Goal: Information Seeking & Learning: Learn about a topic

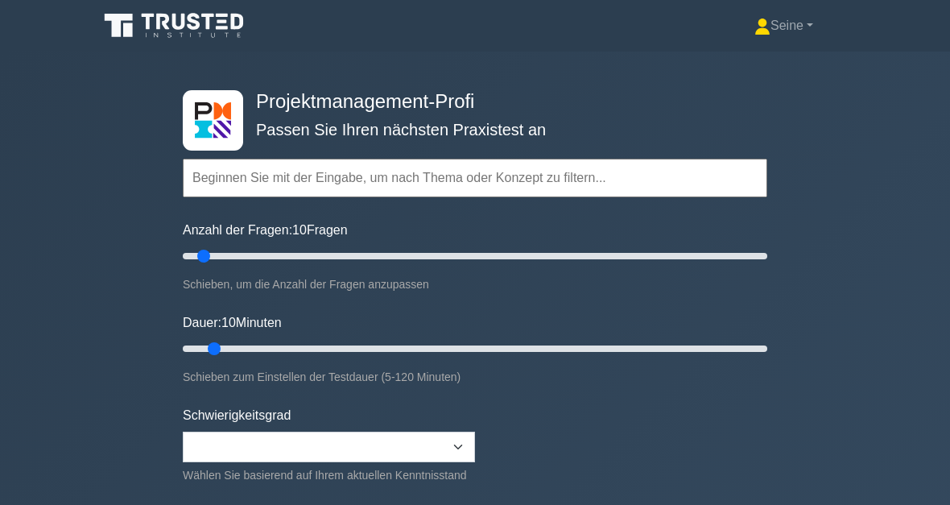
click at [777, 39] on link "Seine" at bounding box center [784, 26] width 136 height 32
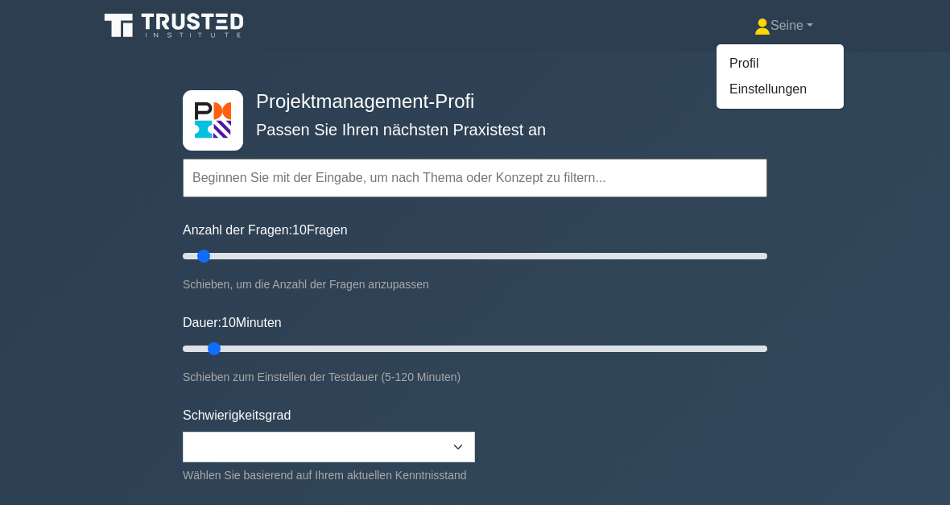
click at [756, 65] on link "Profil" at bounding box center [779, 64] width 127 height 26
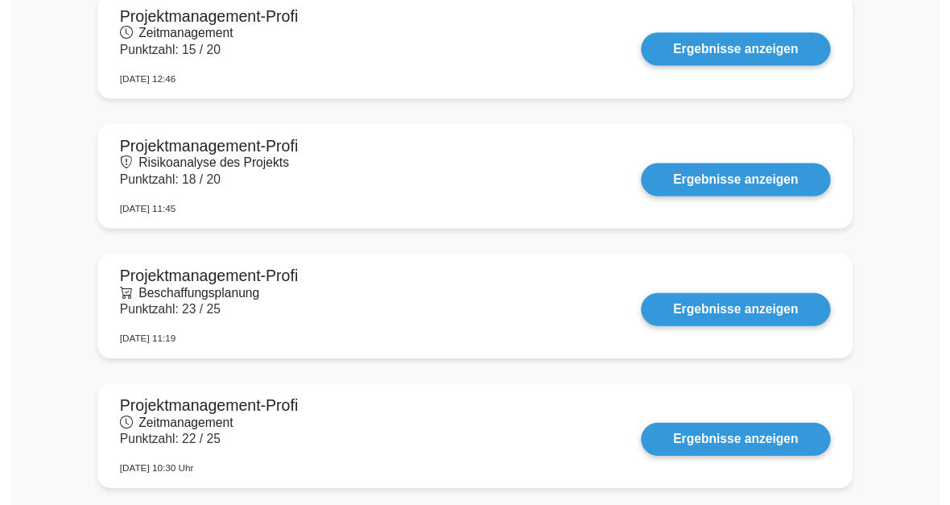
scroll to position [1135, 0]
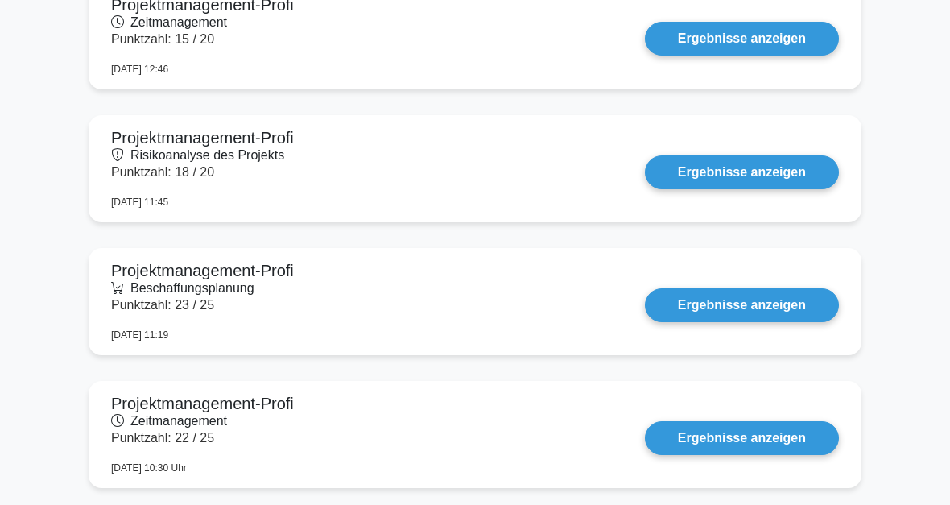
click at [745, 32] on link "Ergebnisse anzeigen" at bounding box center [742, 39] width 194 height 34
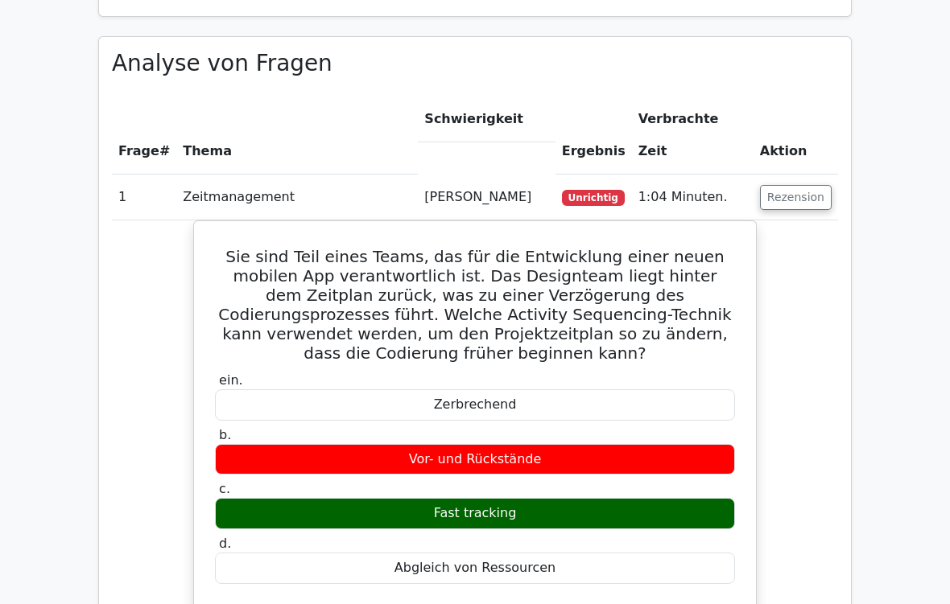
scroll to position [961, 0]
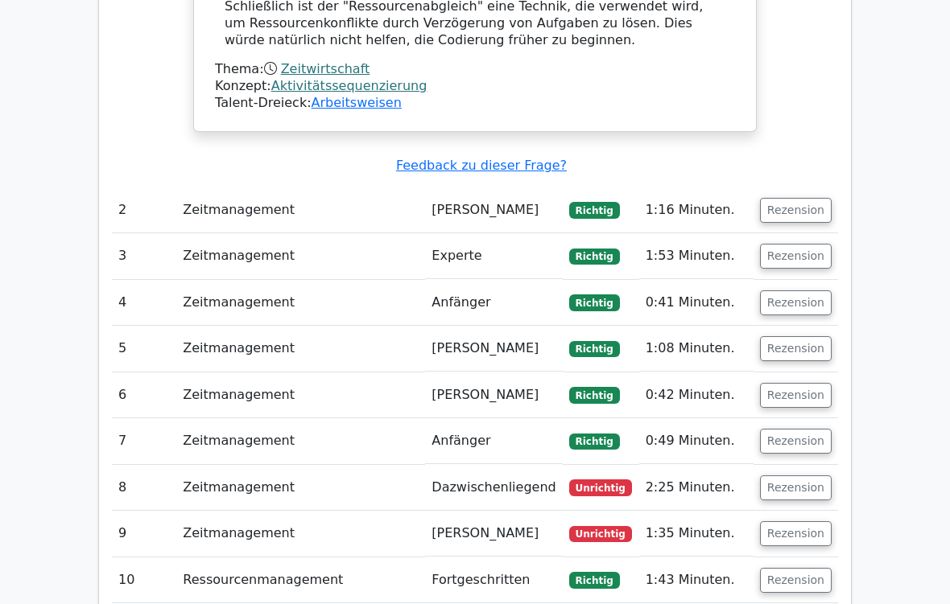
click at [790, 476] on button "Rezension" at bounding box center [796, 488] width 72 height 25
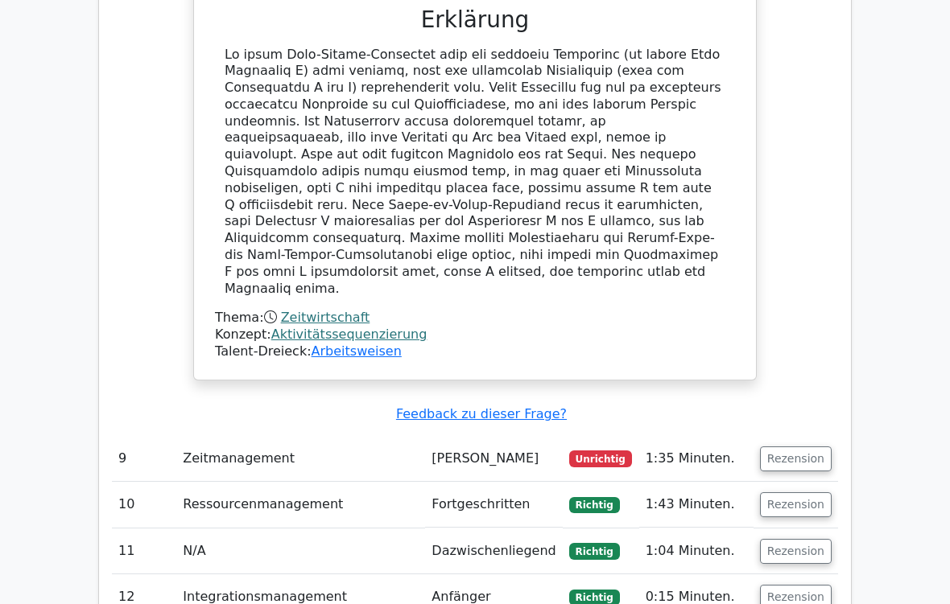
scroll to position [2691, 0]
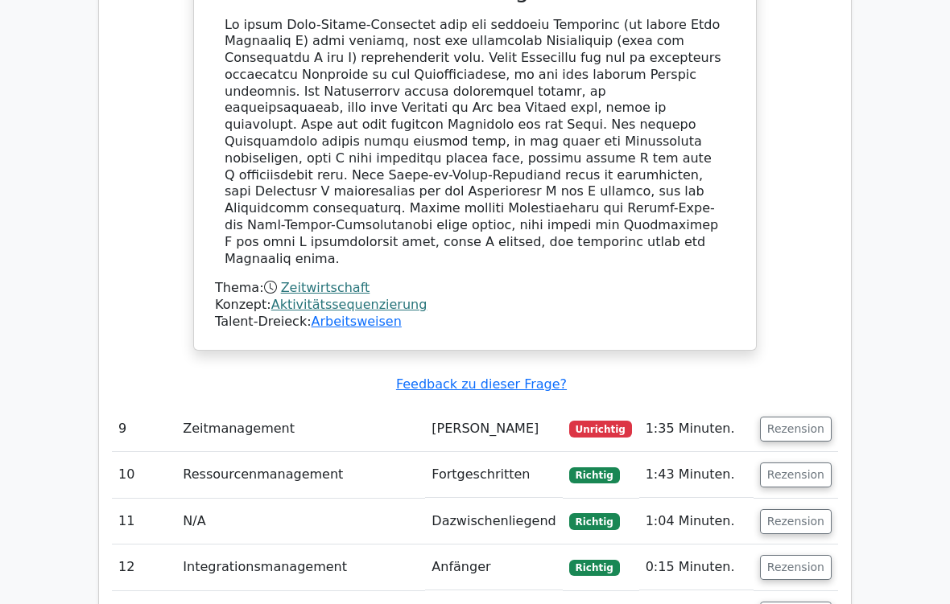
click at [806, 417] on button "Rezension" at bounding box center [796, 429] width 72 height 25
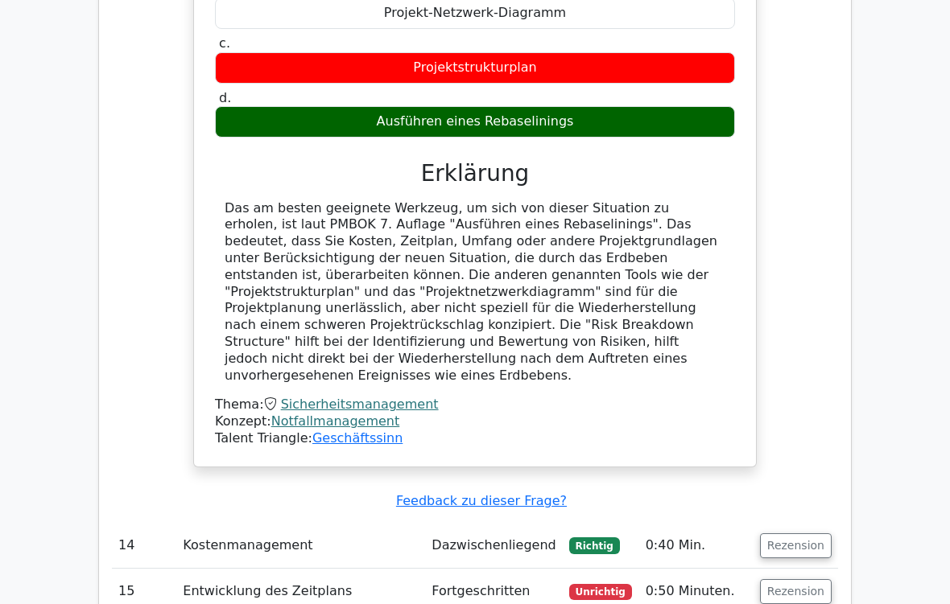
scroll to position [4545, 0]
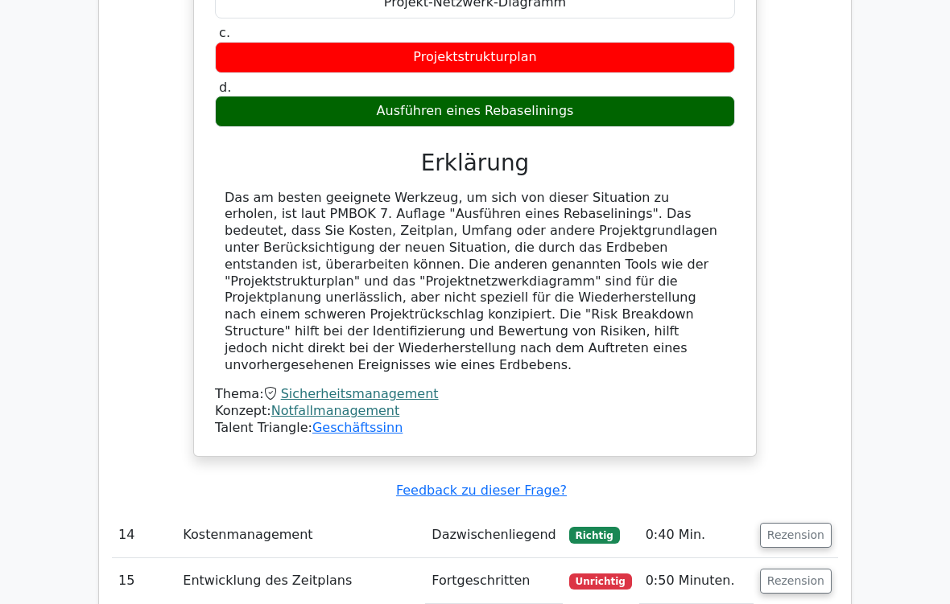
click at [806, 504] on button "Rezension" at bounding box center [796, 581] width 72 height 25
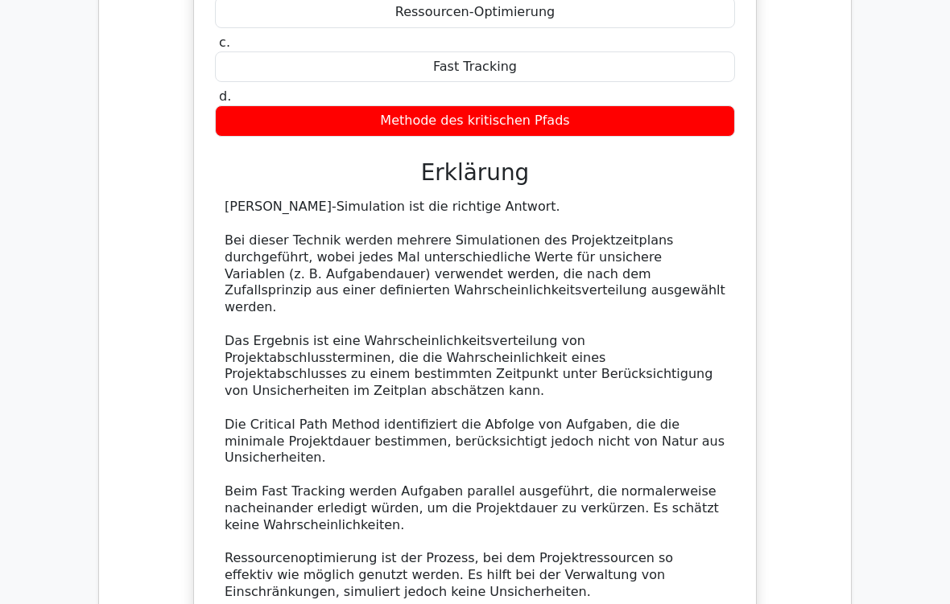
scroll to position [5695, 0]
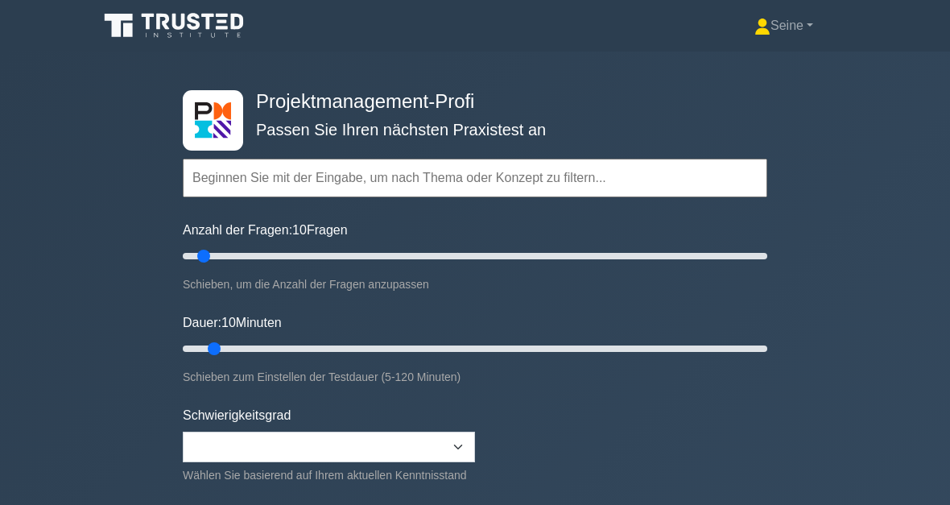
click at [238, 179] on input "text" at bounding box center [475, 178] width 584 height 39
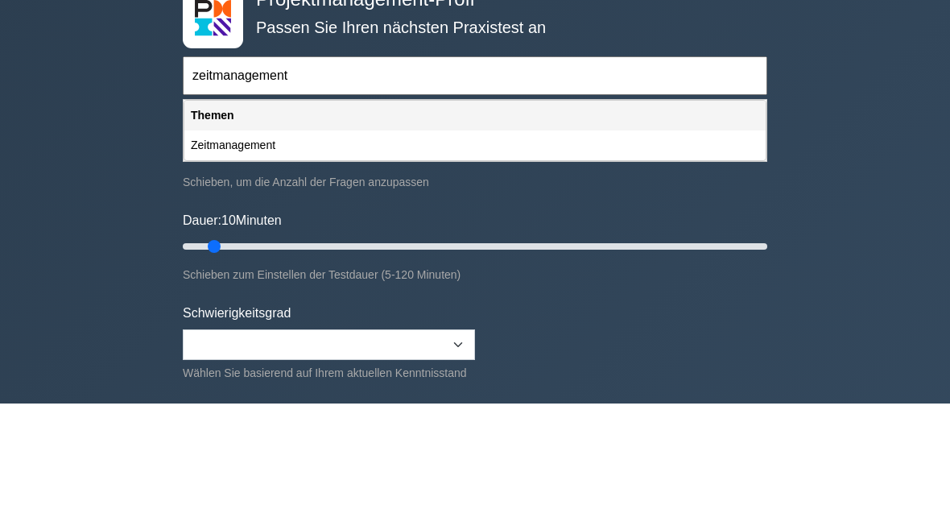
type input "zeitmanagement"
click at [856, 85] on div "Projektmanagement-Profi Passen Sie Ihren nächsten Praxistest an zeitmanagement …" at bounding box center [475, 349] width 950 height 594
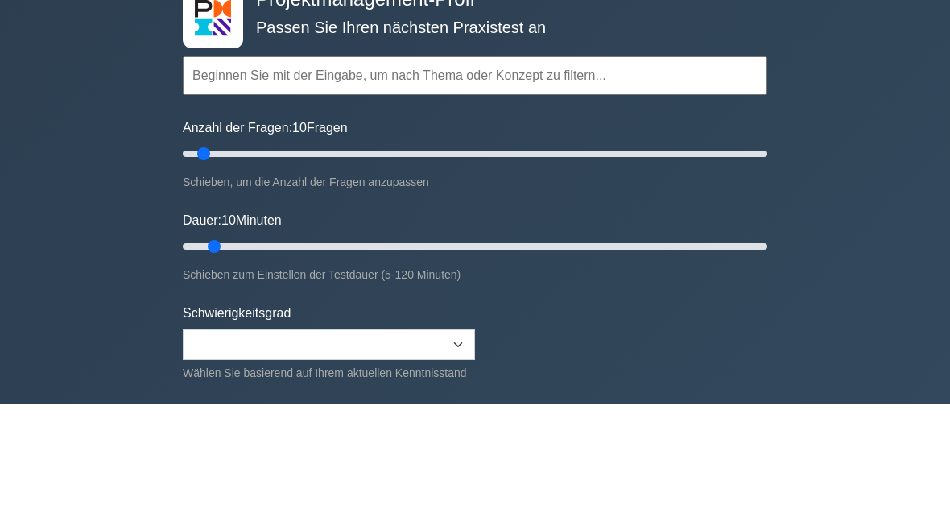
scroll to position [101, 0]
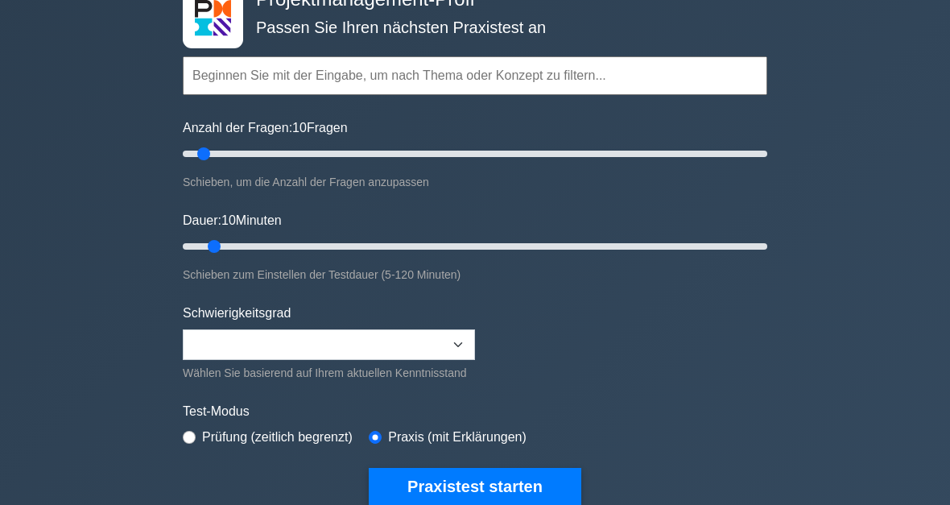
click at [262, 225] on label "Dauer: 10 Minuten" at bounding box center [232, 221] width 99 height 19
click at [262, 237] on input "Dauer: 10 Minuten" at bounding box center [475, 246] width 584 height 19
type input "25"
click at [287, 240] on input "Dauer: 10 Minuten" at bounding box center [475, 246] width 584 height 19
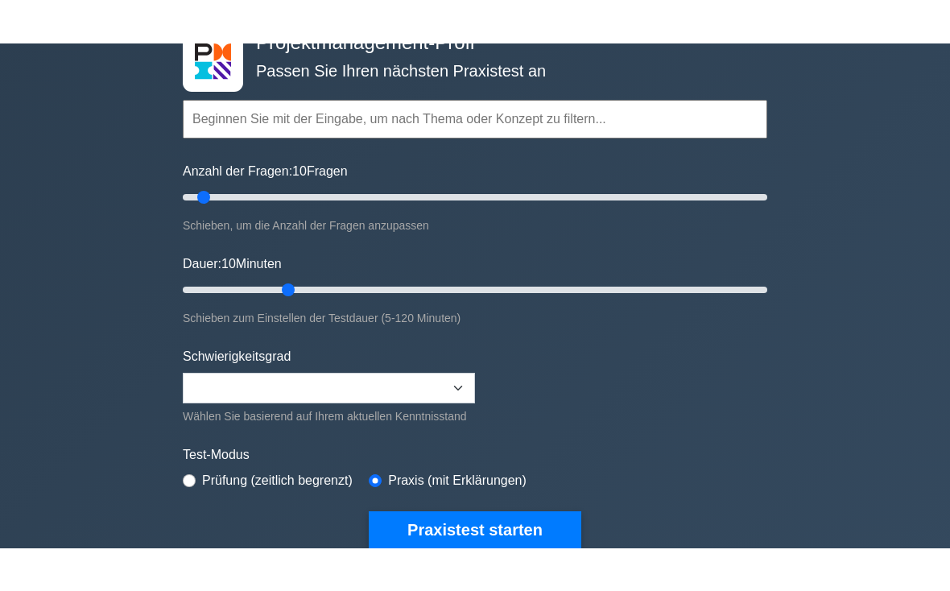
scroll to position [102, 0]
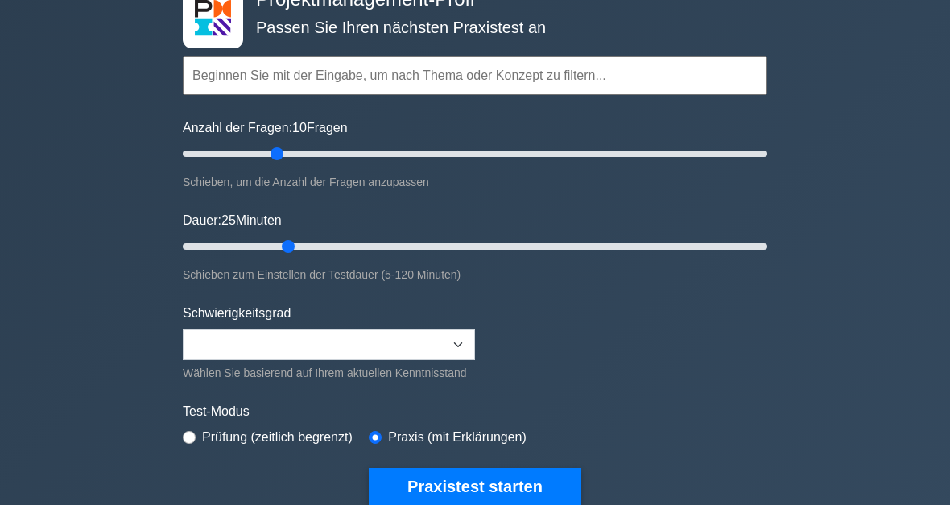
click at [282, 148] on input "Anzahl der Fragen: 10 Fragen" at bounding box center [475, 153] width 584 height 19
click at [264, 159] on input "Anzahl der Fragen: 35 Fragen" at bounding box center [475, 153] width 584 height 19
type input "25"
click at [244, 157] on input "Anzahl der Fragen: 30 Fragen" at bounding box center [475, 153] width 584 height 19
click at [322, 239] on input "Dauer: 25 Minuten" at bounding box center [475, 246] width 584 height 19
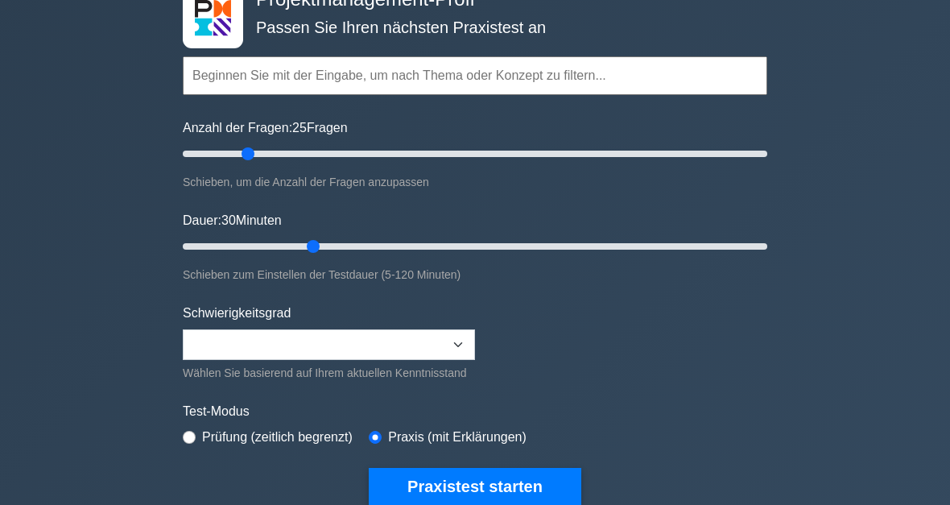
type input "35"
click at [337, 248] on input "Dauer: 30 Minuten" at bounding box center [475, 246] width 584 height 19
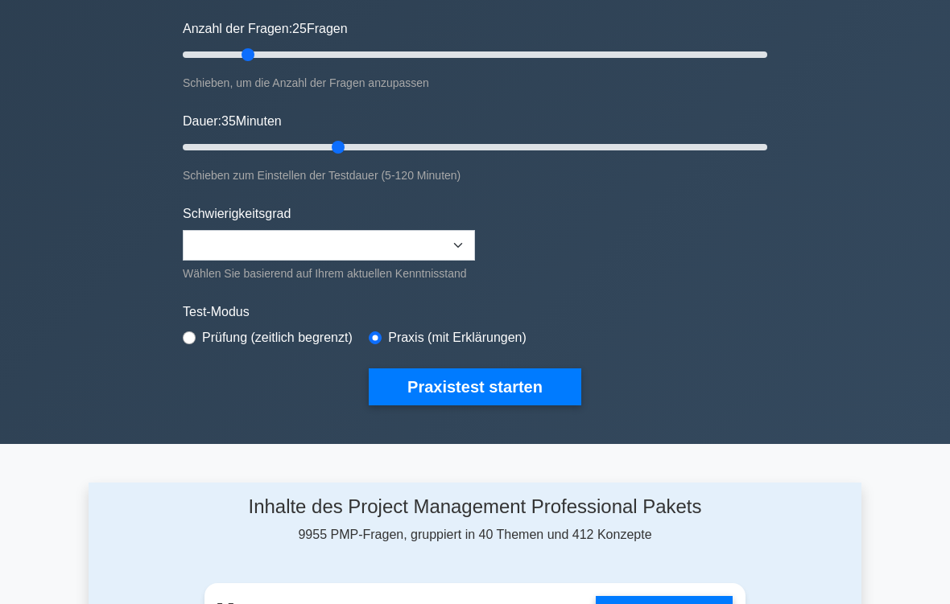
scroll to position [201, 0]
click at [542, 395] on button "Praxistest starten" at bounding box center [475, 387] width 212 height 37
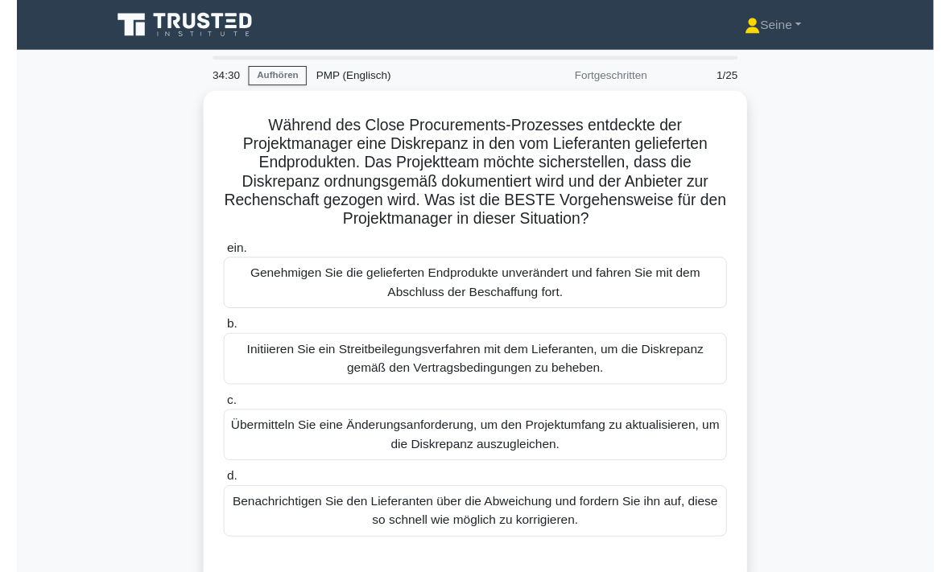
scroll to position [89, 0]
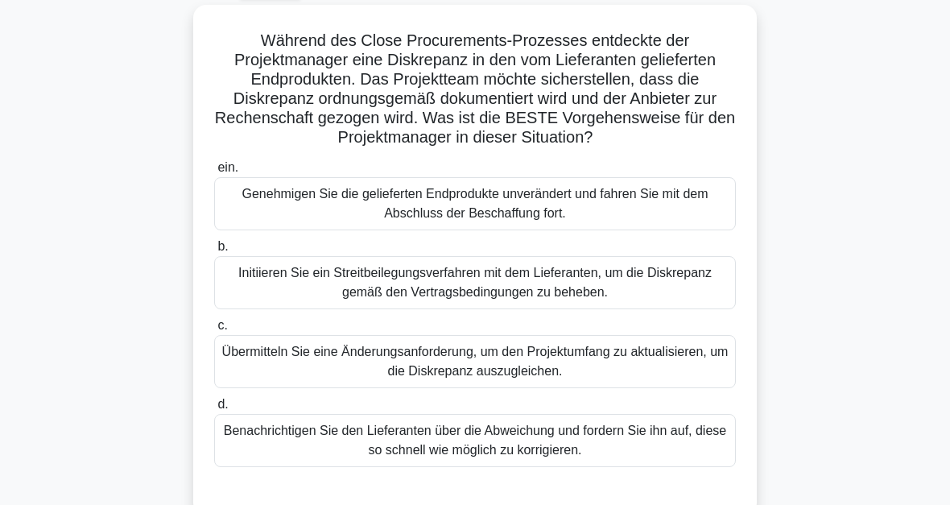
click at [652, 304] on div "Initiieren Sie ein Streitbeilegungsverfahren mit dem Lieferanten, um die Diskre…" at bounding box center [475, 282] width 522 height 53
click at [214, 252] on input "b. Initiieren Sie ein Streitbeilegungsverfahren mit dem Lieferanten, um die Dis…" at bounding box center [214, 246] width 0 height 10
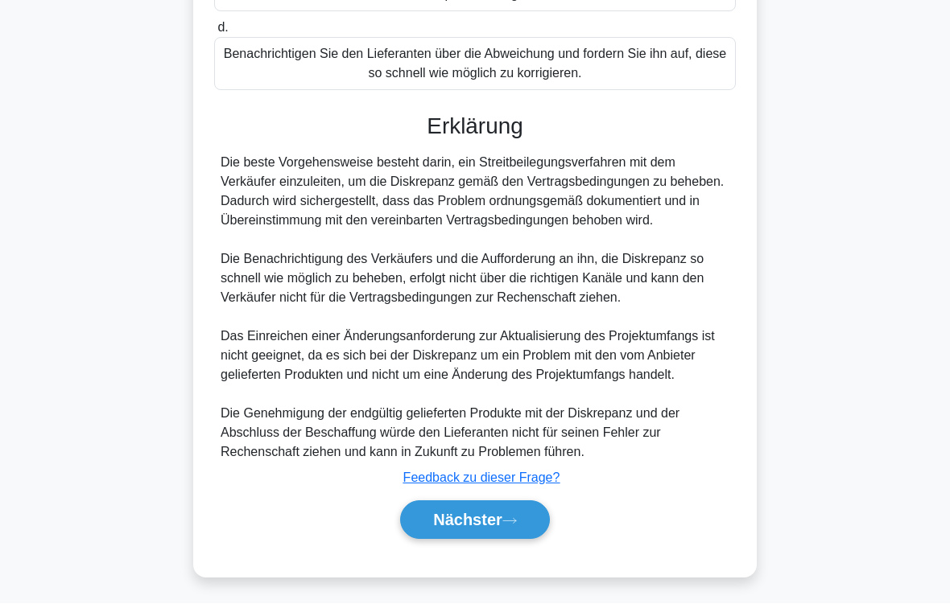
scroll to position [542, 0]
click at [528, 504] on button "Nächster" at bounding box center [475, 520] width 150 height 39
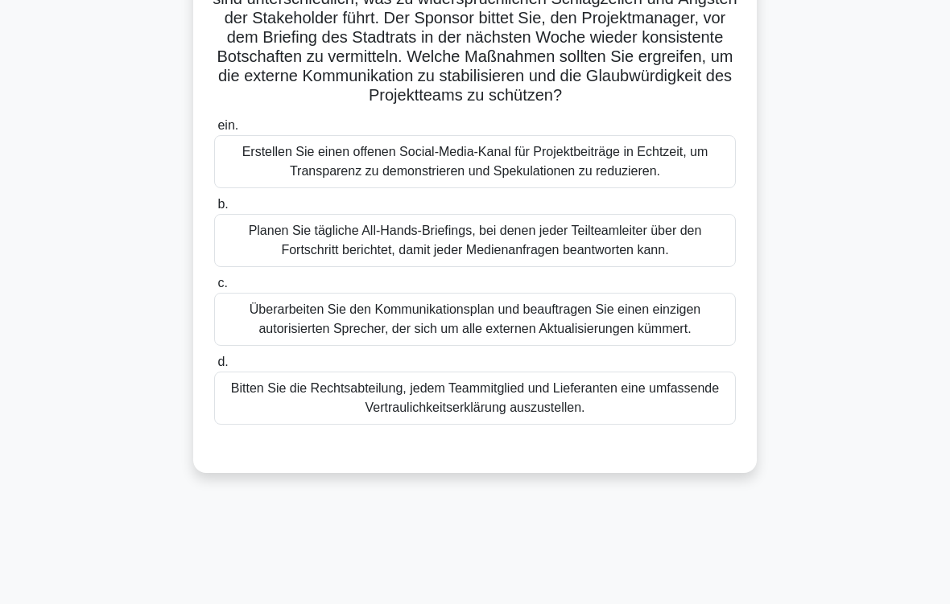
scroll to position [210, 0]
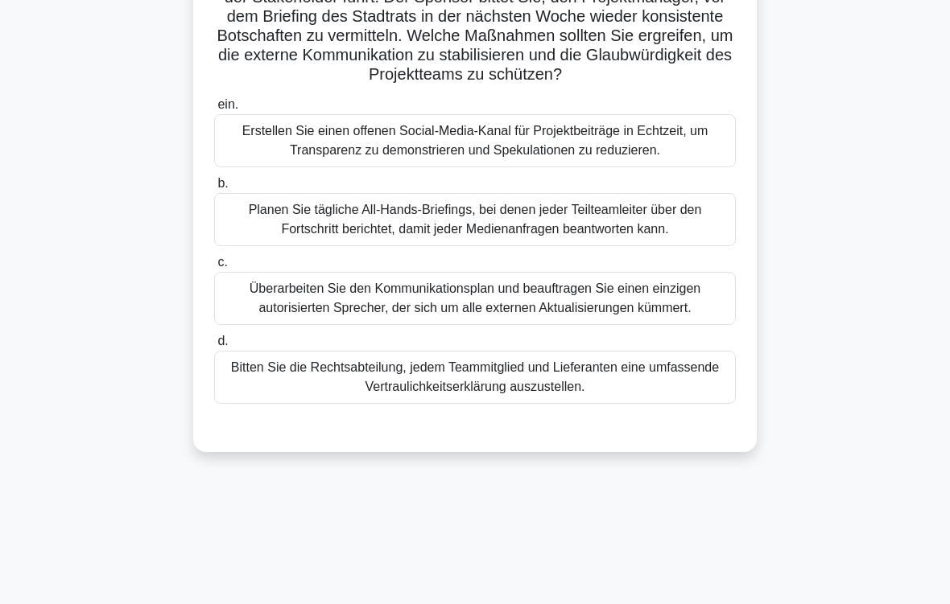
click at [678, 325] on div "Überarbeiten Sie den Kommunikationsplan und beauftragen Sie einen einzigen auto…" at bounding box center [475, 298] width 522 height 53
click at [214, 268] on input "c. Überarbeiten Sie den Kommunikationsplan und beauftragen Sie einen einzigen a…" at bounding box center [214, 263] width 0 height 10
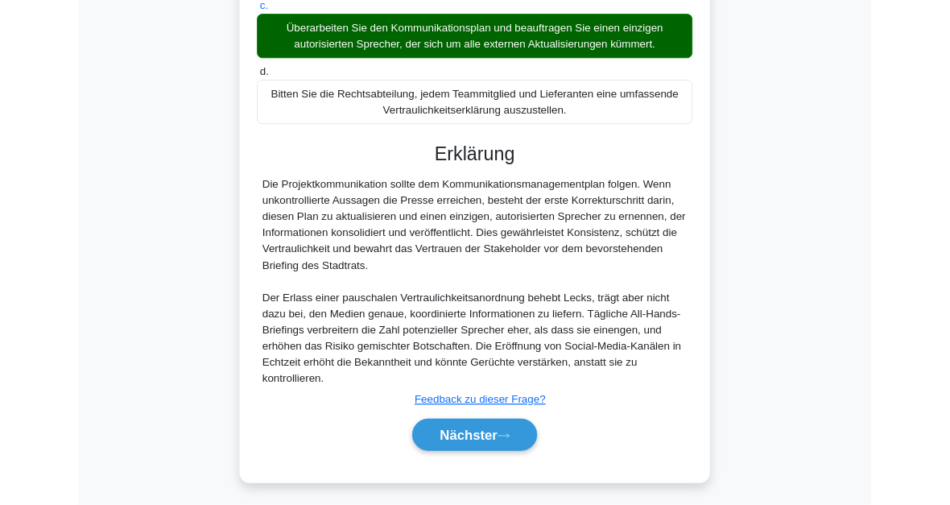
scroll to position [623, 0]
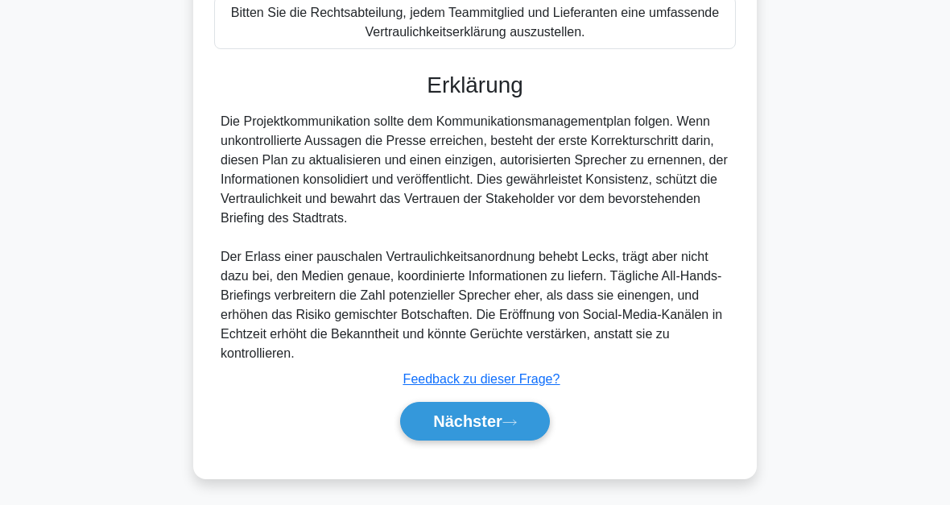
click at [534, 414] on button "Nächster" at bounding box center [475, 421] width 150 height 39
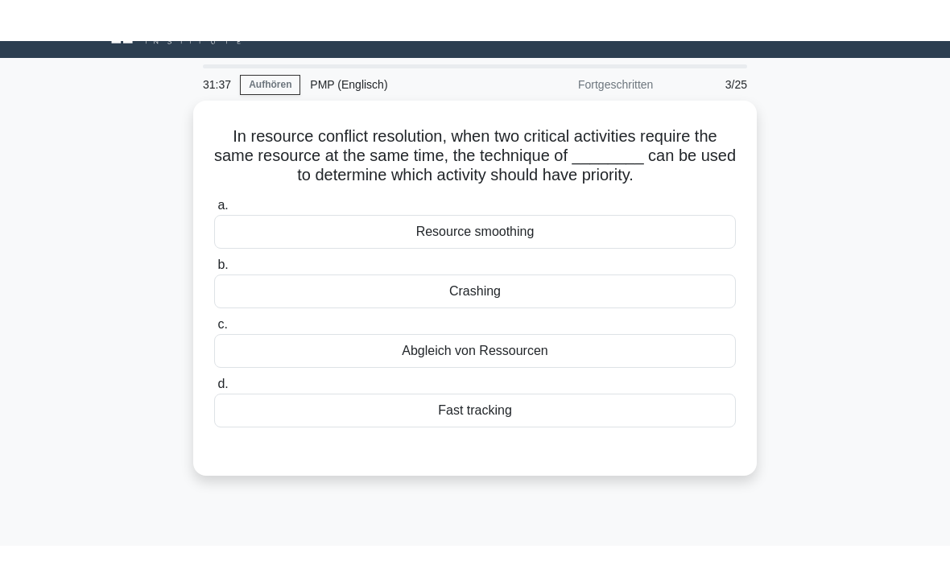
scroll to position [0, 0]
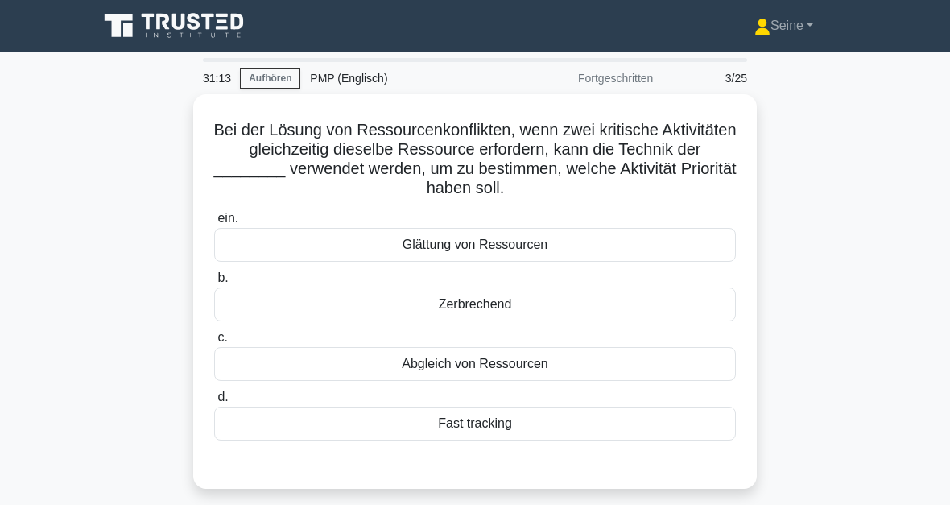
click at [571, 371] on div "Abgleich von Ressourcen" at bounding box center [475, 364] width 522 height 34
click at [214, 343] on input "c. Abgleich von Ressourcen" at bounding box center [214, 337] width 0 height 10
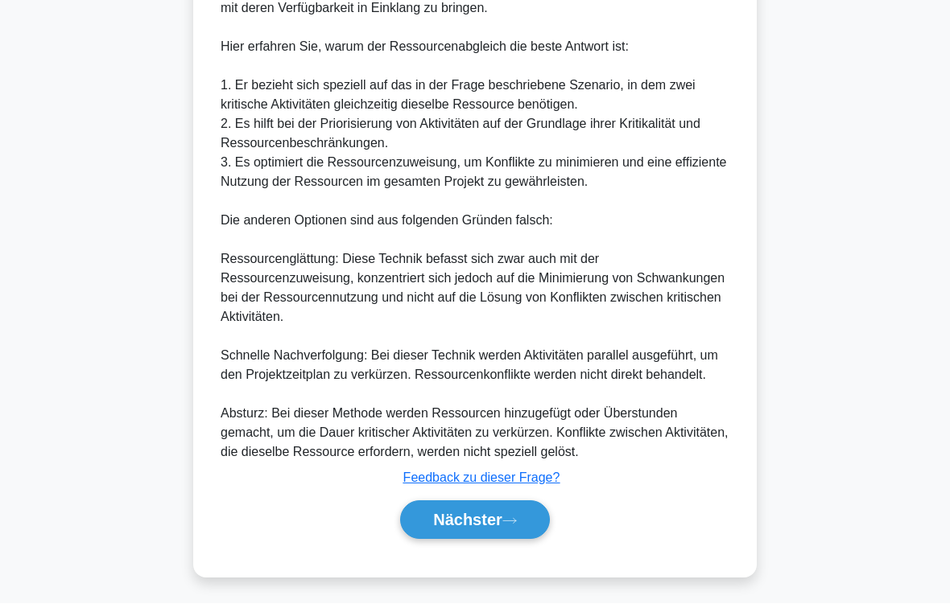
scroll to position [678, 0]
click at [509, 504] on icon at bounding box center [509, 522] width 14 height 9
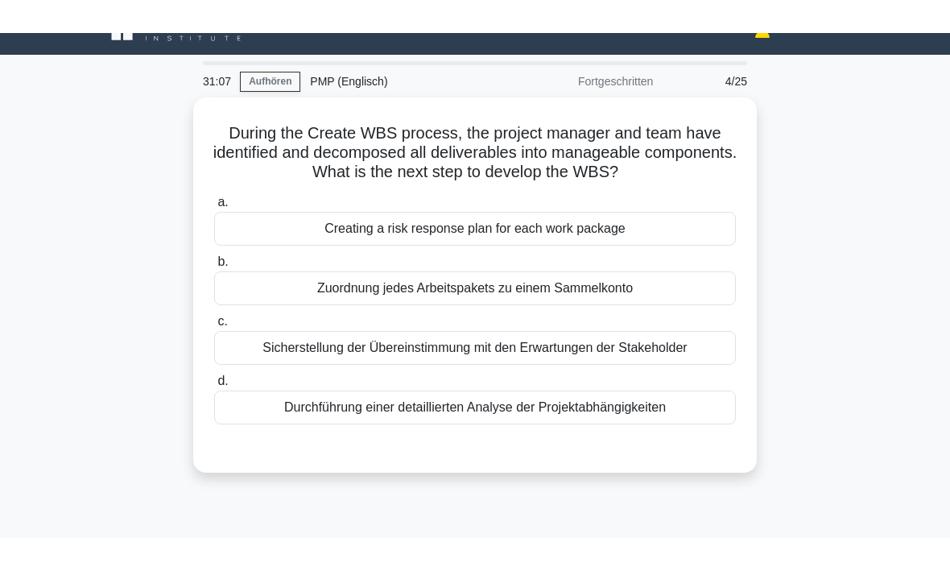
scroll to position [0, 0]
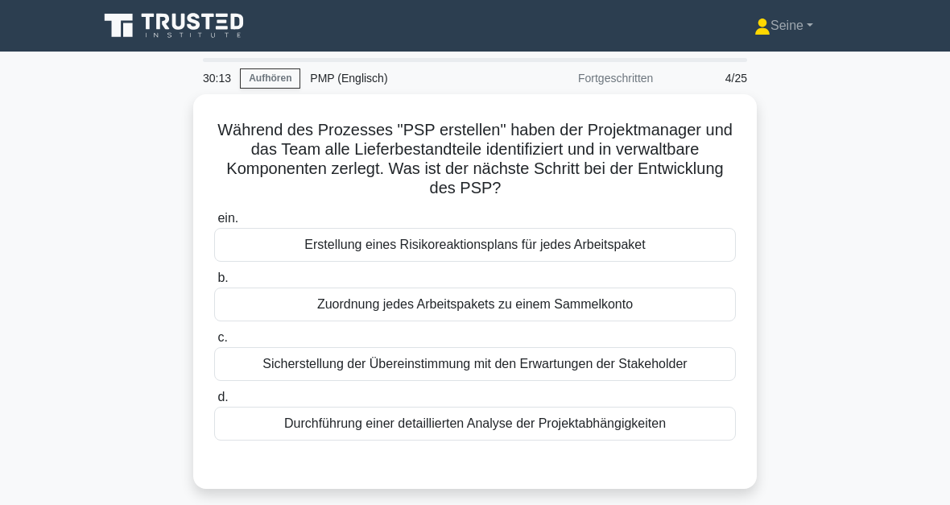
click at [710, 420] on div "Durchführung einer detaillierten Analyse der Projektabhängigkeiten" at bounding box center [475, 423] width 522 height 34
click at [214, 402] on input "d. Durchführung einer detaillierten Analyse der Projektabhängigkeiten" at bounding box center [214, 397] width 0 height 10
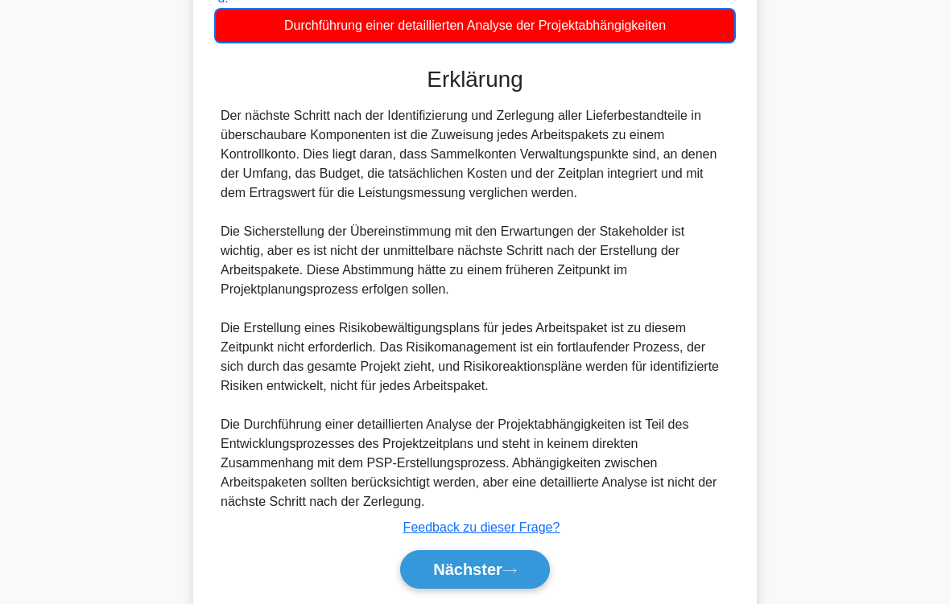
scroll to position [486, 0]
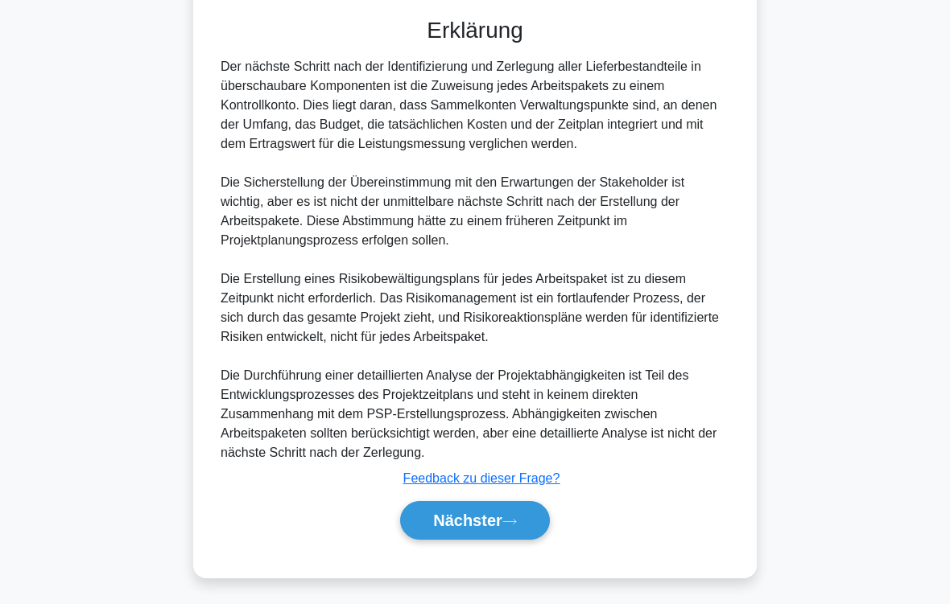
click at [513, 504] on icon at bounding box center [509, 522] width 14 height 9
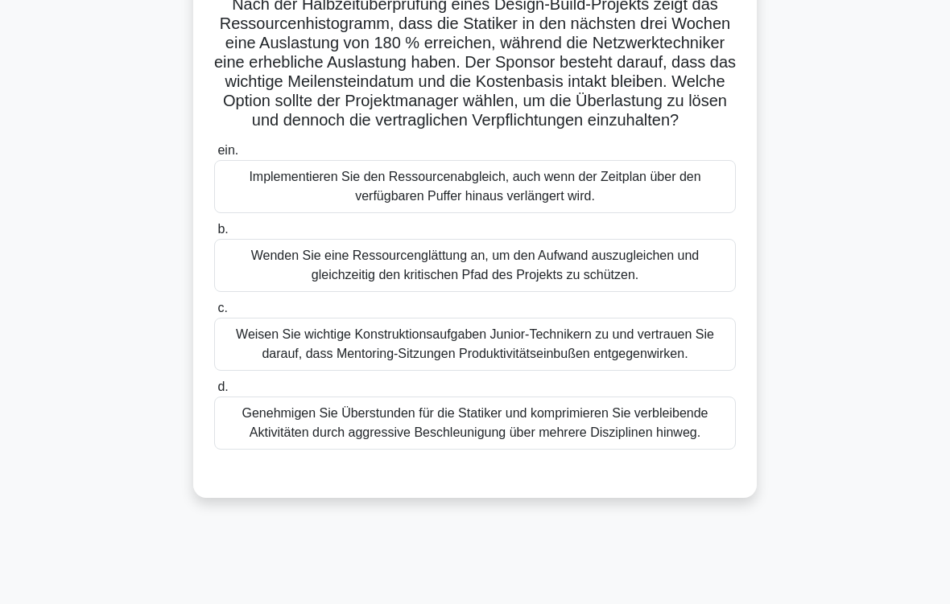
scroll to position [126, 0]
click at [644, 286] on div "Wenden Sie eine Ressourcenglättung an, um den Aufwand auszugleichen und gleichz…" at bounding box center [475, 265] width 522 height 53
click at [214, 235] on input "b. Wenden Sie eine Ressourcenglättung an, um den Aufwand auszugleichen und glei…" at bounding box center [214, 230] width 0 height 10
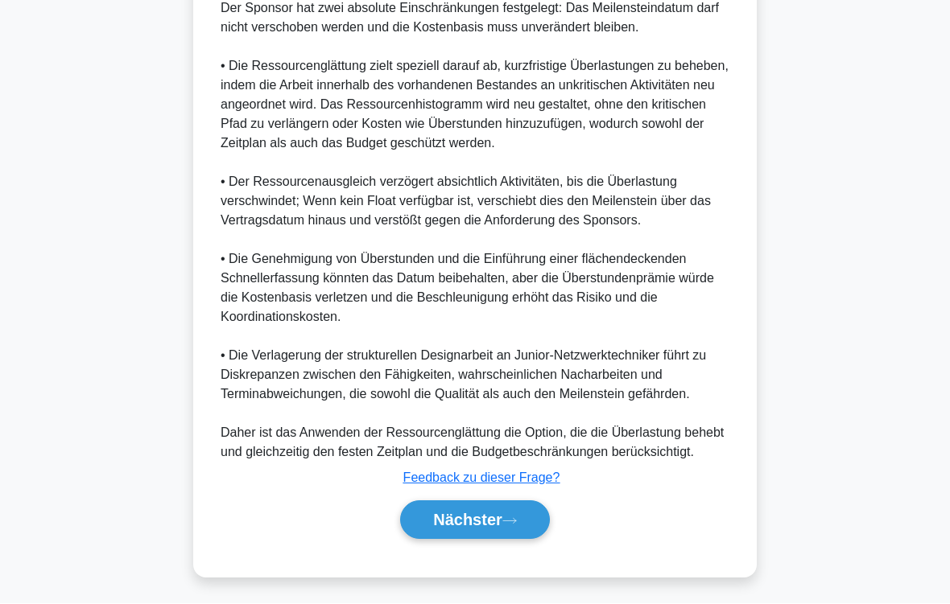
scroll to position [794, 0]
click at [511, 504] on icon at bounding box center [509, 522] width 14 height 9
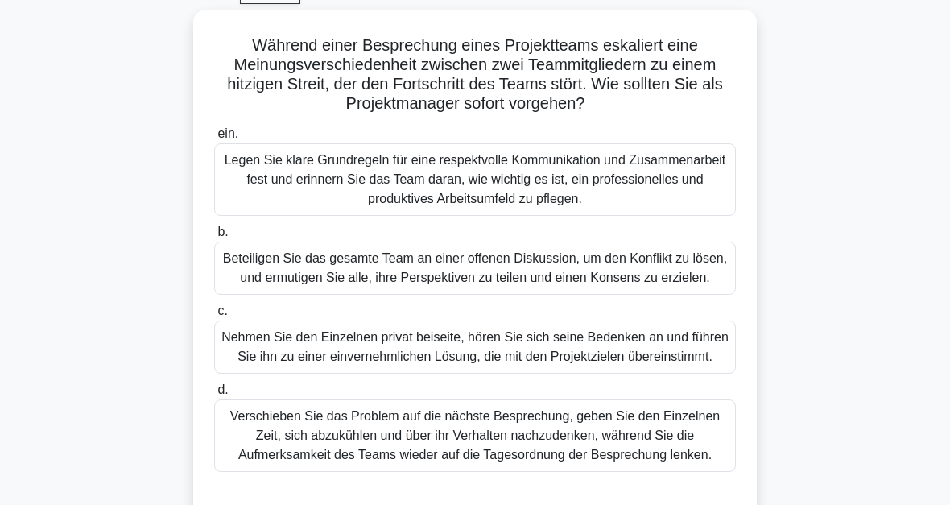
scroll to position [84, 0]
click at [622, 374] on div "Nehmen Sie den Einzelnen privat beiseite, hören Sie sich seine Bedenken an und …" at bounding box center [475, 347] width 522 height 53
click at [214, 317] on input "c. Nehmen Sie den Einzelnen privat beiseite, hören Sie sich seine Bedenken an u…" at bounding box center [214, 312] width 0 height 10
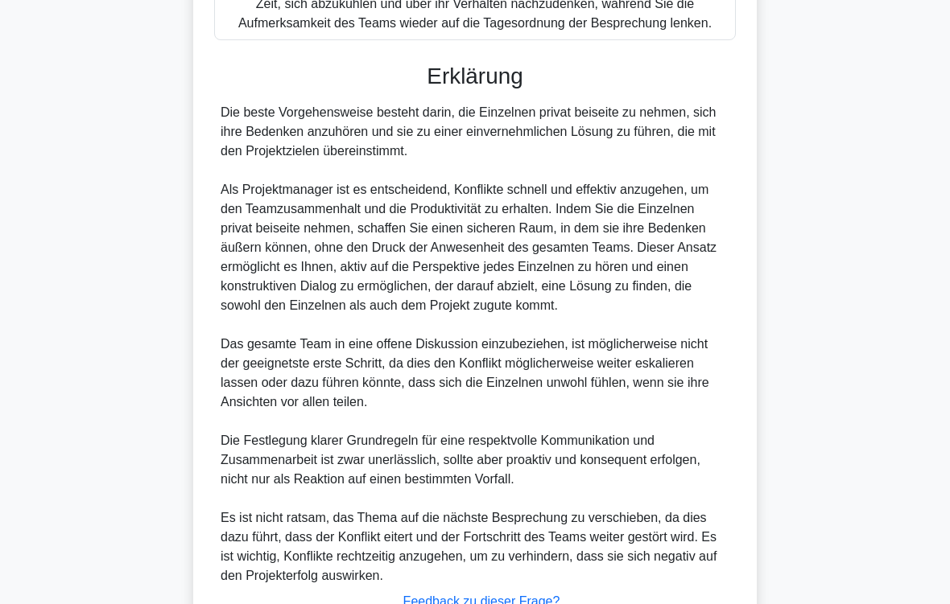
scroll to position [716, 0]
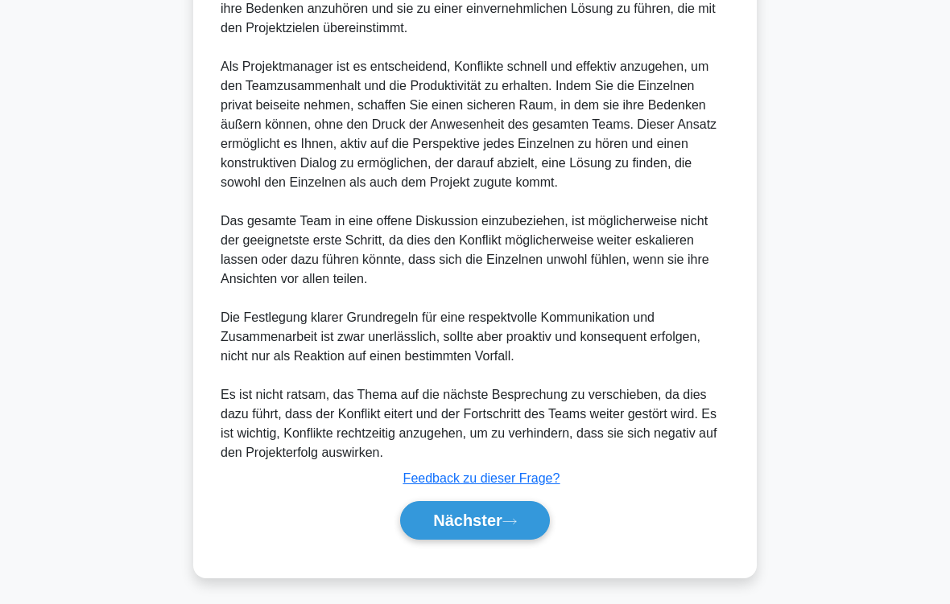
click at [505, 504] on icon at bounding box center [509, 522] width 14 height 9
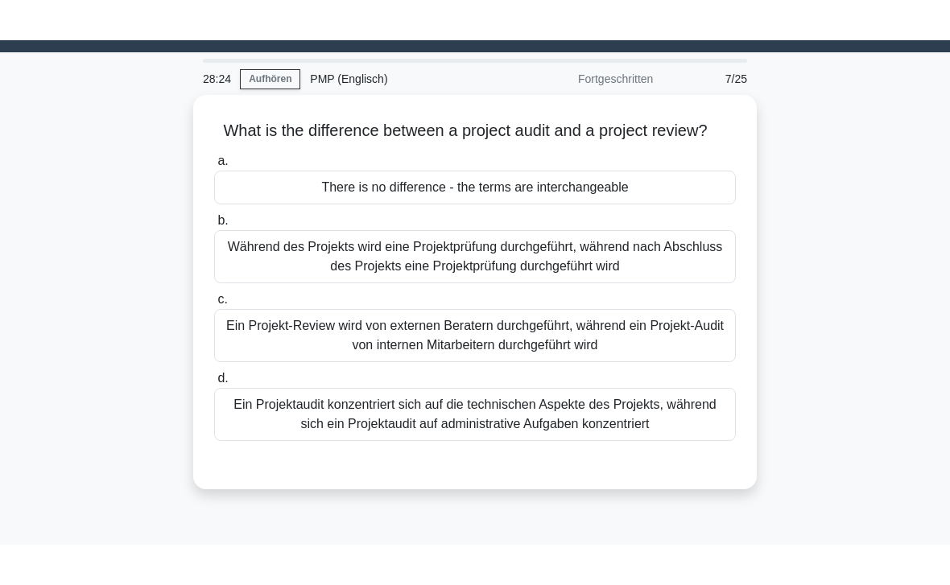
scroll to position [40, 0]
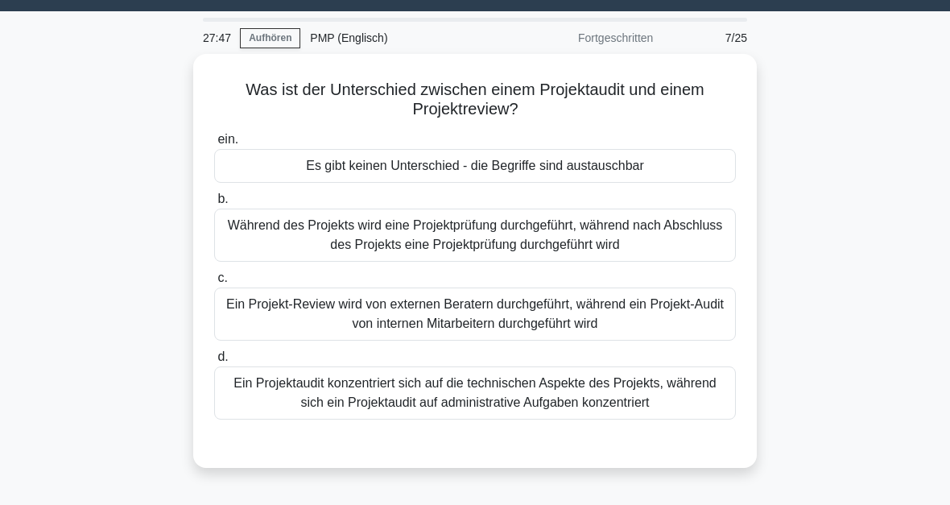
click at [524, 394] on div "Ein Projektaudit konzentriert sich auf die technischen Aspekte des Projekts, wä…" at bounding box center [475, 392] width 522 height 53
click at [214, 362] on input "d. Ein Projektaudit konzentriert sich auf die technischen Aspekte des Projekts,…" at bounding box center [214, 357] width 0 height 10
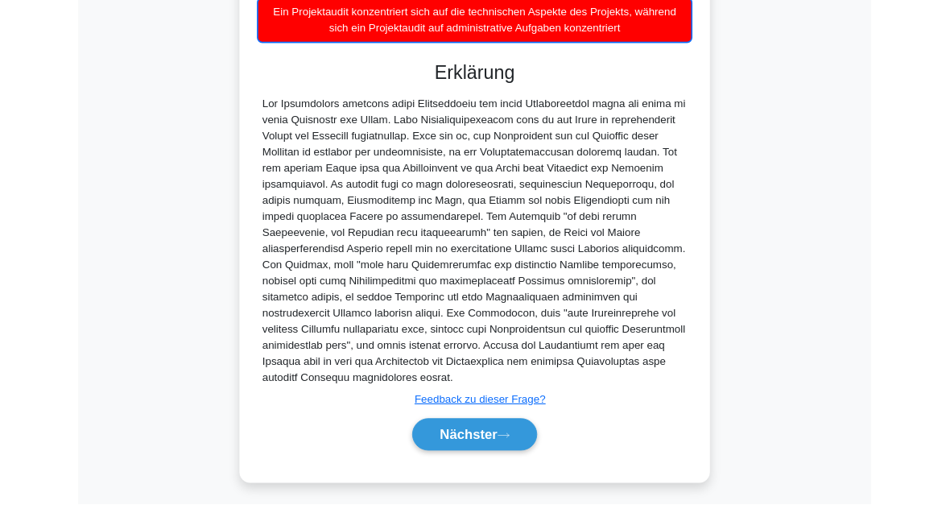
scroll to position [567, 0]
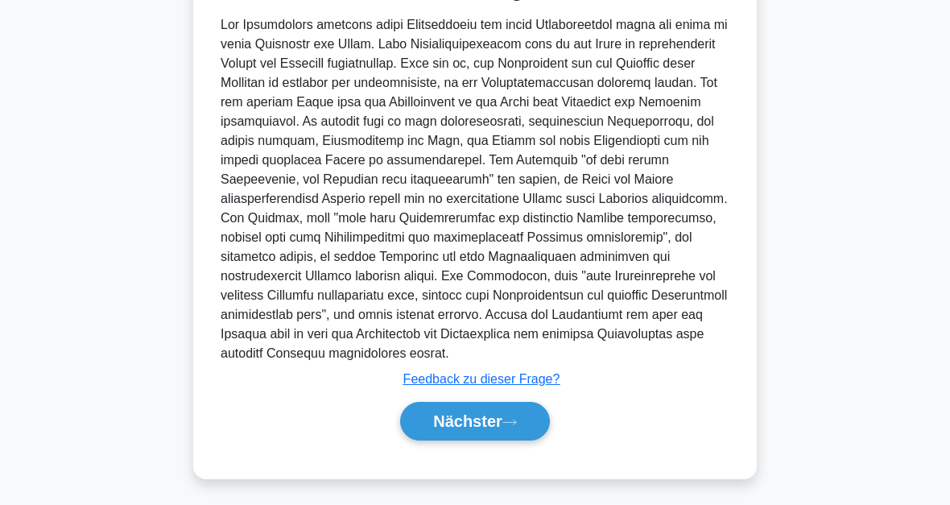
click at [511, 418] on icon at bounding box center [509, 422] width 14 height 9
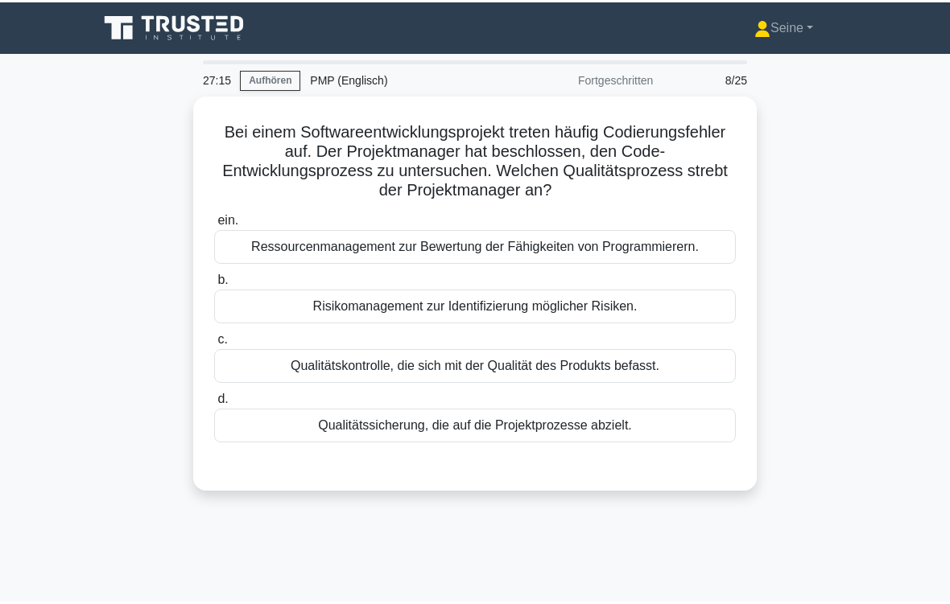
scroll to position [19, 0]
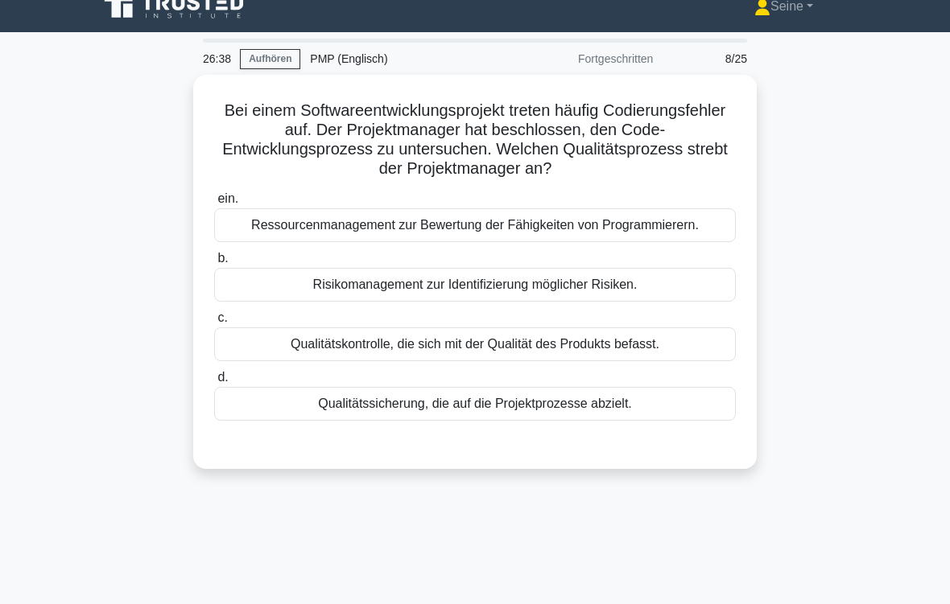
click at [480, 410] on div "Qualitätssicherung, die auf die Projektprozesse abzielt." at bounding box center [475, 404] width 522 height 34
click at [214, 383] on input "d. Qualitätssicherung, die auf die Projektprozesse abzielt." at bounding box center [214, 378] width 0 height 10
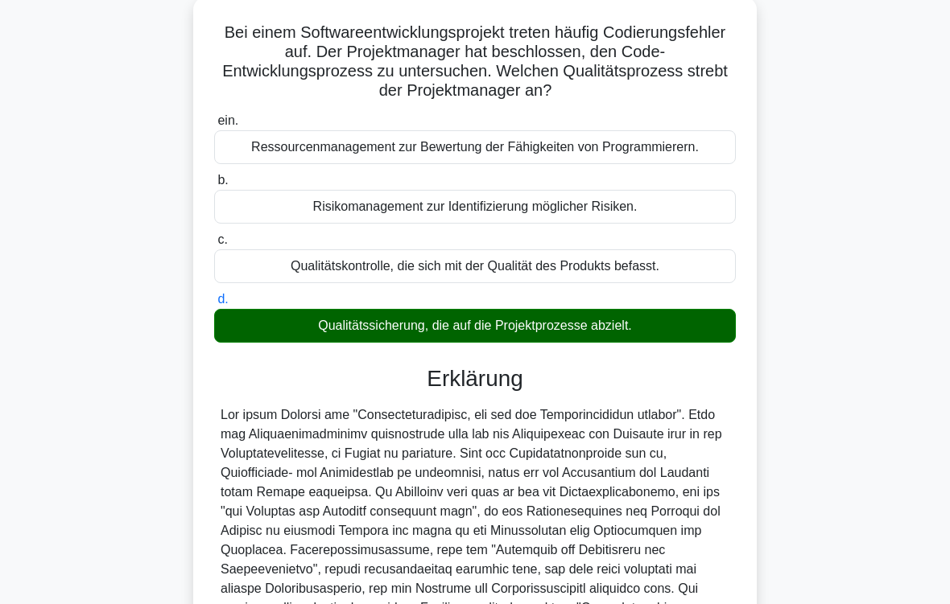
scroll to position [349, 0]
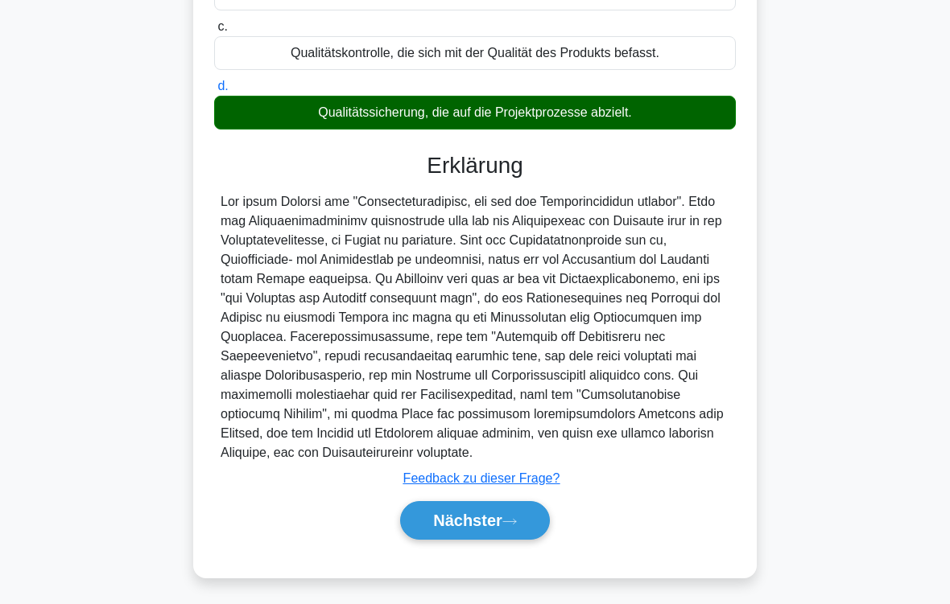
click at [512, 504] on icon at bounding box center [509, 522] width 14 height 9
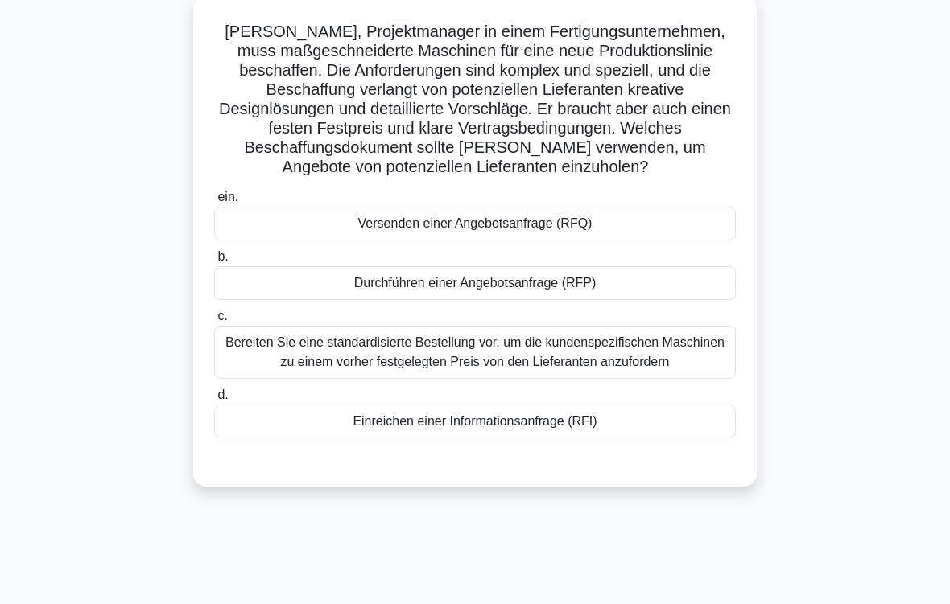
scroll to position [98, 0]
click at [548, 292] on div "Durchführen einer Angebotsanfrage (RFP)" at bounding box center [475, 283] width 522 height 34
click at [214, 262] on input "b. Durchführen einer Angebotsanfrage (RFP)" at bounding box center [214, 257] width 0 height 10
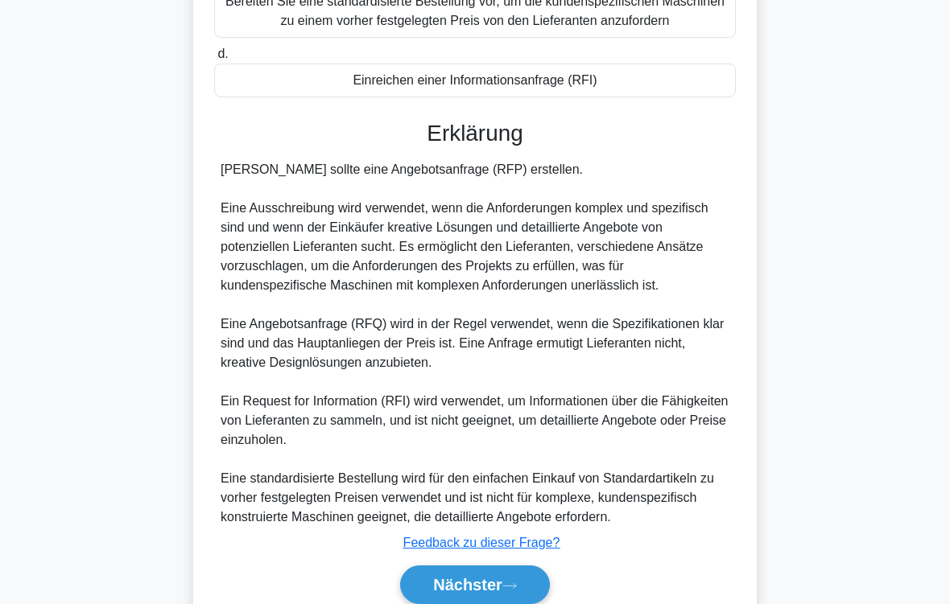
scroll to position [562, 0]
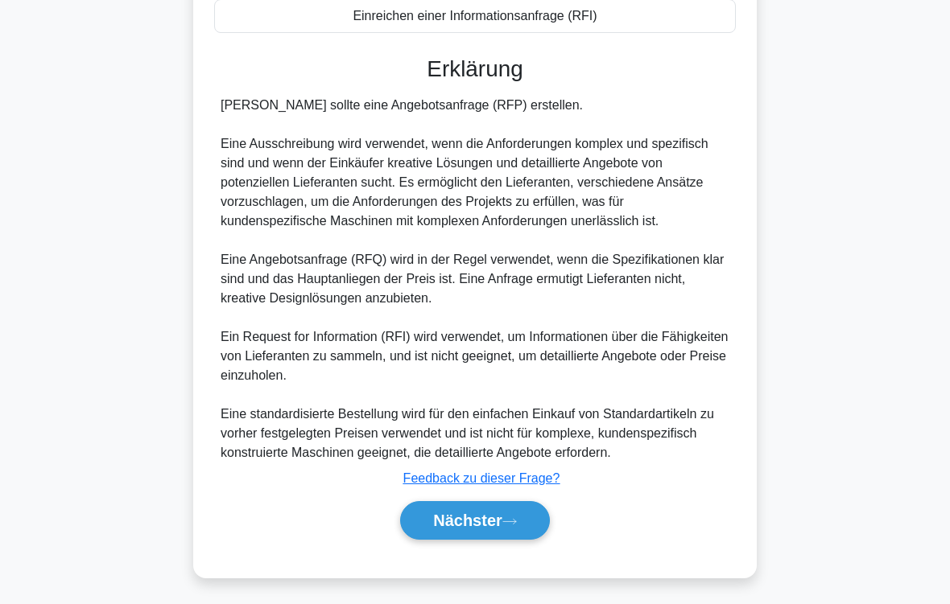
click at [525, 504] on button "Nächster" at bounding box center [475, 520] width 150 height 39
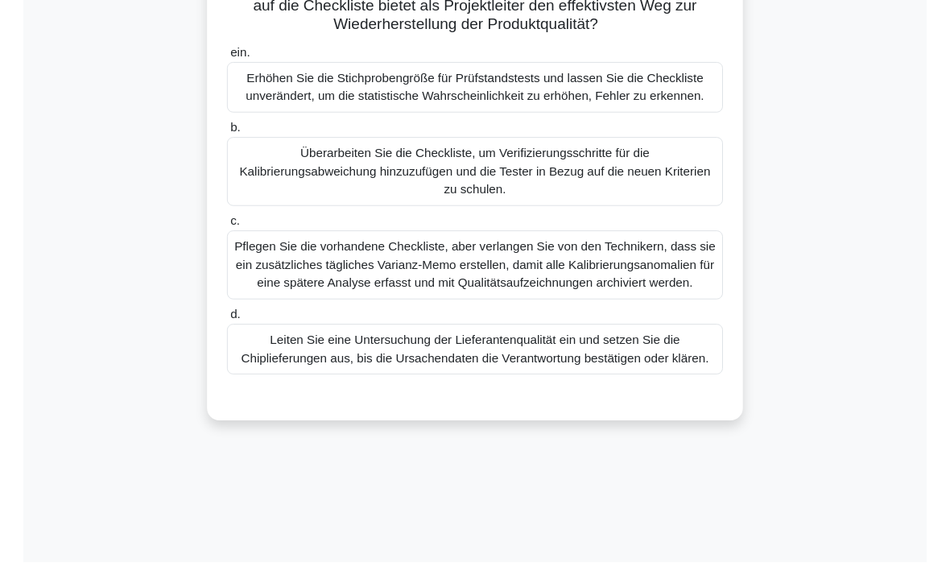
scroll to position [365, 0]
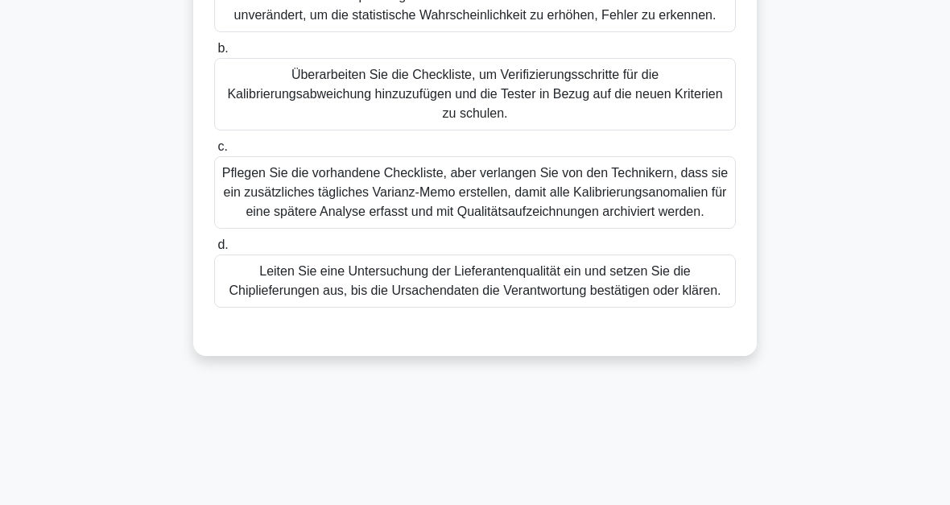
click at [619, 130] on div "Überarbeiten Sie die Checkliste, um Verifizierungsschritte für die Kalibrierung…" at bounding box center [475, 94] width 522 height 72
click at [214, 54] on input "b. Überarbeiten Sie die Checkliste, um Verifizierungsschritte für die Kalibrier…" at bounding box center [214, 48] width 0 height 10
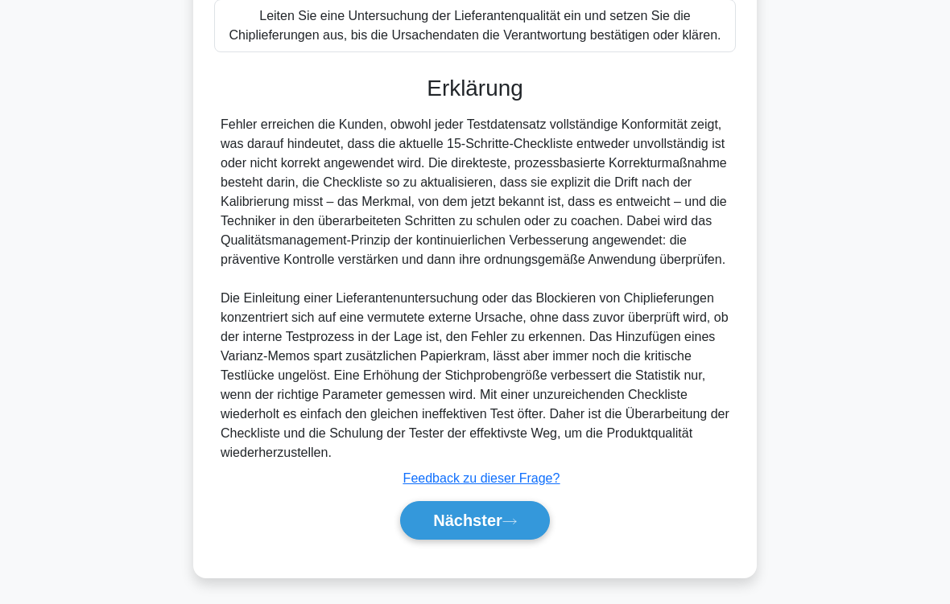
scroll to position [774, 0]
click at [537, 504] on button "Nächster" at bounding box center [475, 520] width 150 height 39
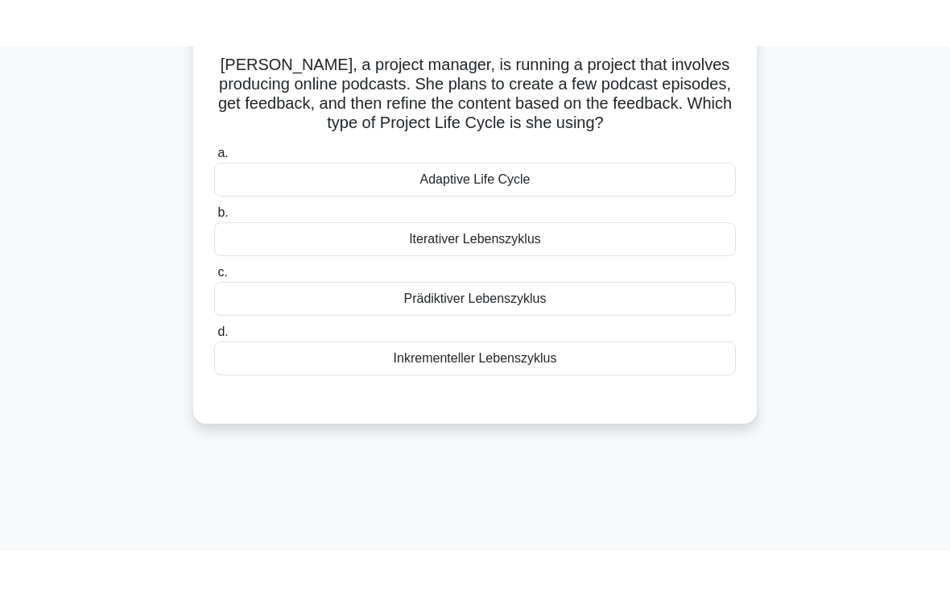
scroll to position [101, 0]
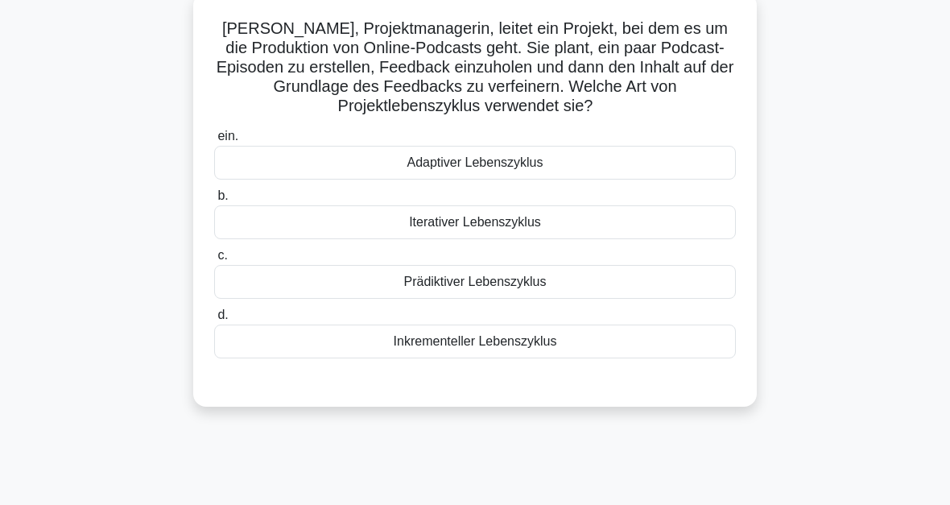
click at [506, 345] on div "Inkrementeller Lebenszyklus" at bounding box center [475, 341] width 522 height 34
click at [214, 320] on input "d. Inkrementeller Lebenszyklus" at bounding box center [214, 315] width 0 height 10
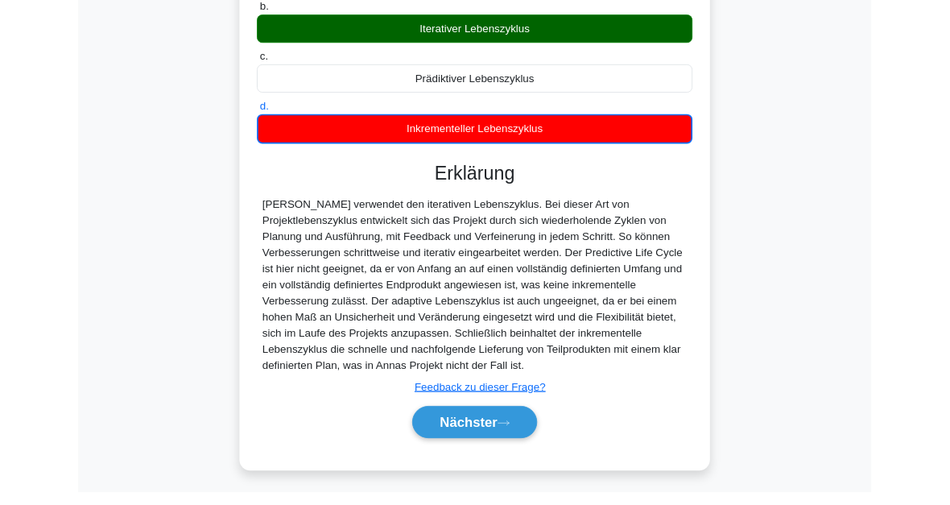
scroll to position [412, 0]
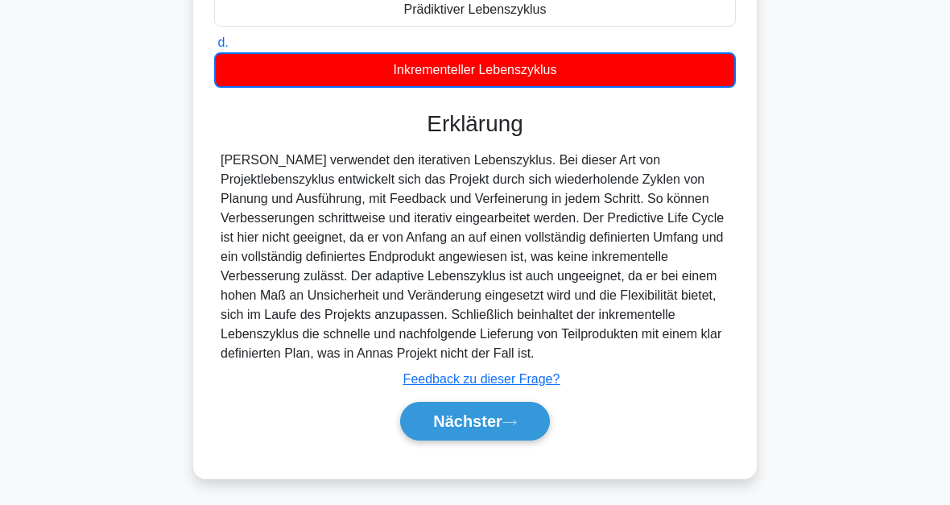
click at [531, 422] on button "Nächster" at bounding box center [475, 421] width 150 height 39
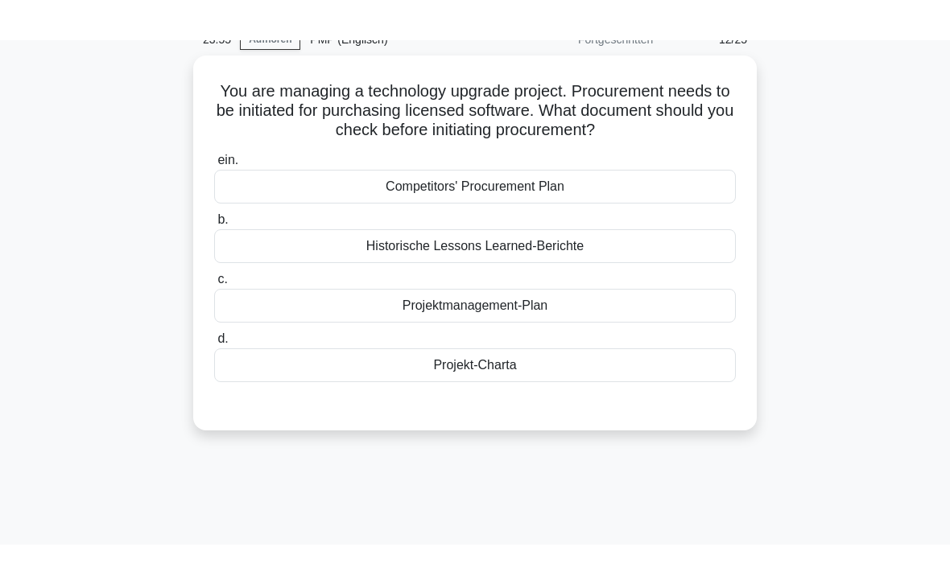
scroll to position [0, 0]
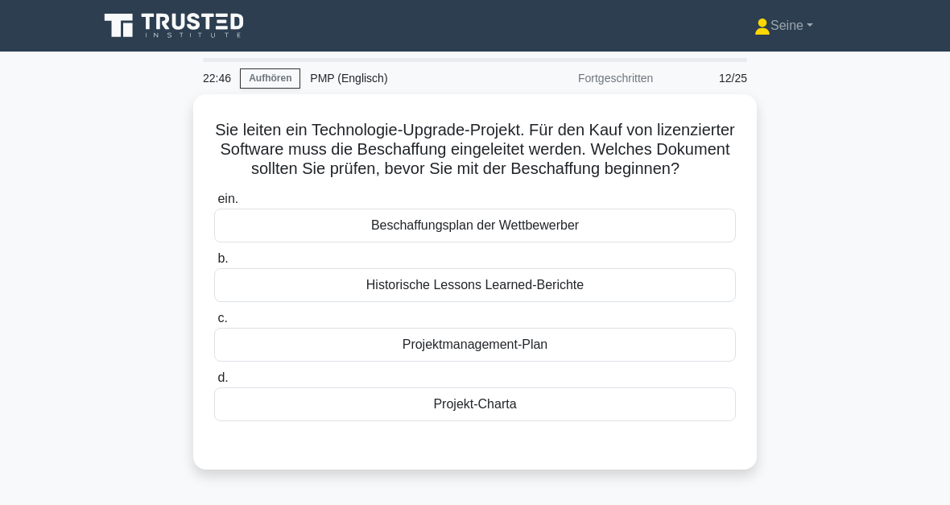
click at [541, 361] on div "Projektmanagement-Plan" at bounding box center [475, 345] width 522 height 34
click at [214, 324] on input "c. Projektmanagement-Plan" at bounding box center [214, 318] width 0 height 10
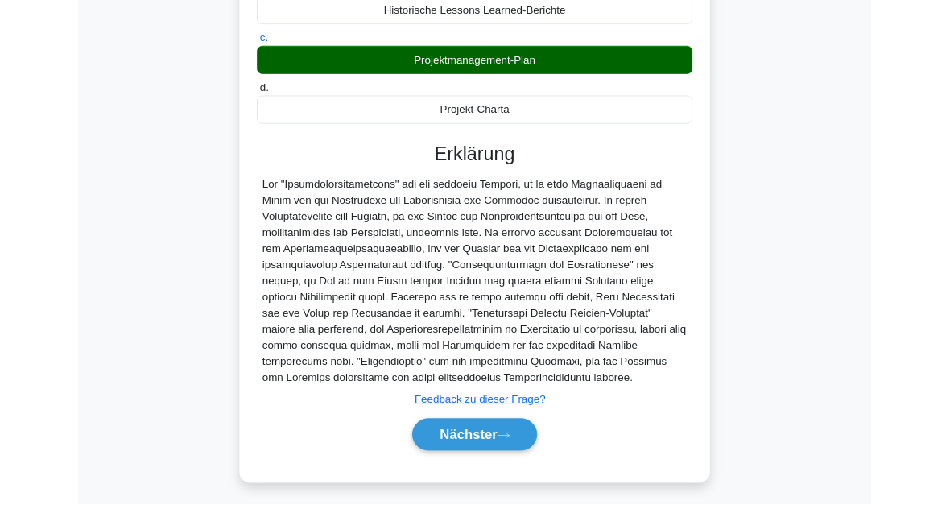
scroll to position [430, 0]
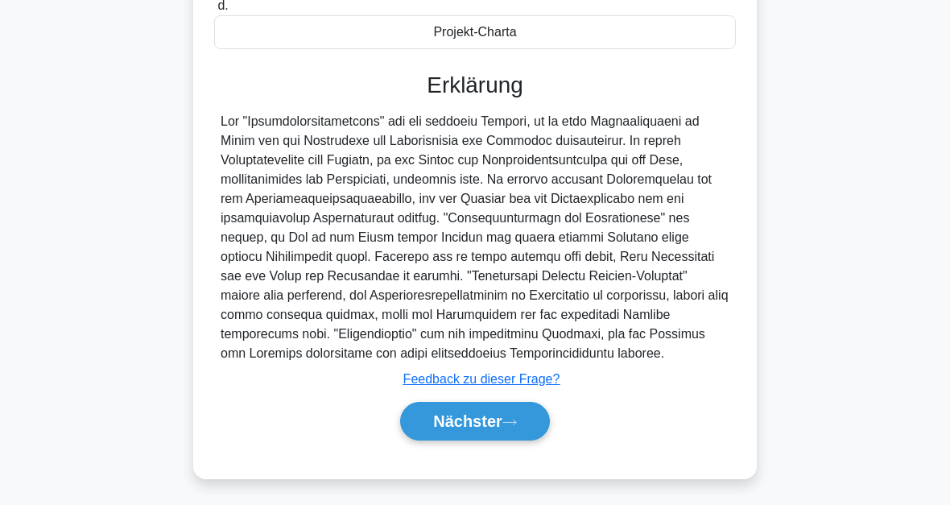
click at [511, 419] on icon at bounding box center [509, 422] width 14 height 9
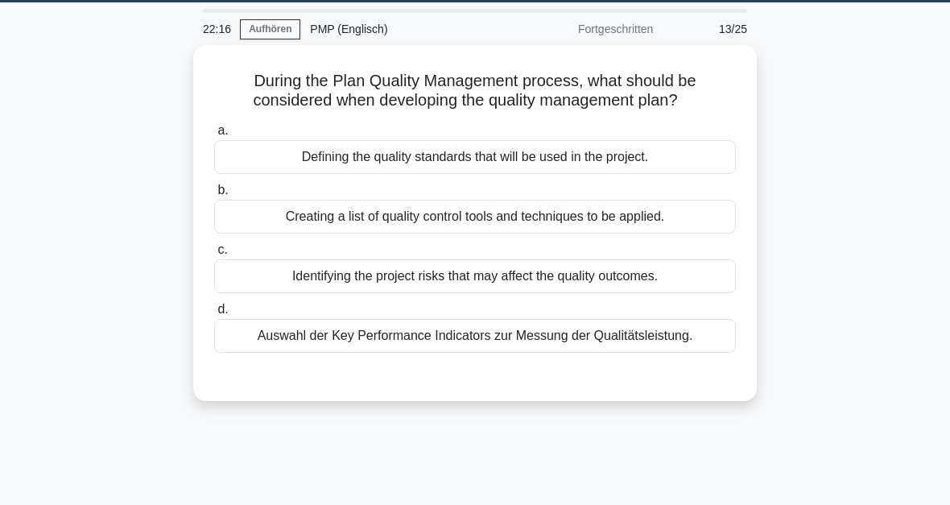
scroll to position [0, 0]
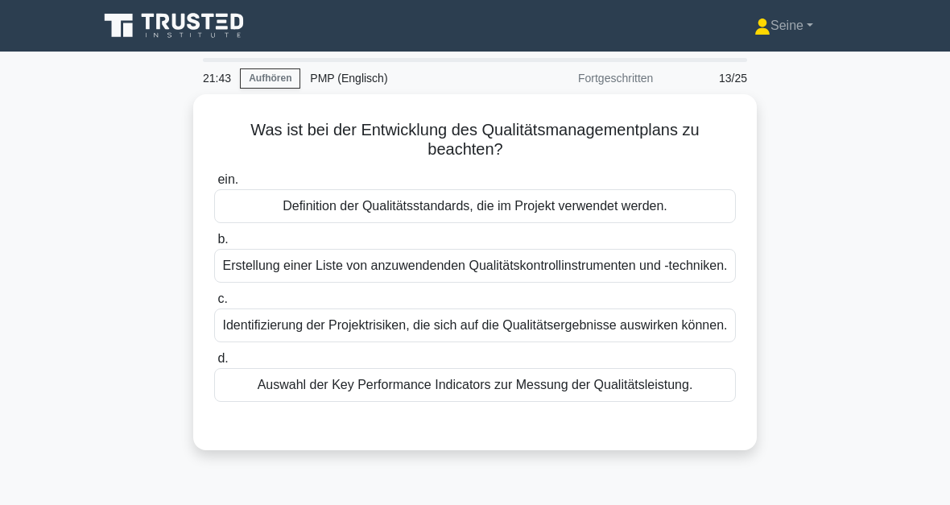
click at [488, 199] on div "Definition der Qualitätsstandards, die im Projekt verwendet werden." at bounding box center [475, 206] width 522 height 34
click at [214, 185] on input "ein. Definition der Qualitätsstandards, die im Projekt verwendet werden." at bounding box center [214, 180] width 0 height 10
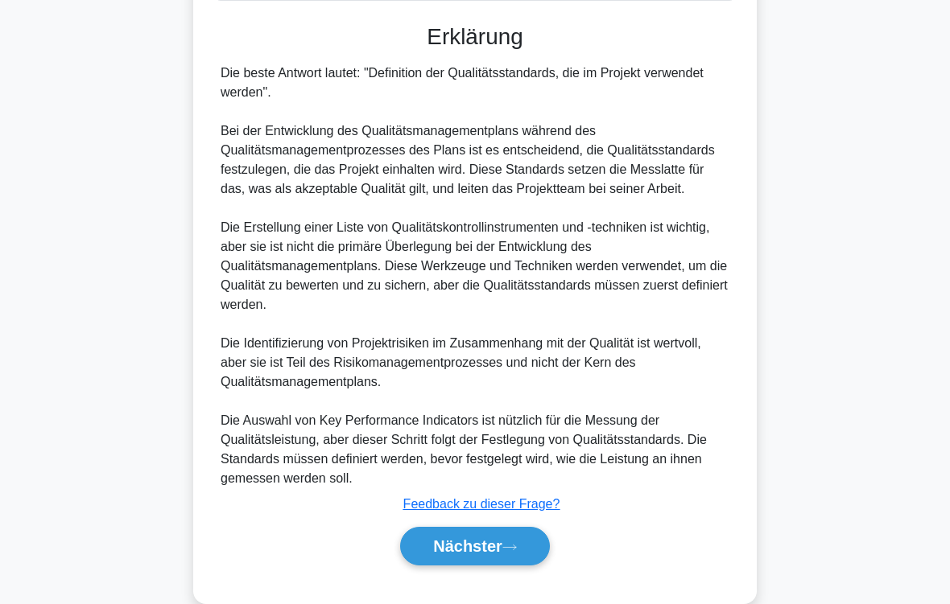
scroll to position [485, 0]
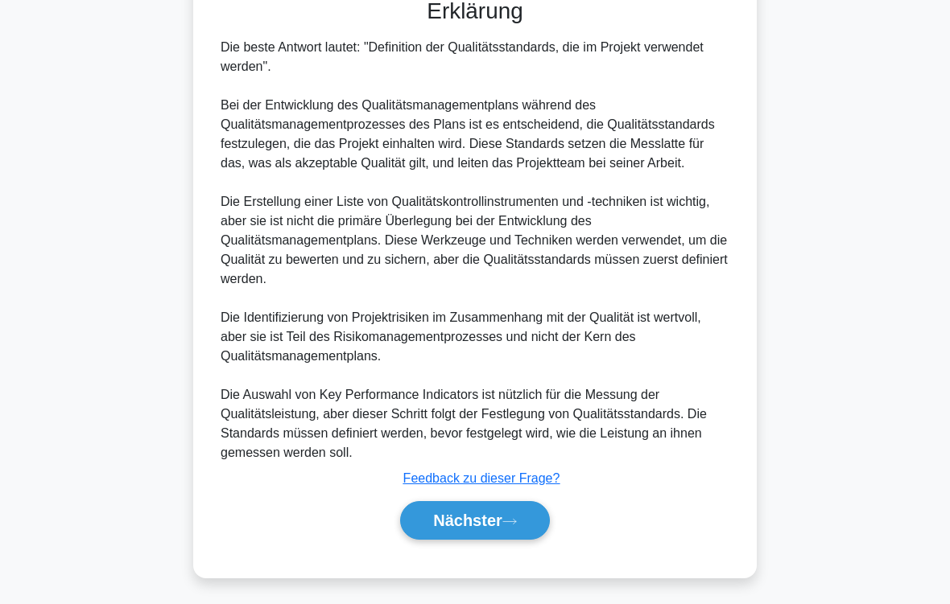
click at [494, 504] on font "Nächster" at bounding box center [467, 521] width 69 height 18
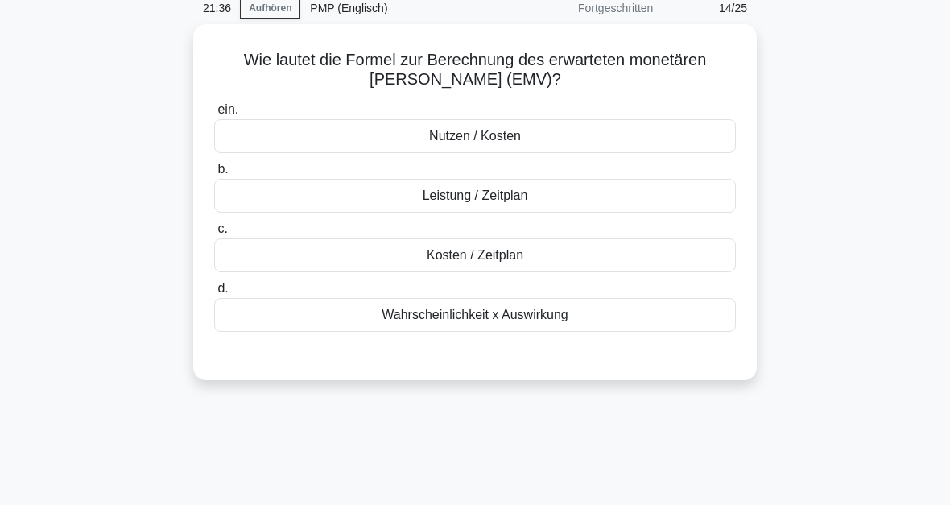
scroll to position [70, 0]
click at [521, 314] on div "Wahrscheinlichkeit x Auswirkung" at bounding box center [475, 315] width 522 height 34
click at [214, 294] on input "d. Wahrscheinlichkeit x Auswirkung" at bounding box center [214, 288] width 0 height 10
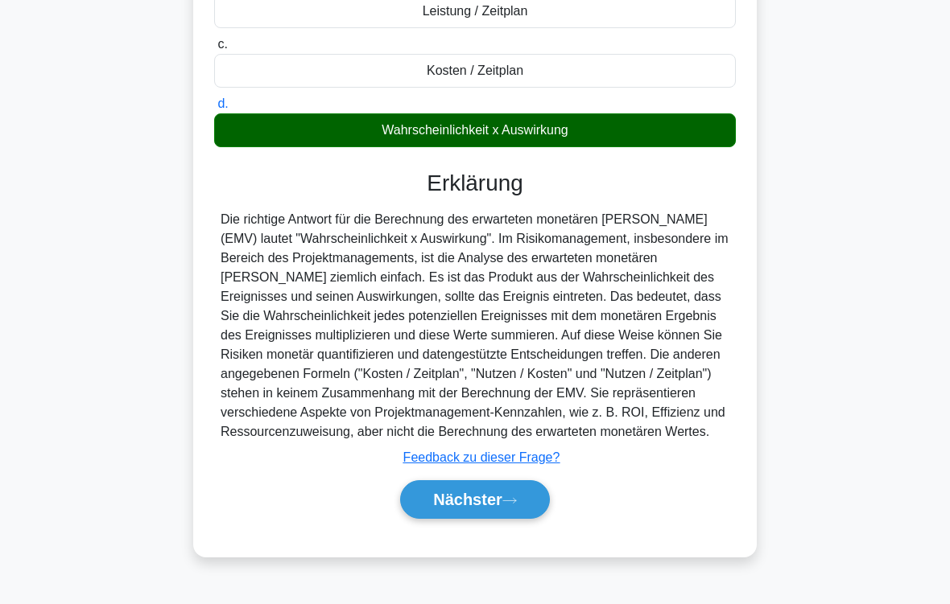
scroll to position [291, 0]
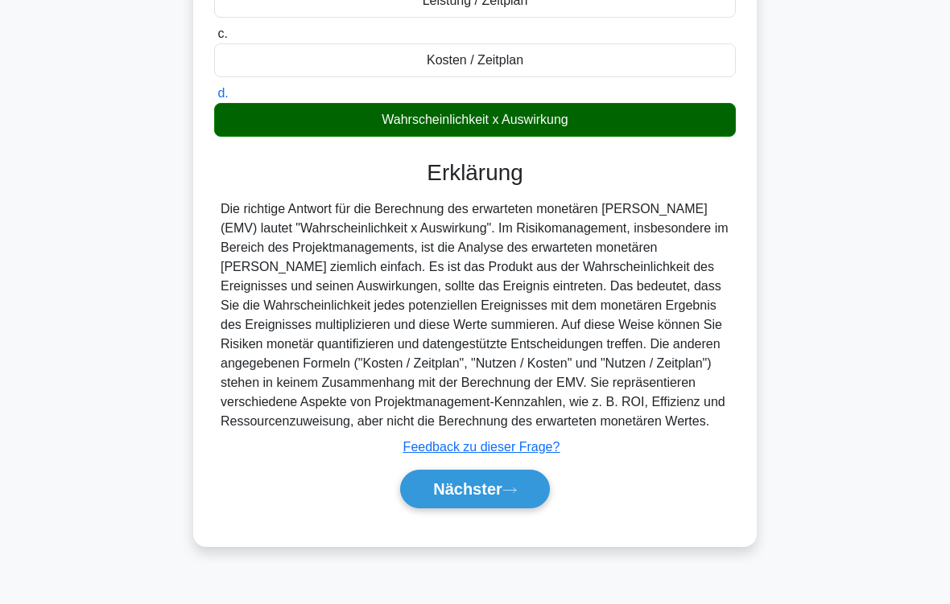
click at [510, 504] on button "Nächster" at bounding box center [475, 489] width 150 height 39
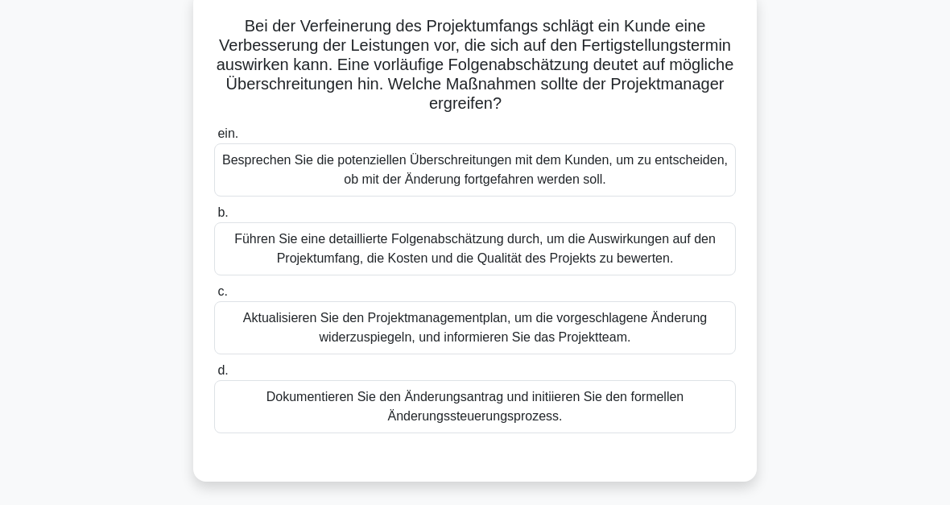
scroll to position [104, 0]
click at [515, 403] on div "Dokumentieren Sie den Änderungsantrag und initiieren Sie den formellen Änderung…" at bounding box center [475, 406] width 522 height 53
click at [214, 376] on input "d. Dokumentieren Sie den Änderungsantrag und initiieren Sie den formellen Änder…" at bounding box center [214, 370] width 0 height 10
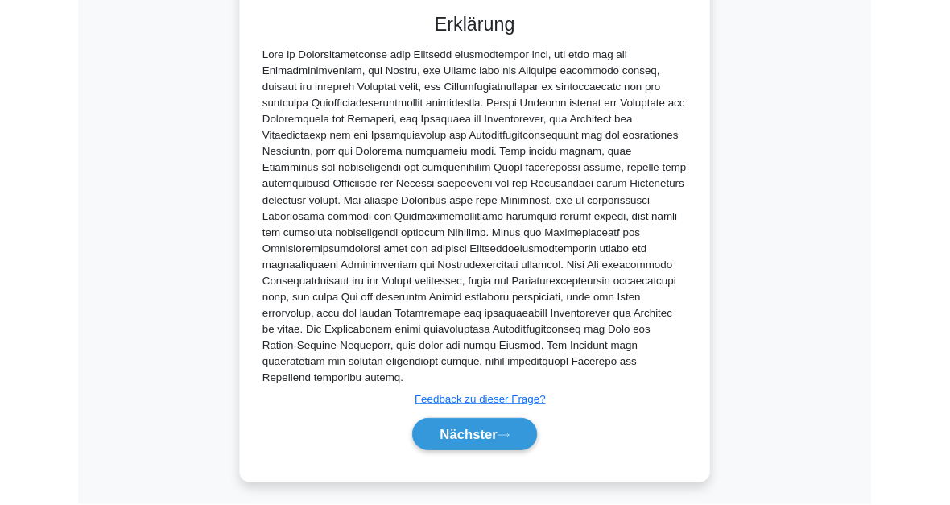
scroll to position [700, 0]
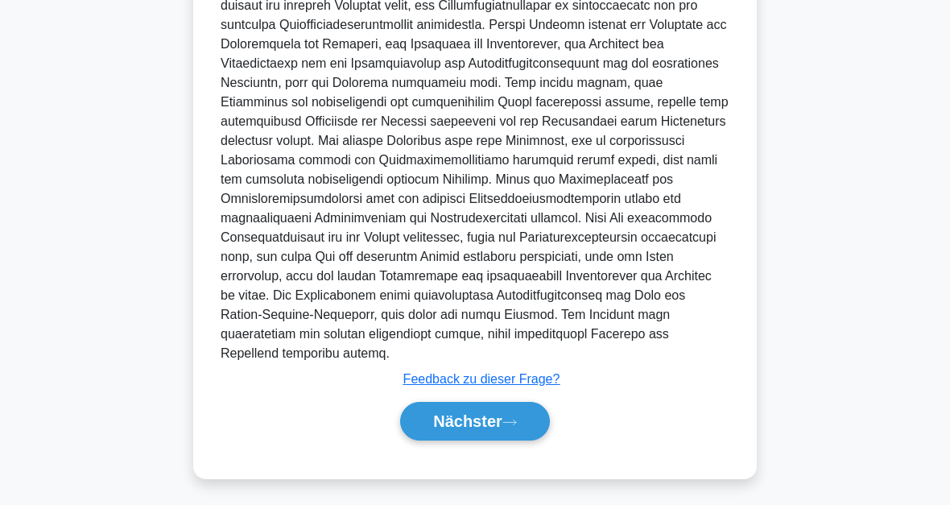
click at [535, 426] on button "Nächster" at bounding box center [475, 421] width 150 height 39
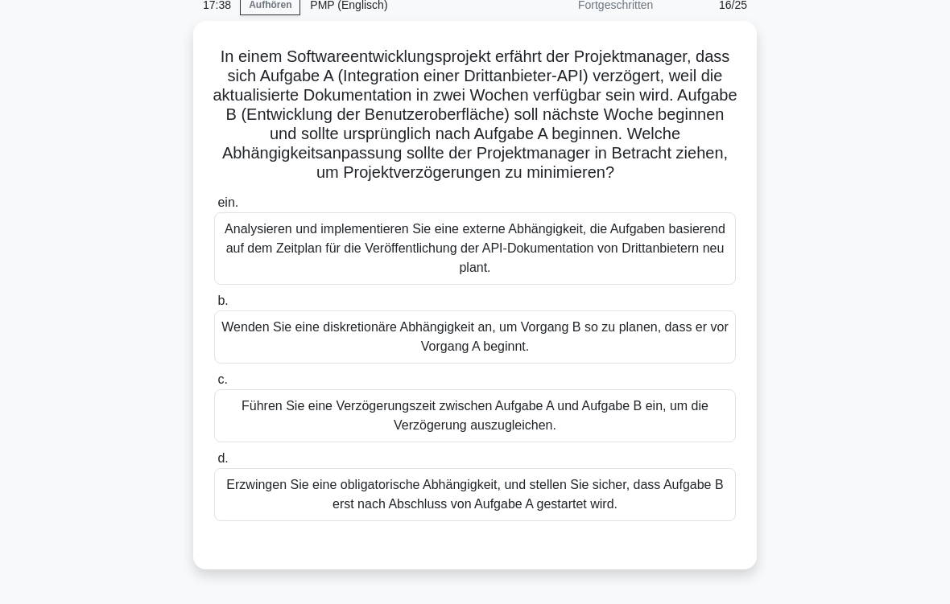
scroll to position [73, 0]
click at [456, 264] on div "Analysieren und implementieren Sie eine externe Abhängigkeit, die Aufgaben basi…" at bounding box center [475, 248] width 522 height 72
click at [214, 208] on input "ein. Analysieren und implementieren Sie eine externe Abhängigkeit, die Aufgaben…" at bounding box center [214, 203] width 0 height 10
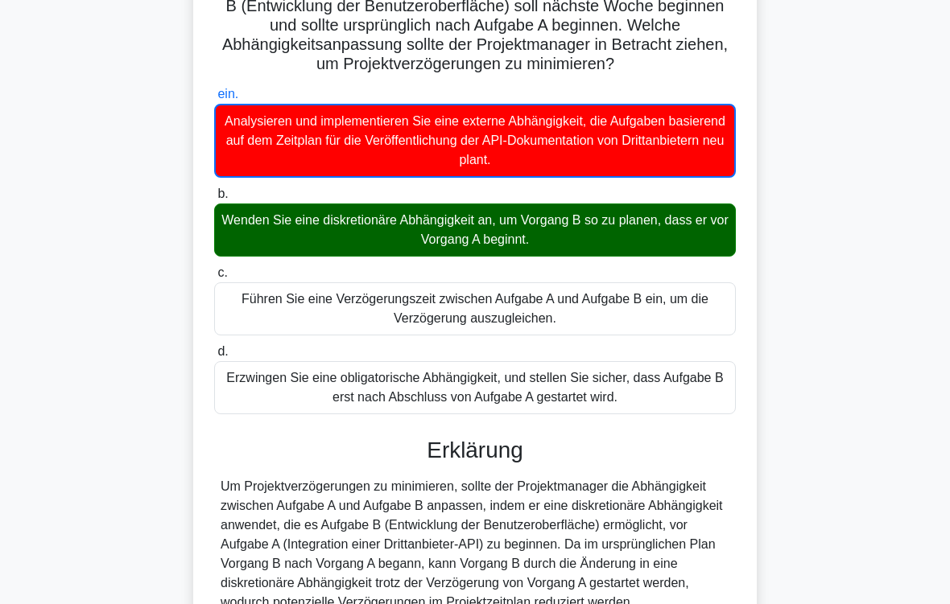
scroll to position [370, 0]
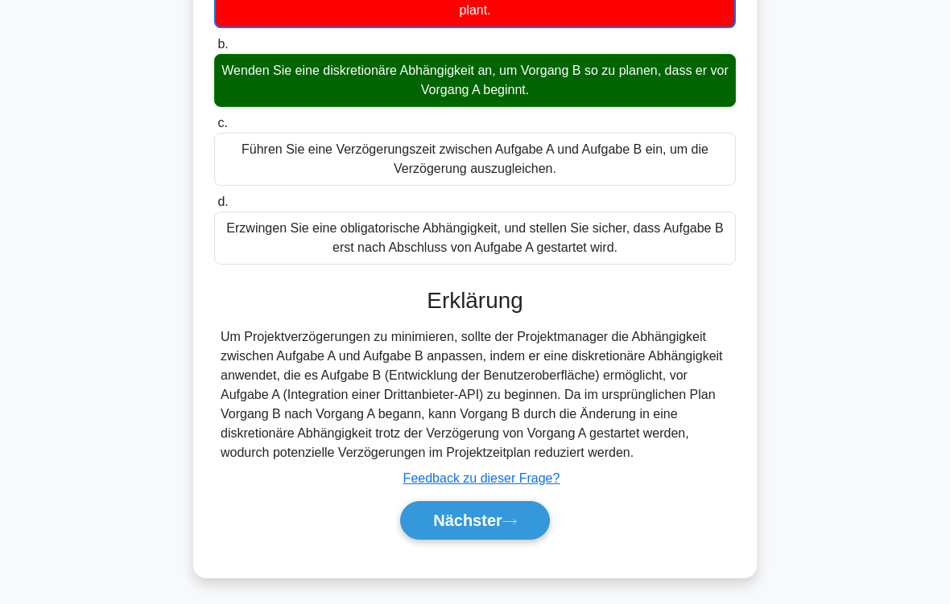
click at [494, 504] on font "Nächster" at bounding box center [467, 521] width 69 height 18
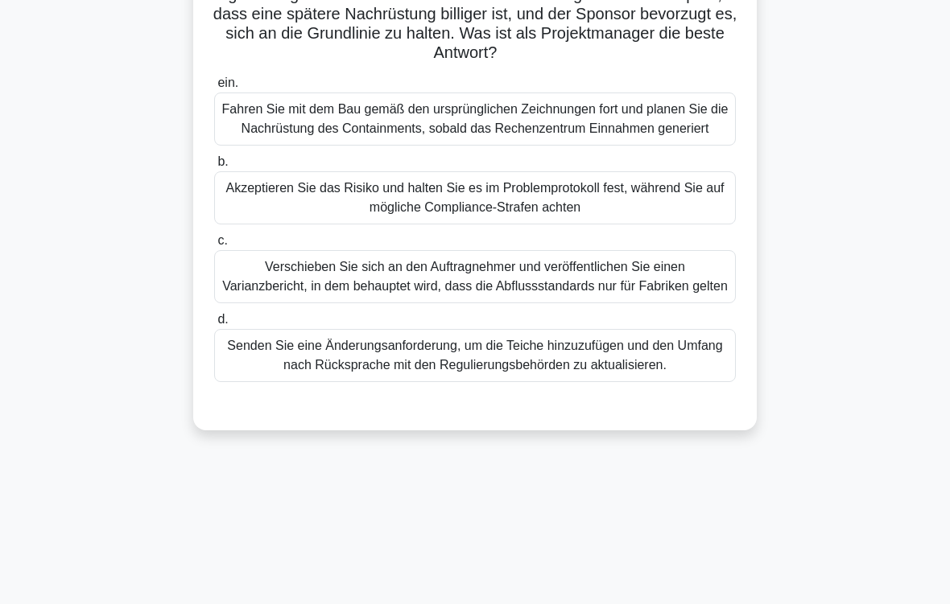
scroll to position [249, 0]
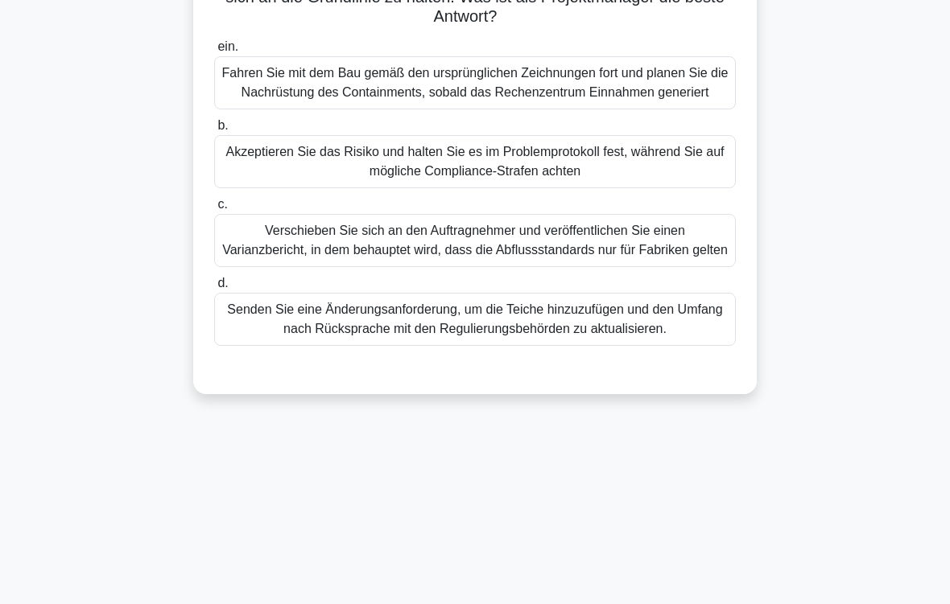
click at [703, 346] on div "Senden Sie eine Änderungsanforderung, um die Teiche hinzuzufügen und den Umfang…" at bounding box center [475, 319] width 522 height 53
click at [214, 289] on input "d. Senden Sie eine Änderungsanforderung, um die Teiche hinzuzufügen und den Umf…" at bounding box center [214, 283] width 0 height 10
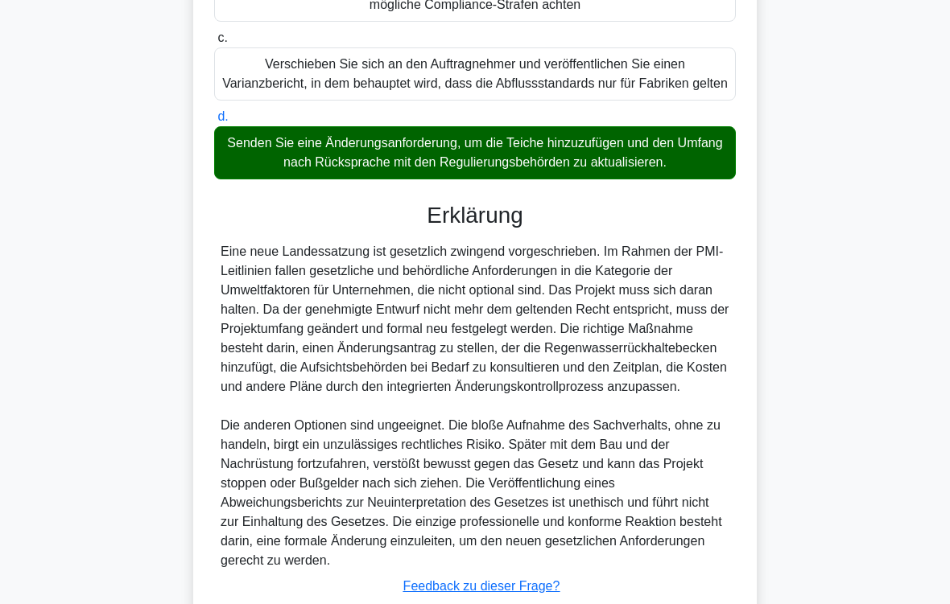
scroll to position [639, 0]
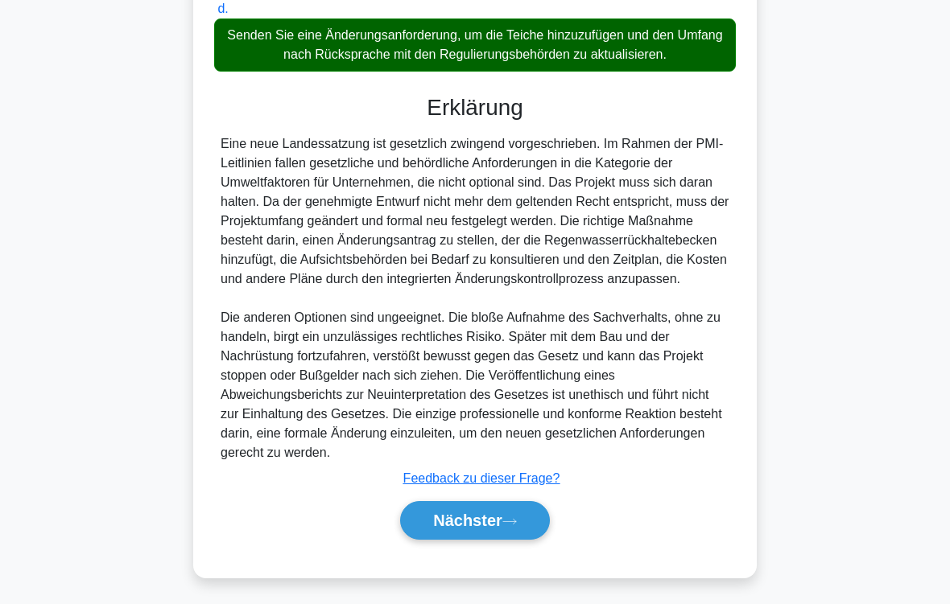
click at [530, 504] on button "Nächster" at bounding box center [475, 520] width 150 height 39
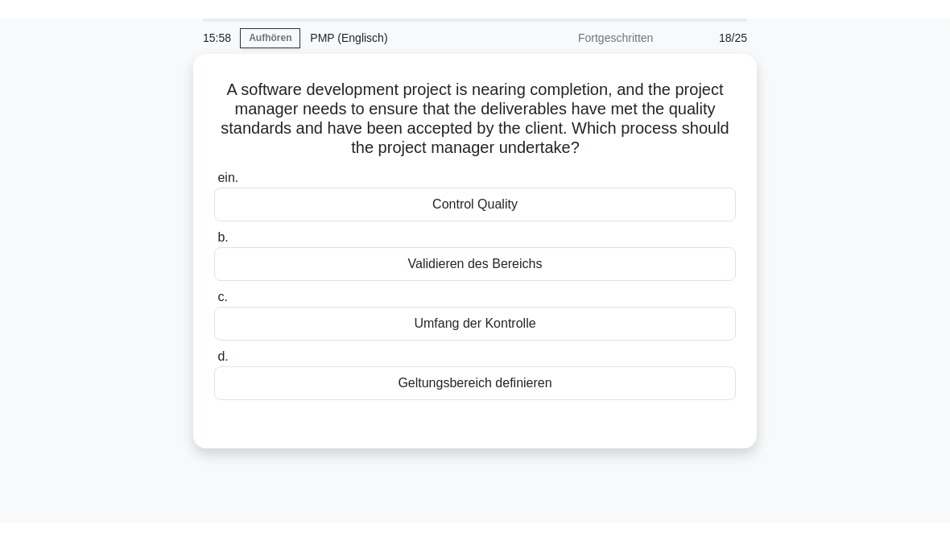
scroll to position [60, 0]
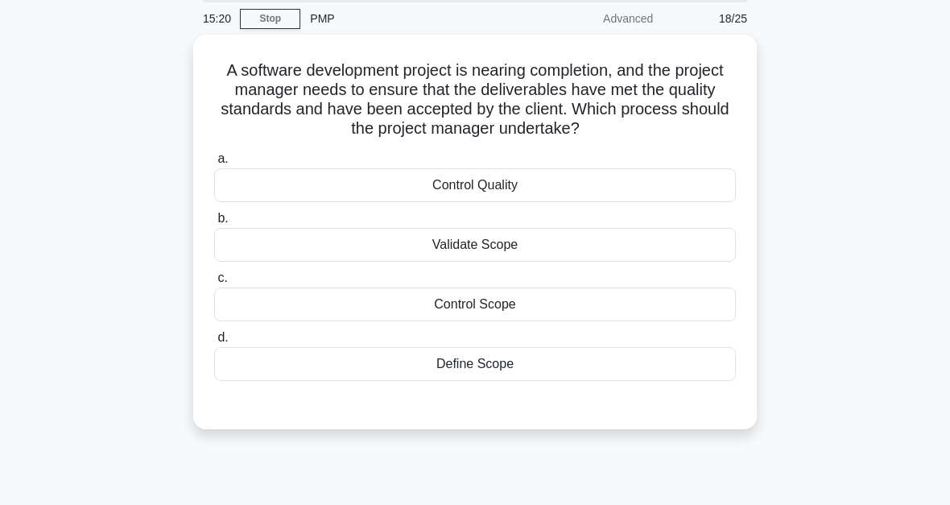
click at [475, 246] on div "Validate Scope" at bounding box center [475, 245] width 522 height 34
click at [214, 224] on input "b. Validate Scope" at bounding box center [214, 218] width 0 height 10
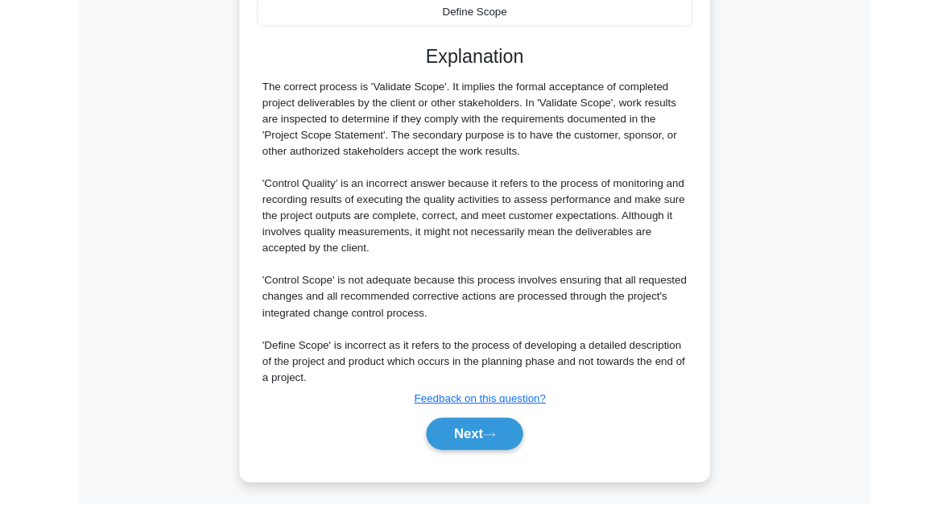
scroll to position [526, 0]
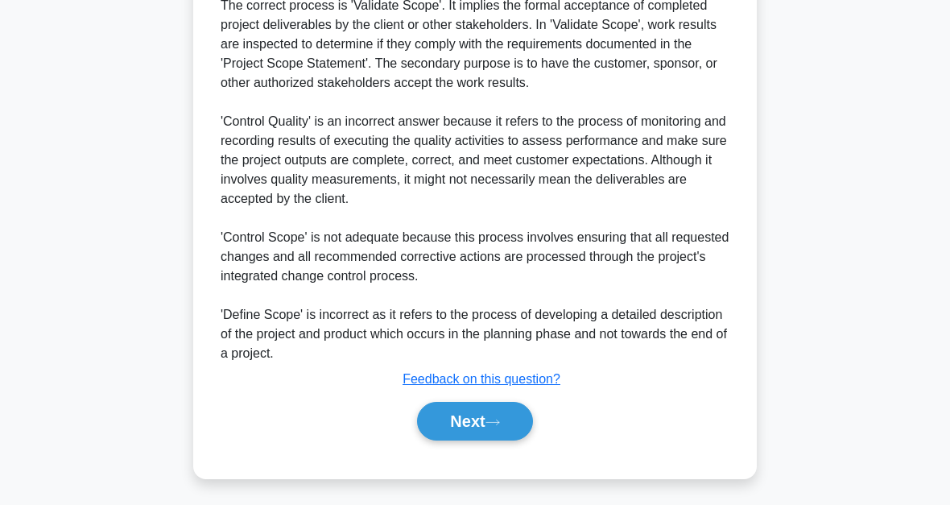
click at [469, 435] on button "Next" at bounding box center [474, 421] width 115 height 39
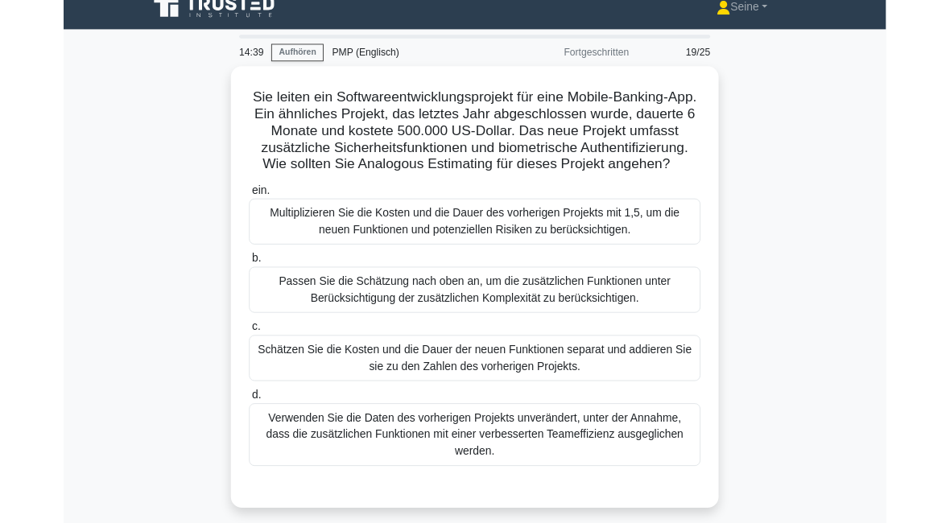
scroll to position [35, 0]
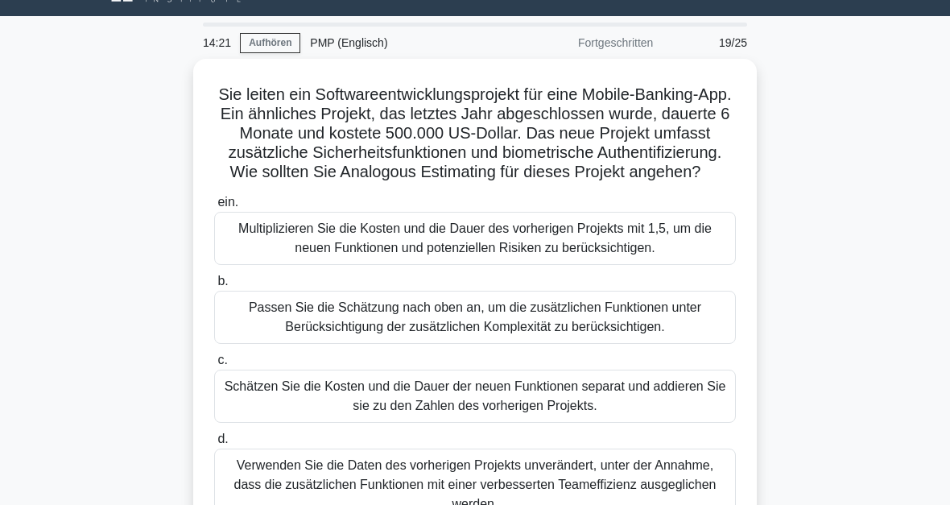
click at [661, 337] on div "Passen Sie die Schätzung nach oben an, um die zusätzlichen Funktionen unter Ber…" at bounding box center [475, 317] width 522 height 53
click at [214, 287] on input "b. Passen Sie die Schätzung nach oben an, um die zusätzlichen Funktionen unter …" at bounding box center [214, 281] width 0 height 10
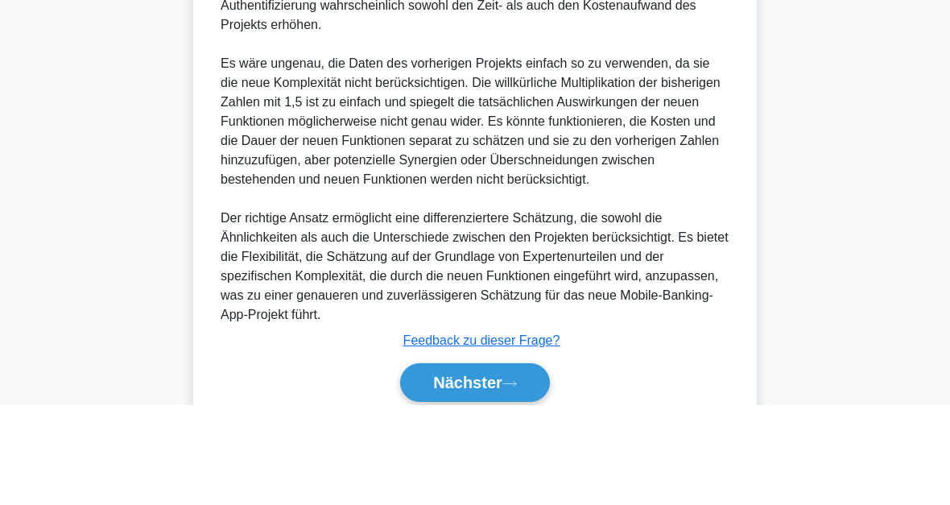
scroll to position [835, 0]
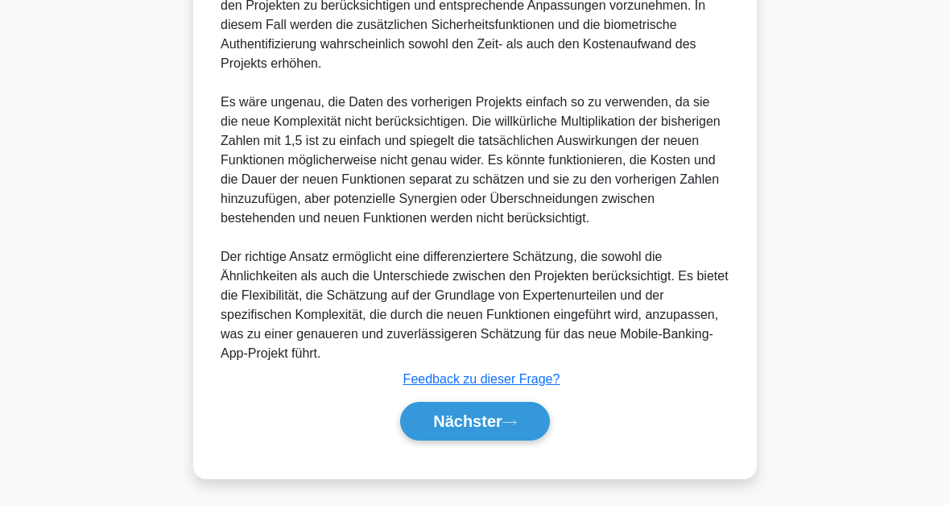
click at [537, 423] on button "Nächster" at bounding box center [475, 421] width 150 height 39
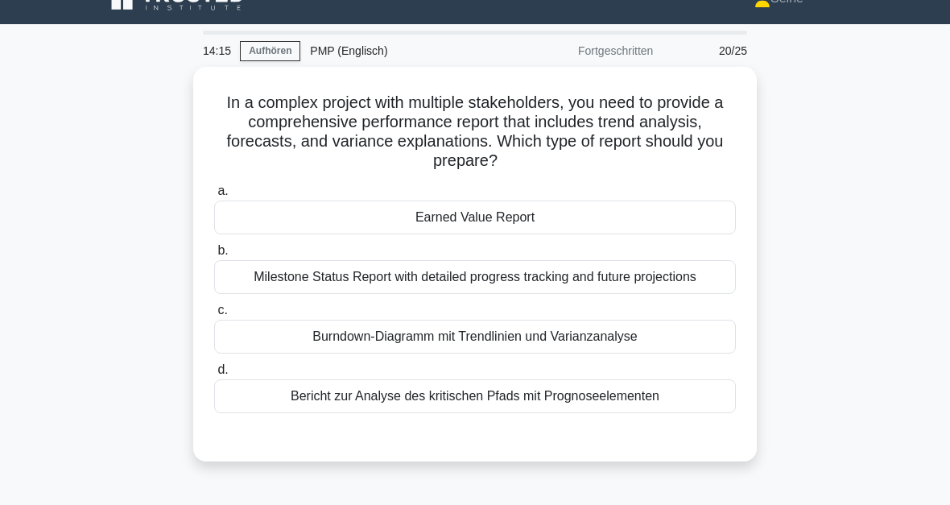
scroll to position [0, 0]
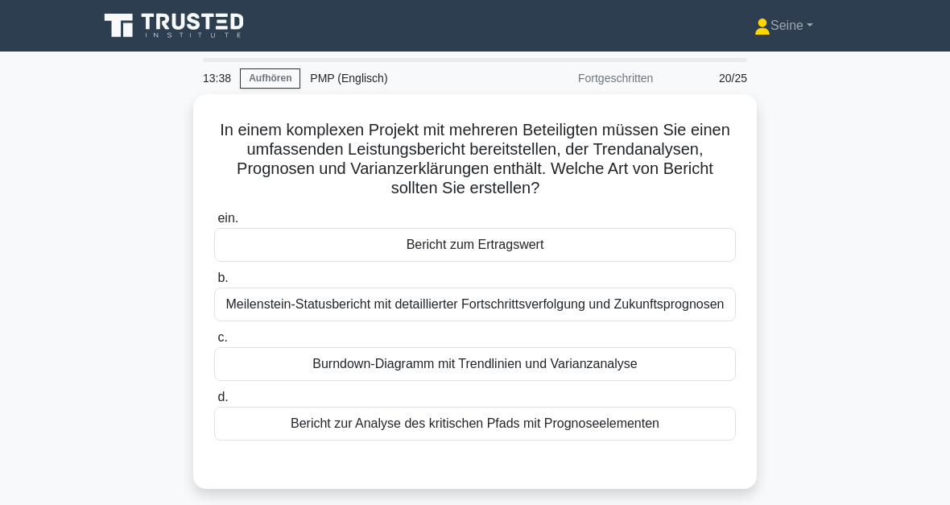
click at [546, 248] on div "Bericht zum Ertragswert" at bounding box center [475, 245] width 522 height 34
click at [214, 224] on input "ein. Bericht zum Ertragswert" at bounding box center [214, 218] width 0 height 10
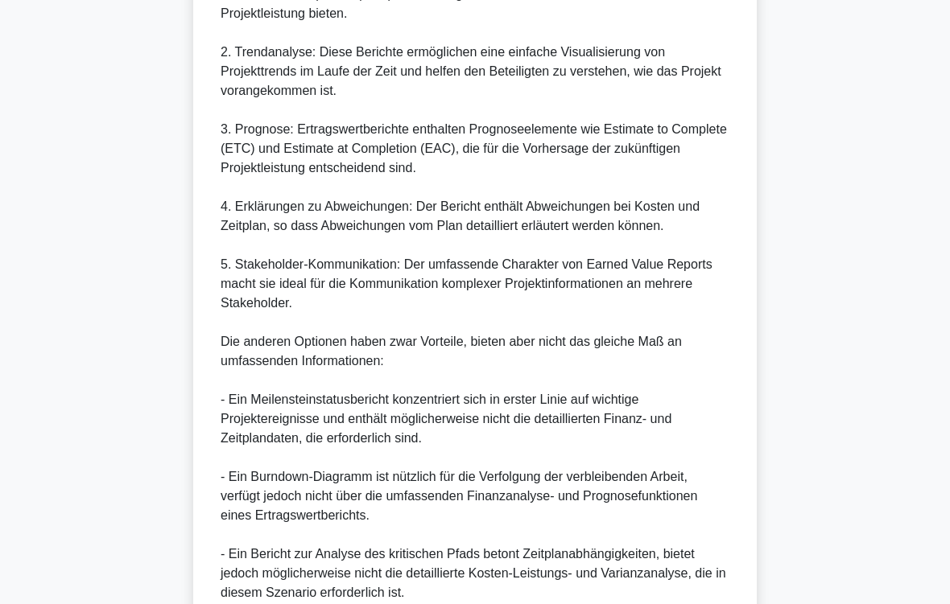
scroll to position [967, 0]
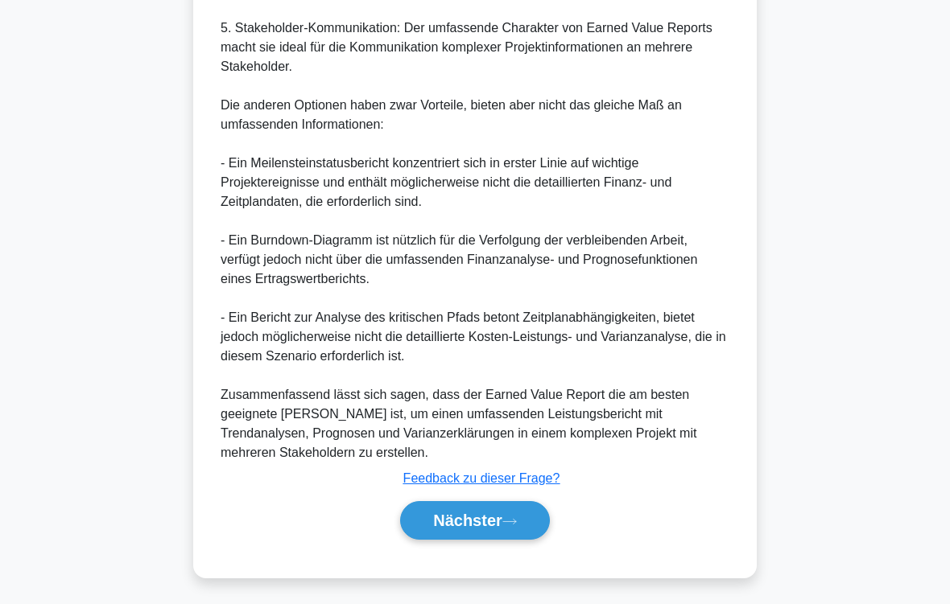
click at [508, 504] on icon at bounding box center [509, 522] width 14 height 9
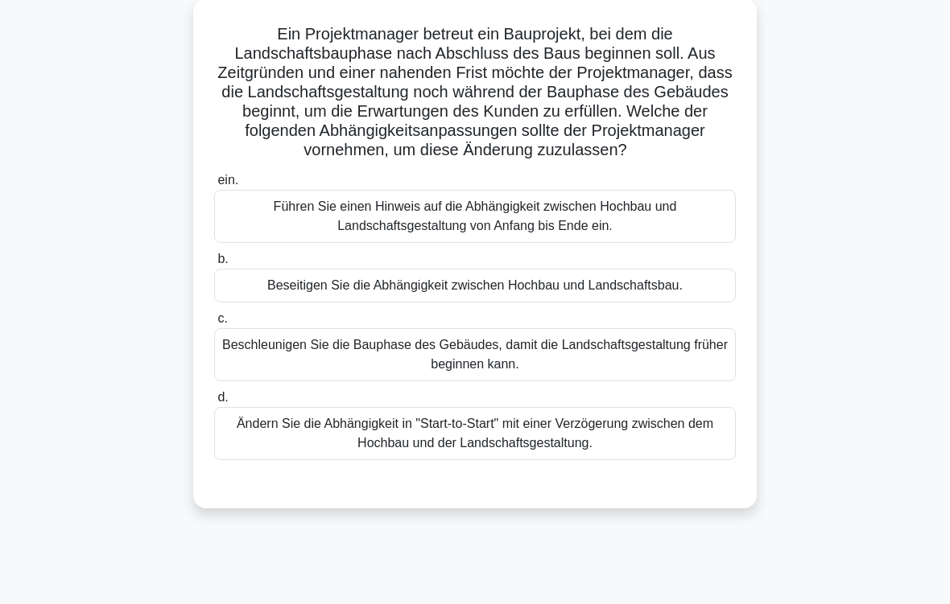
scroll to position [140, 0]
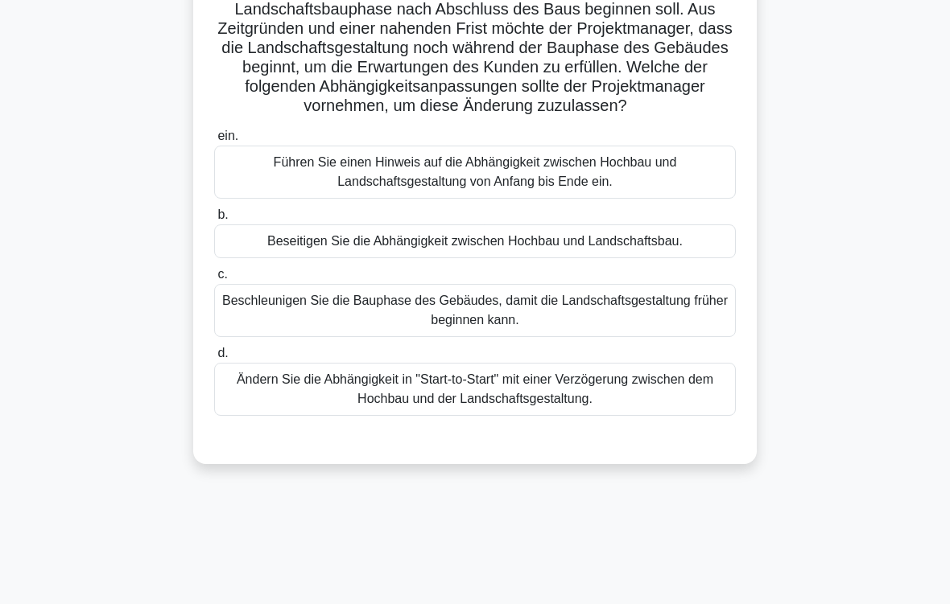
click at [621, 410] on div "Ändern Sie die Abhängigkeit in "Start-to-Start" mit einer Verzögerung zwischen …" at bounding box center [475, 389] width 522 height 53
click at [214, 359] on input "d. Ändern Sie die Abhängigkeit in "Start-to-Start" mit einer Verzögerung zwisch…" at bounding box center [214, 354] width 0 height 10
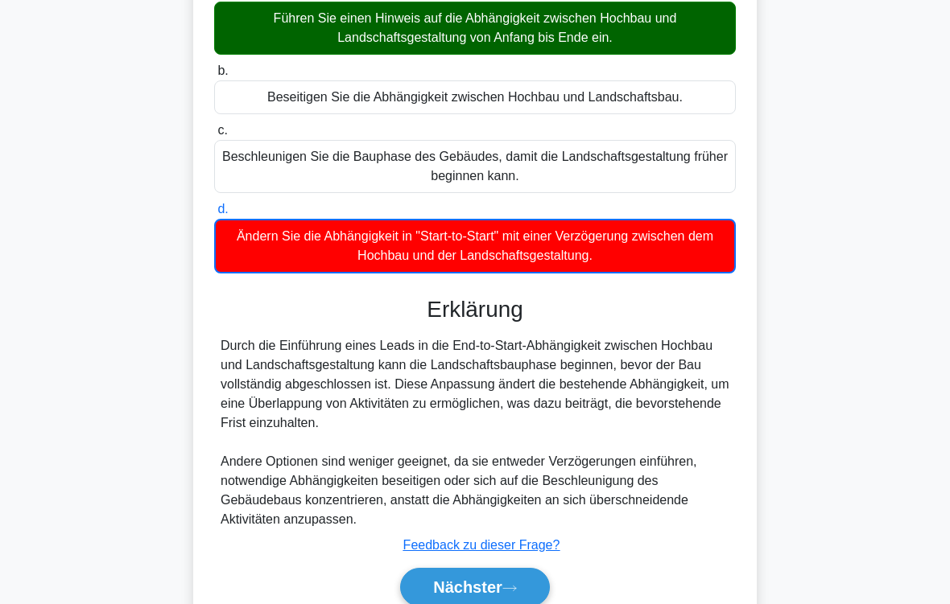
scroll to position [370, 0]
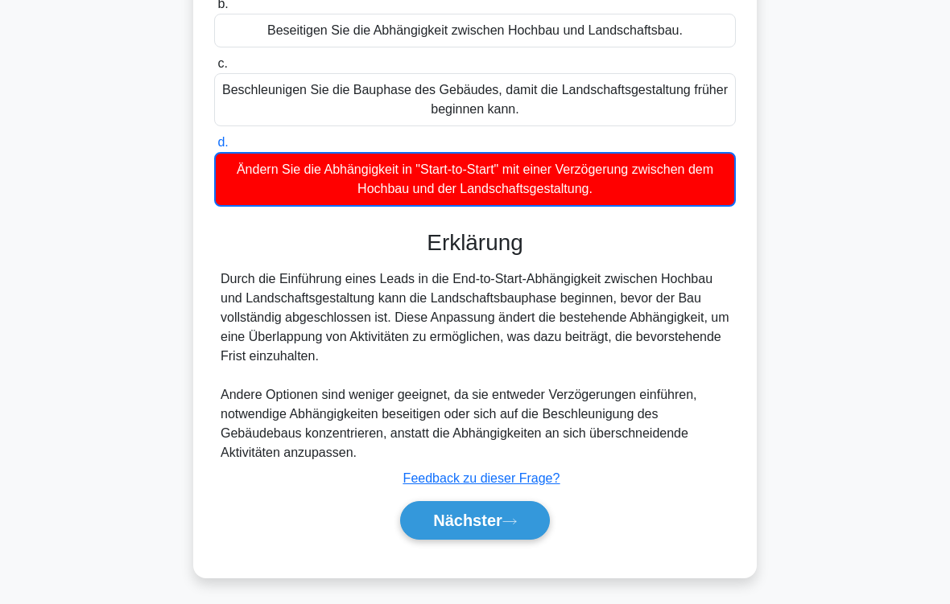
click at [524, 504] on button "Nächster" at bounding box center [475, 520] width 150 height 39
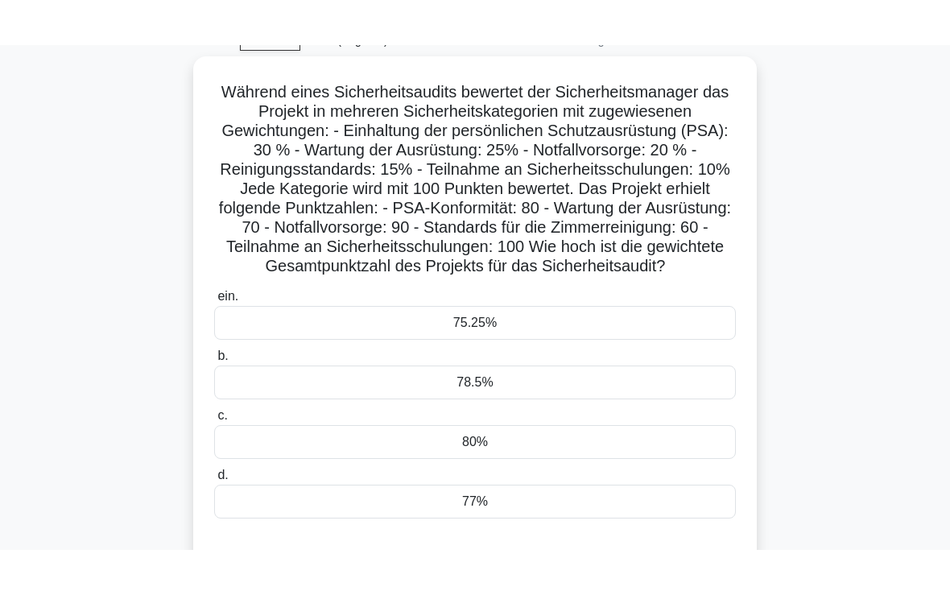
scroll to position [83, 0]
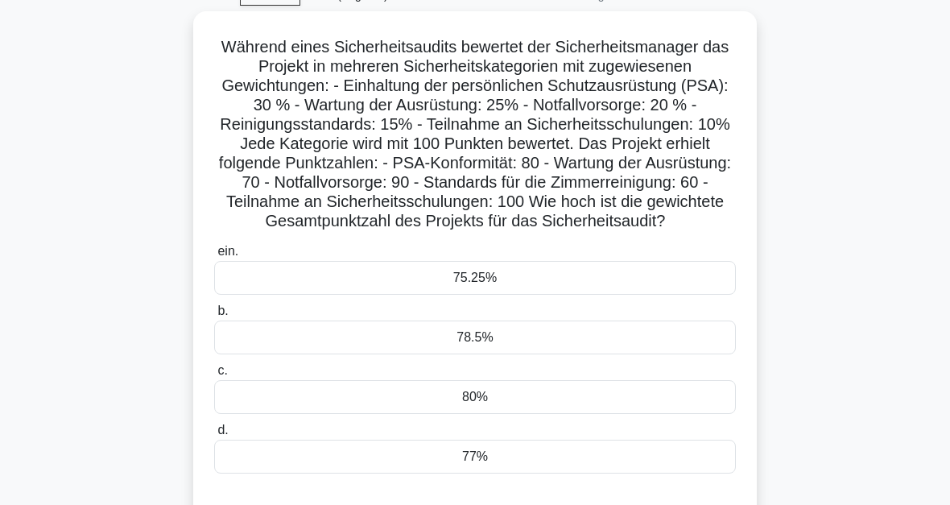
click at [499, 200] on font "Während eines Sicherheitsaudits bewertet der Sicherheitsmanager das Projekt in …" at bounding box center [475, 134] width 512 height 192
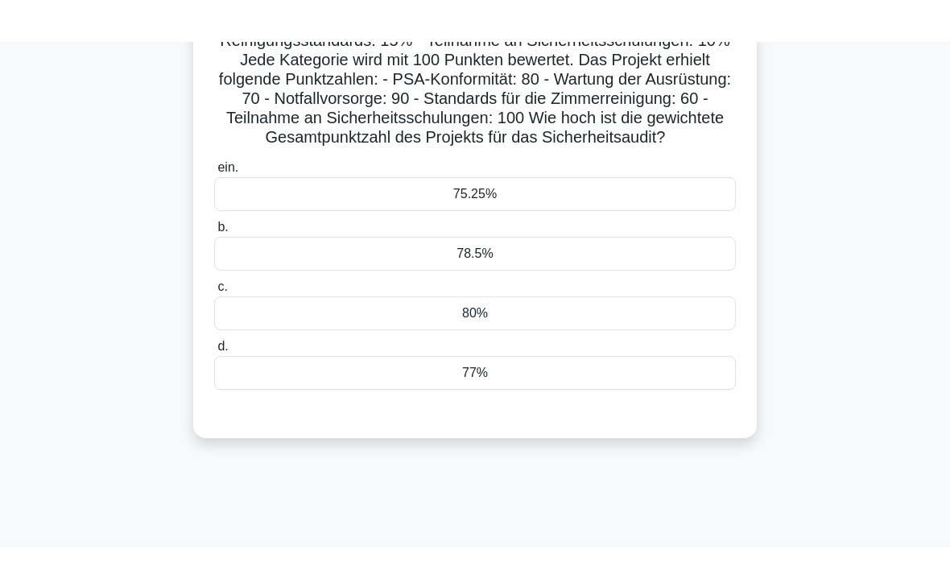
scroll to position [208, 0]
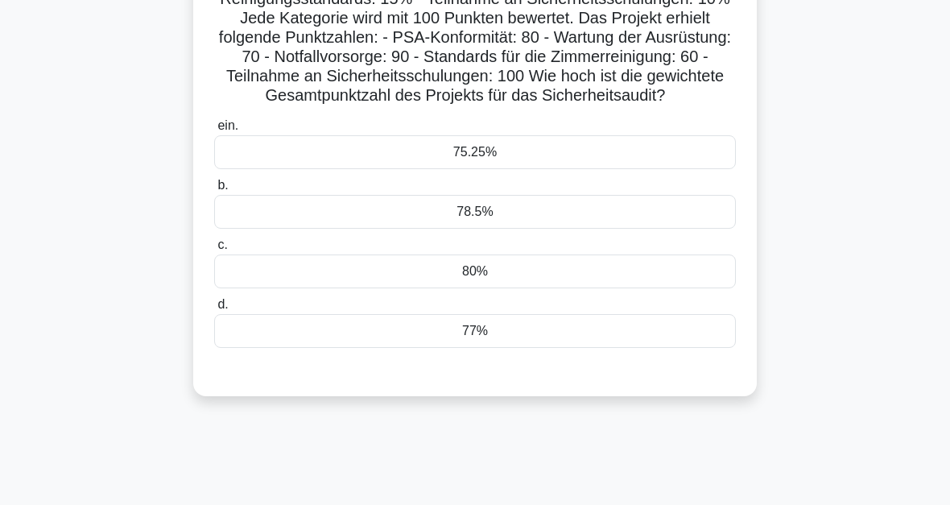
click at [498, 348] on div "77%" at bounding box center [475, 331] width 522 height 34
click at [214, 310] on input "d. 77%" at bounding box center [214, 304] width 0 height 10
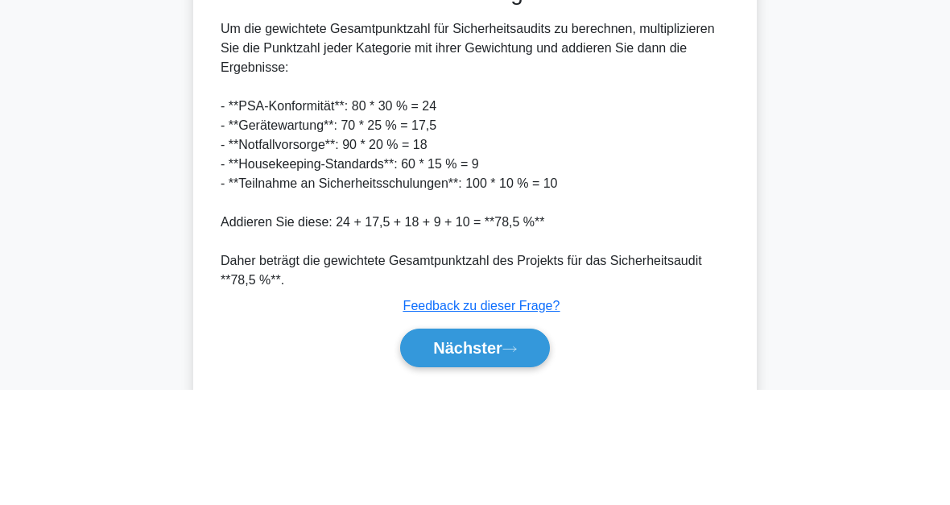
scroll to position [586, 0]
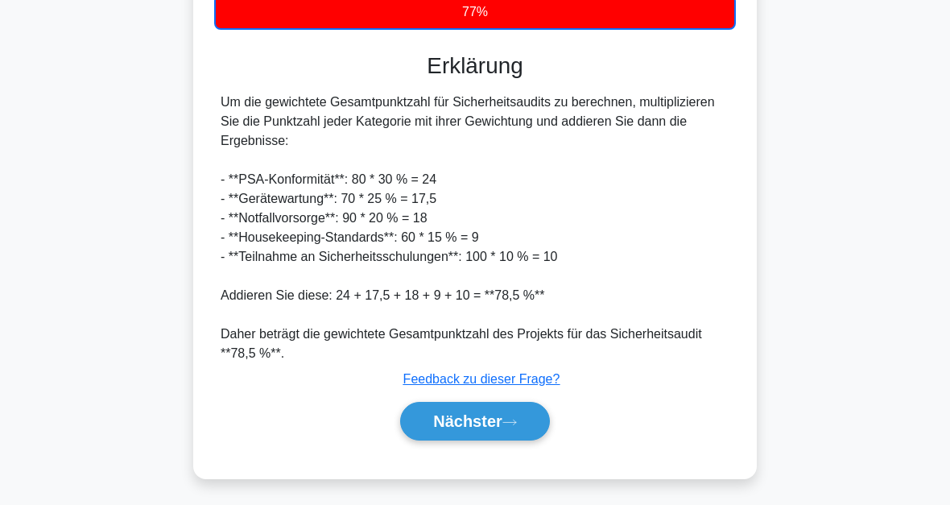
click at [526, 427] on button "Nächster" at bounding box center [475, 421] width 150 height 39
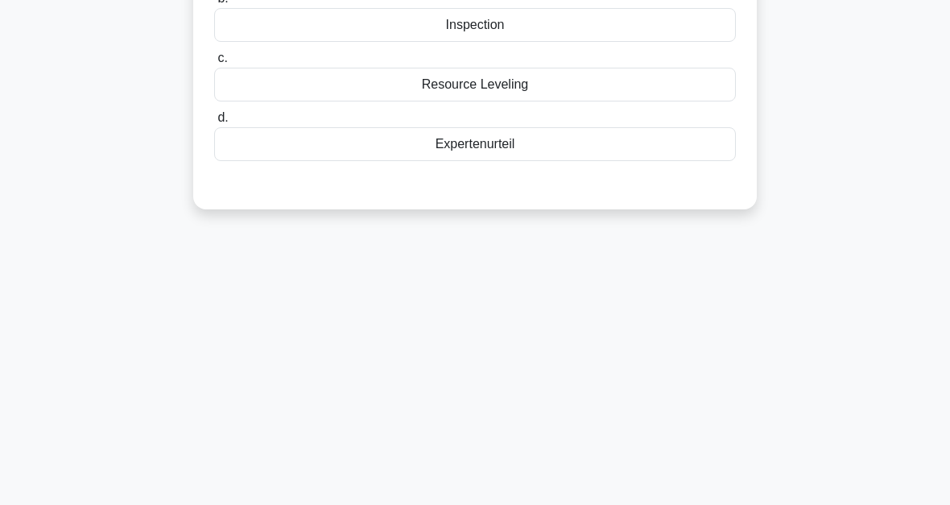
scroll to position [0, 0]
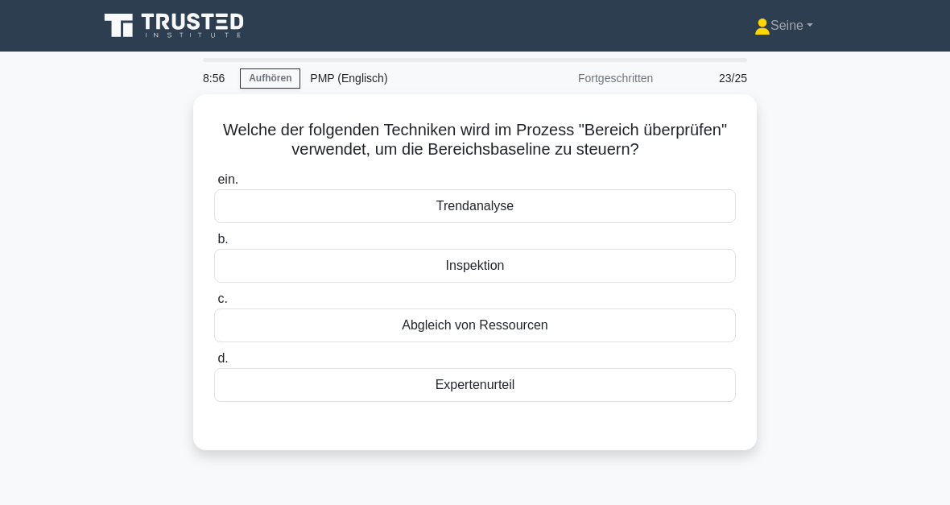
click at [558, 263] on div "Inspektion" at bounding box center [475, 266] width 522 height 34
click at [214, 245] on input "b. Inspektion" at bounding box center [214, 239] width 0 height 10
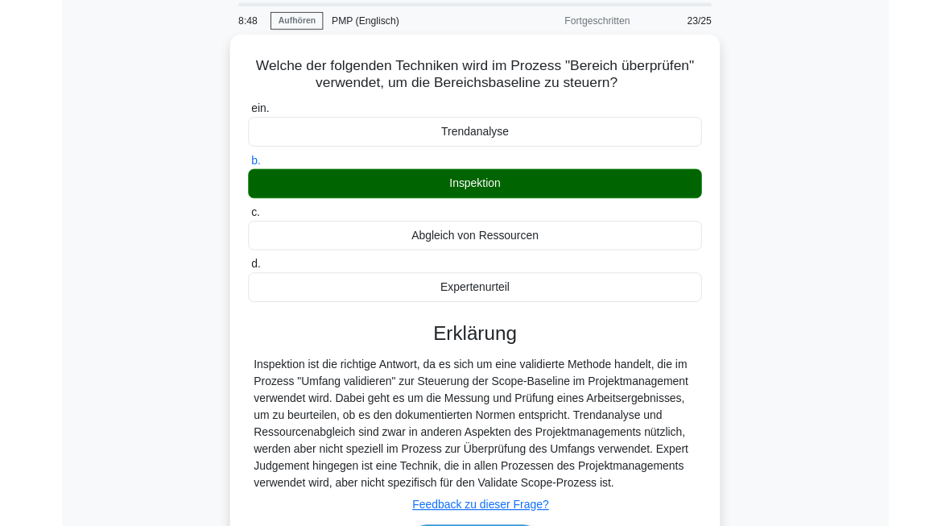
scroll to position [265, 0]
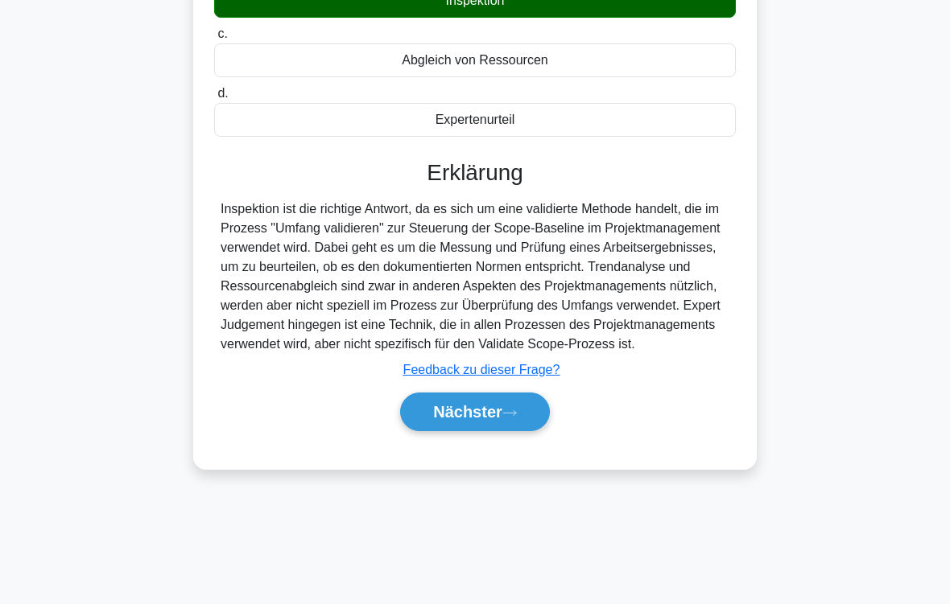
click at [529, 431] on button "Nächster" at bounding box center [475, 412] width 150 height 39
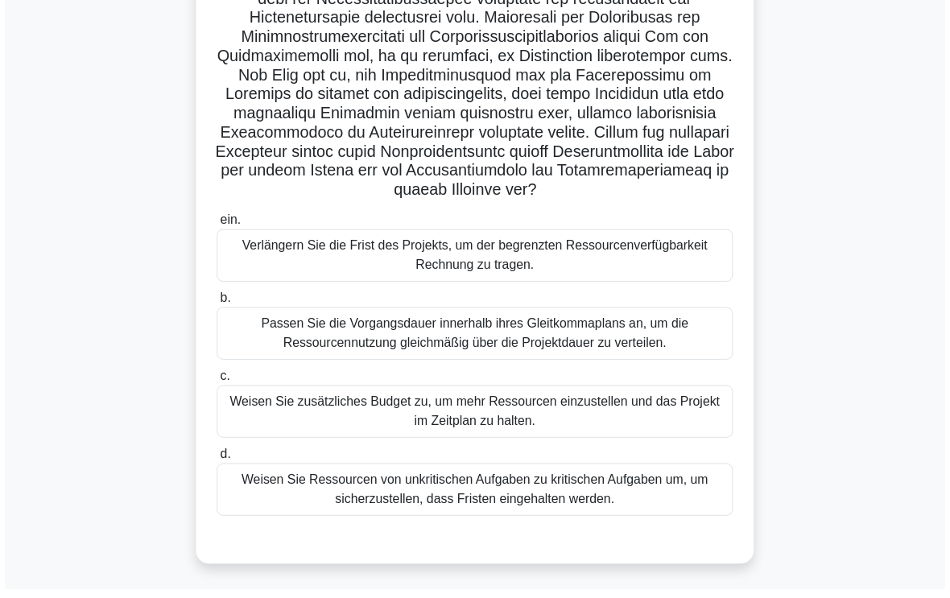
scroll to position [474, 0]
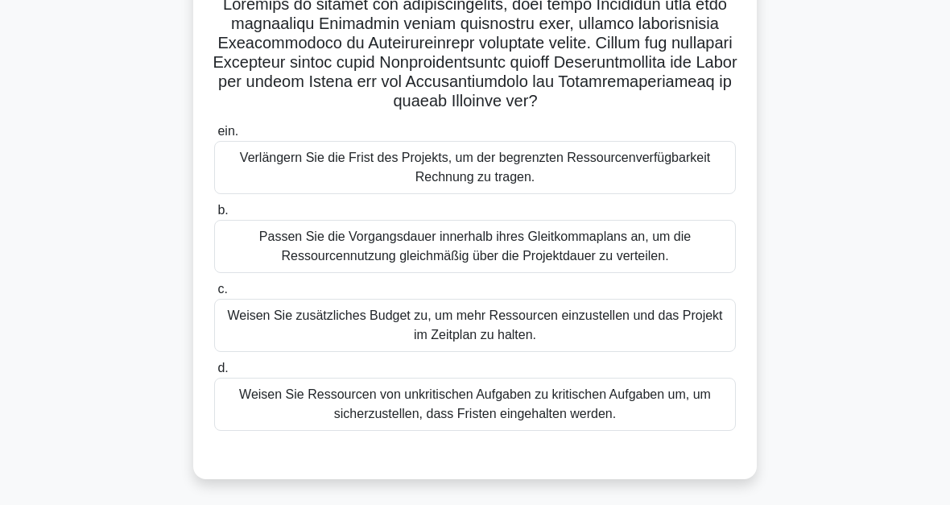
click at [662, 402] on div "Weisen Sie Ressourcen von unkritischen Aufgaben zu kritischen Aufgaben um, um s…" at bounding box center [475, 403] width 522 height 53
click at [214, 373] on input "d. Weisen Sie Ressourcen von unkritischen Aufgaben zu kritischen Aufgaben um, u…" at bounding box center [214, 368] width 0 height 10
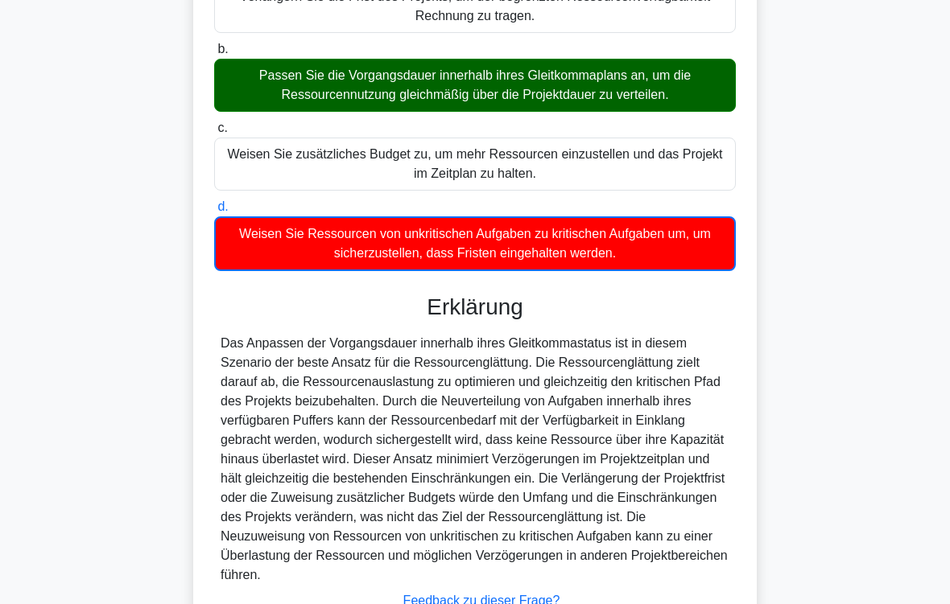
scroll to position [776, 0]
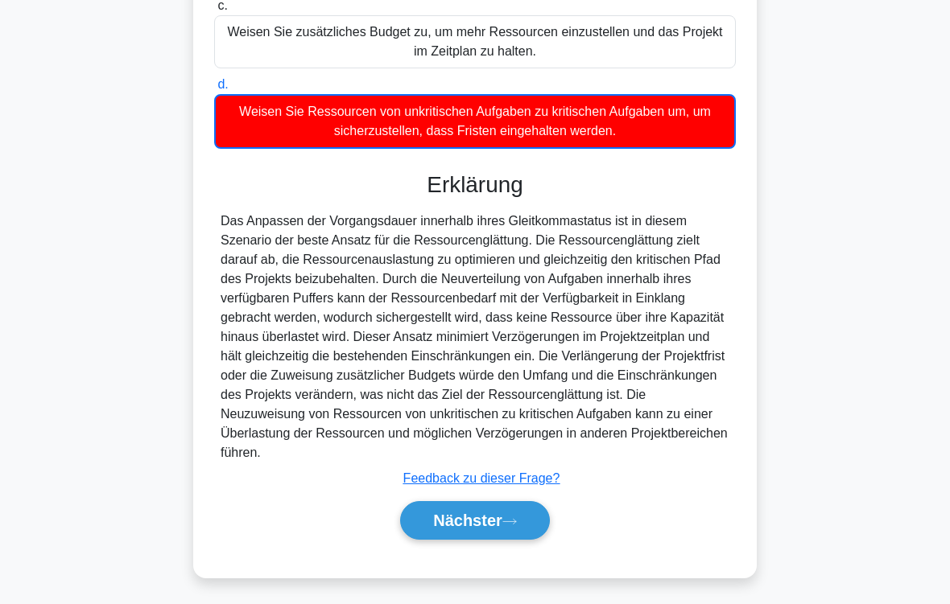
click at [498, 504] on font "Nächster" at bounding box center [467, 521] width 69 height 18
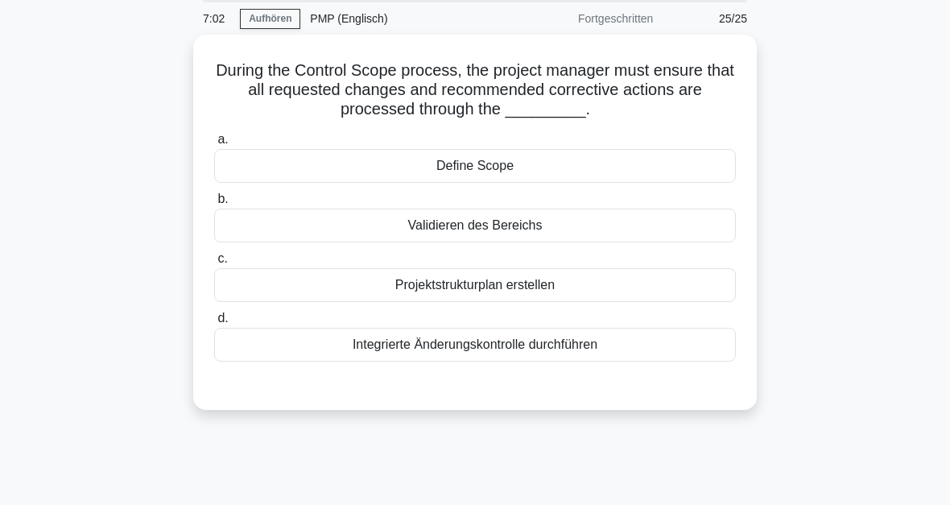
scroll to position [0, 0]
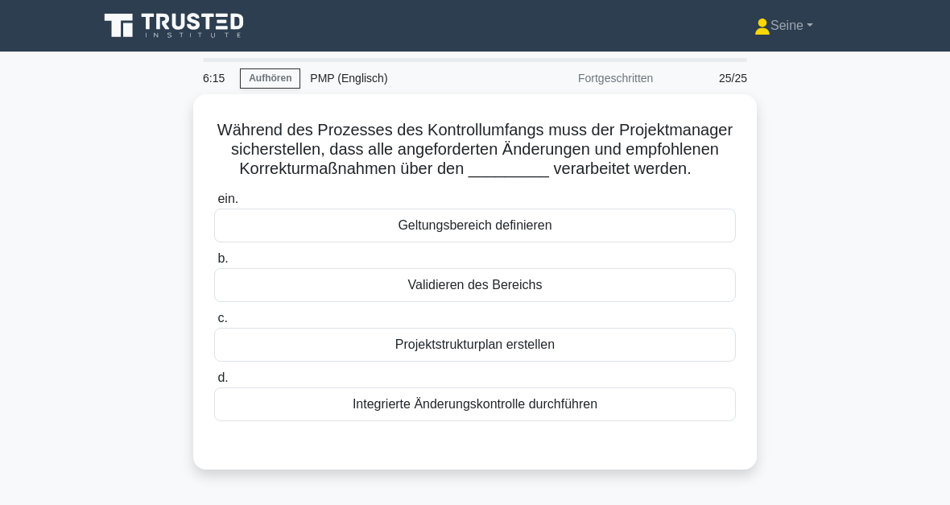
click at [479, 421] on div "Integrierte Änderungskontrolle durchführen" at bounding box center [475, 404] width 522 height 34
click at [214, 383] on input "d. Integrierte Änderungskontrolle durchführen" at bounding box center [214, 378] width 0 height 10
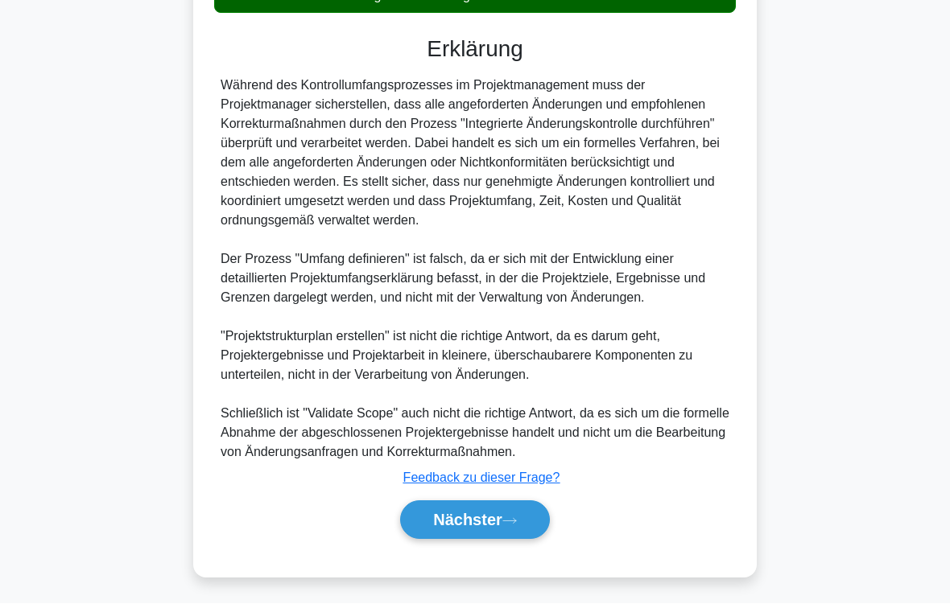
scroll to position [465, 0]
click at [515, 504] on icon at bounding box center [509, 522] width 14 height 9
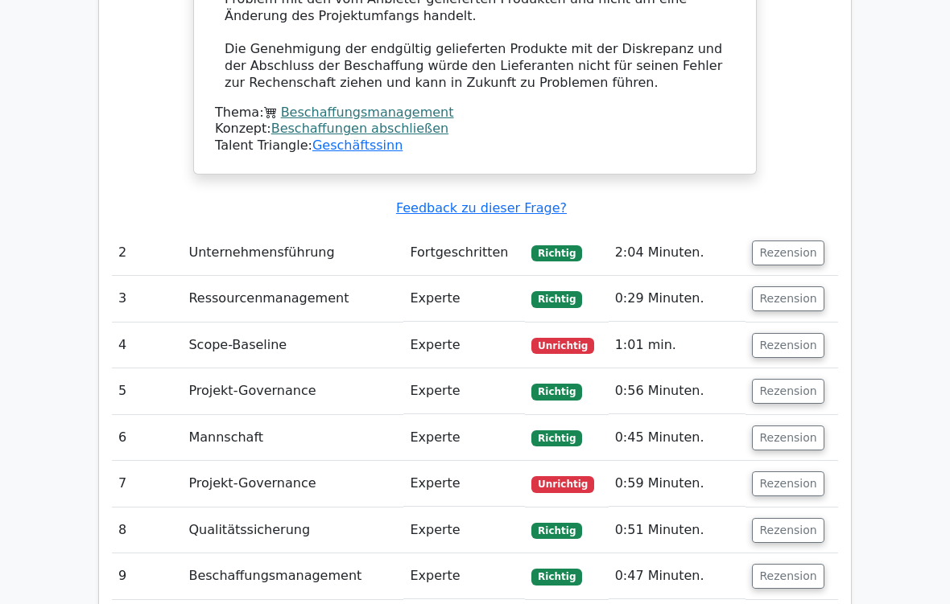
scroll to position [2251, 0]
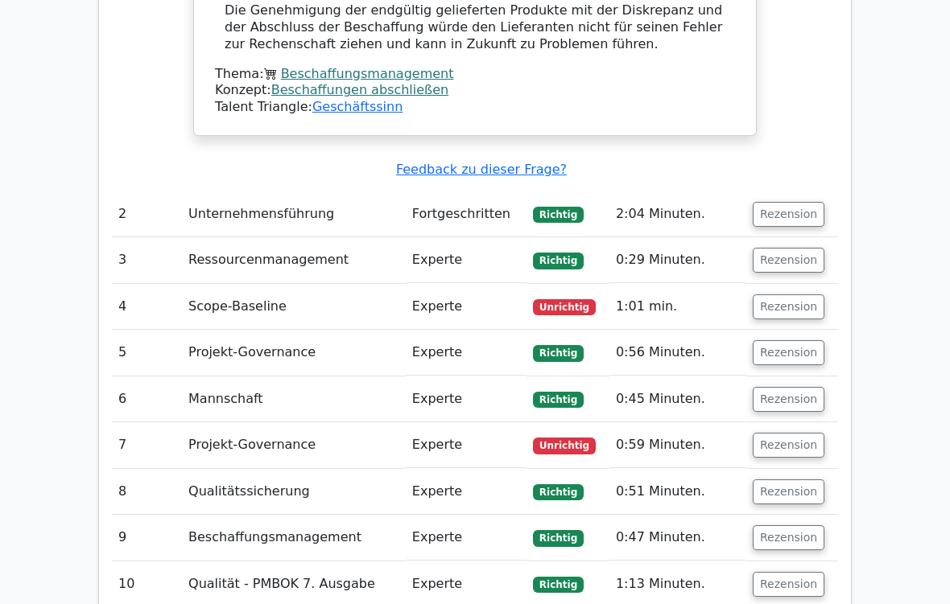
click at [774, 202] on button "Rezension" at bounding box center [789, 214] width 72 height 25
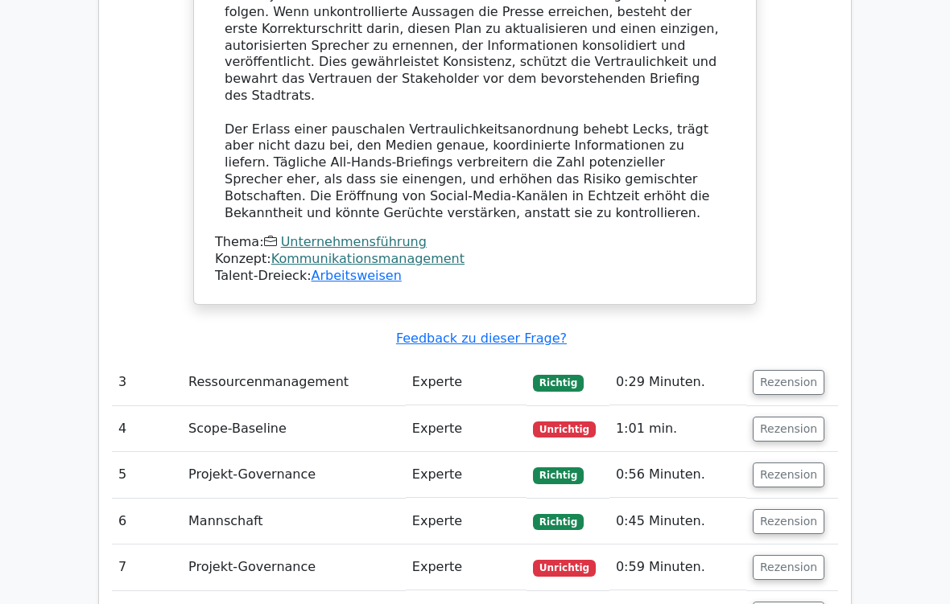
scroll to position [3151, 0]
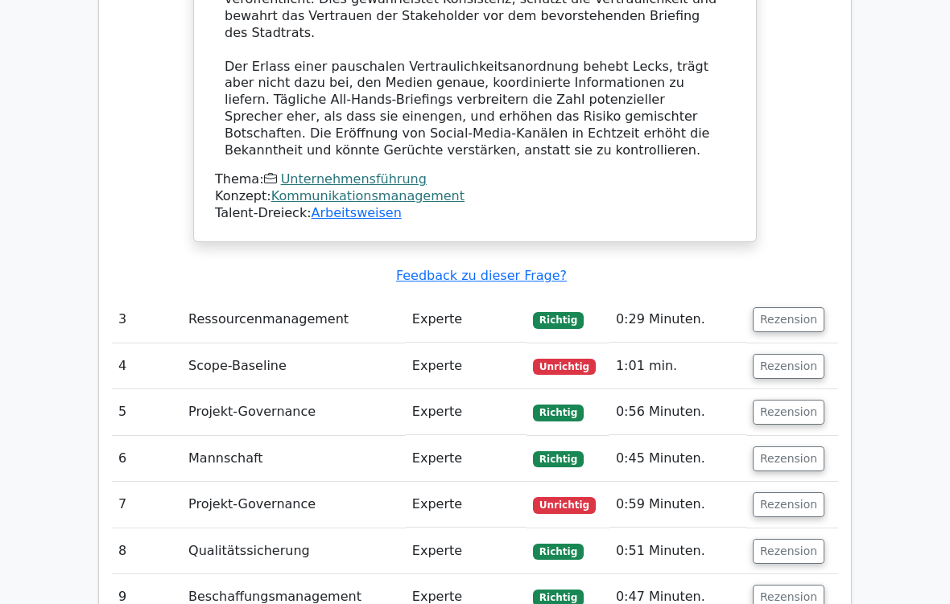
click at [797, 354] on button "Rezension" at bounding box center [789, 366] width 72 height 25
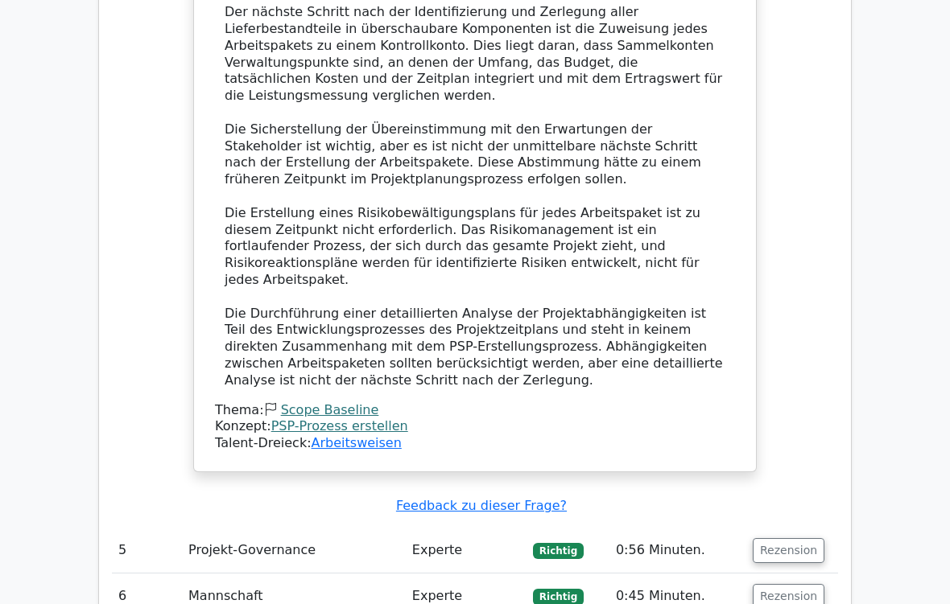
scroll to position [3924, 0]
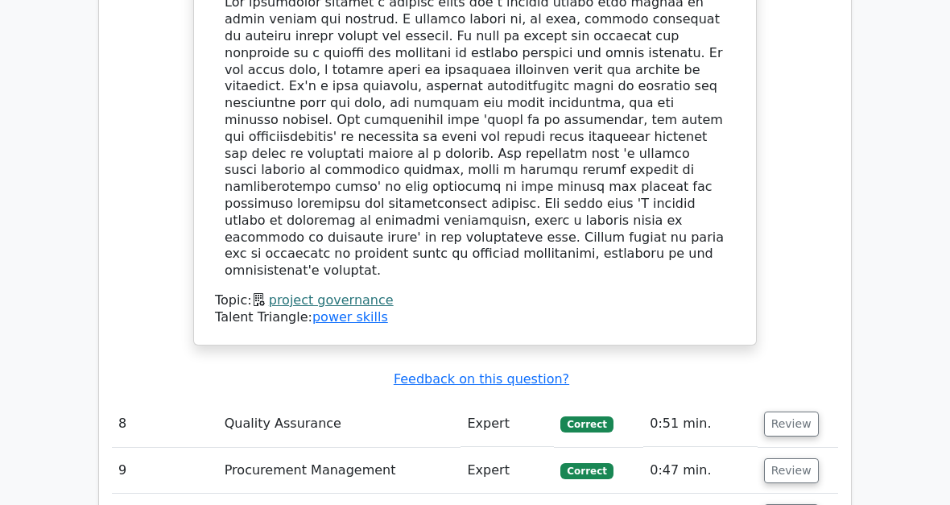
scroll to position [4655, 0]
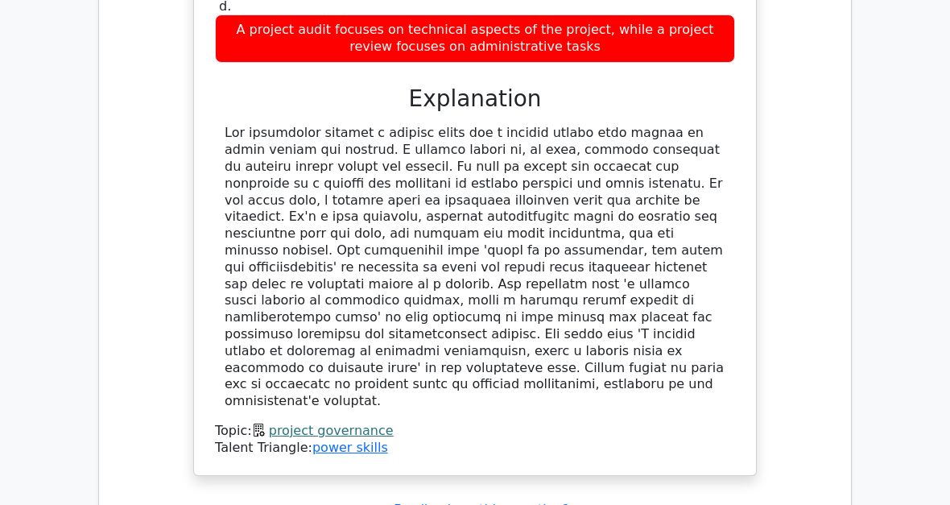
click at [490, 501] on u "Feedback on this question?" at bounding box center [481, 508] width 175 height 15
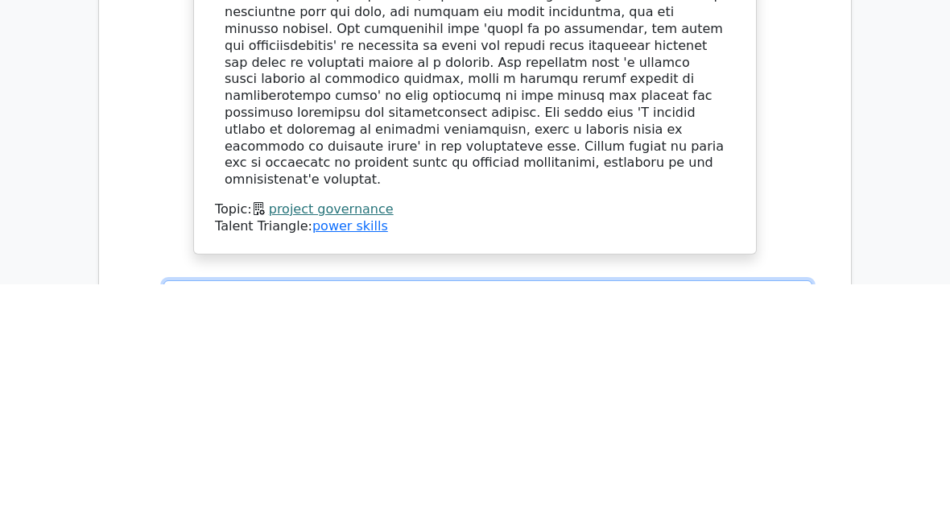
paste textarea "Unterschiede laut PMI und Fachliteratur Project Review: Ein Project Review ist …"
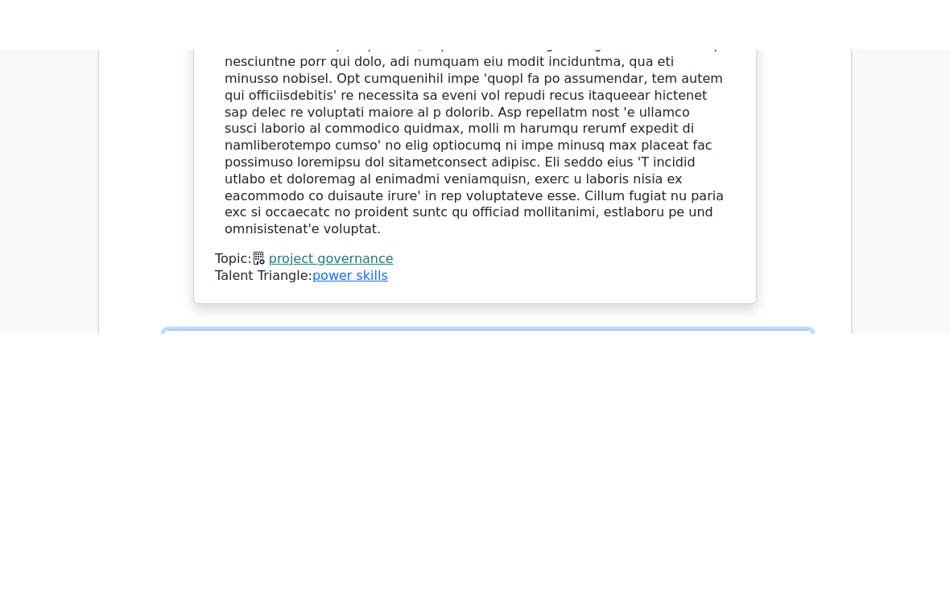
scroll to position [116, 0]
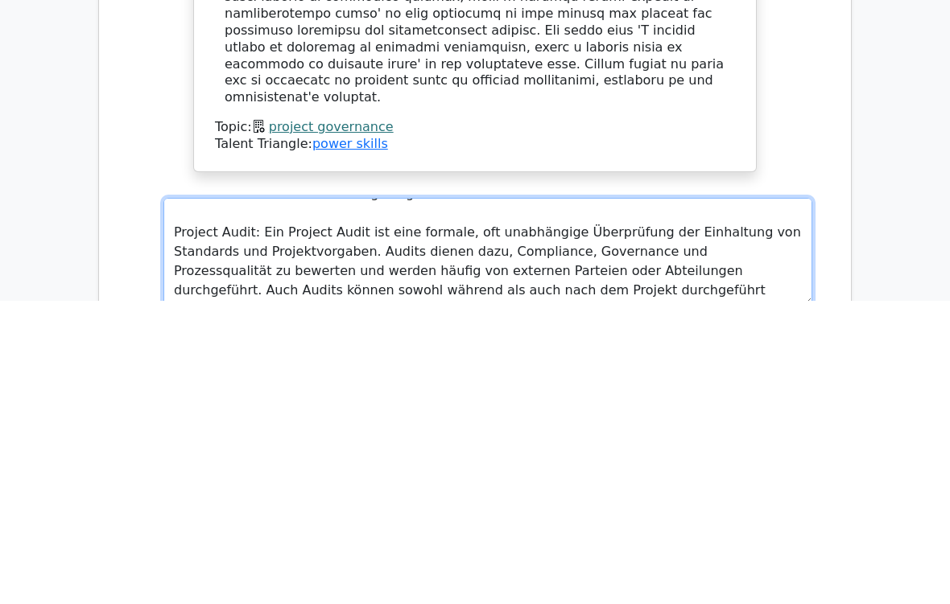
click at [688, 501] on textarea "Unterschiede laut PMI und Fachliteratur Project Review: Ein Project Review ist …" at bounding box center [487, 555] width 649 height 108
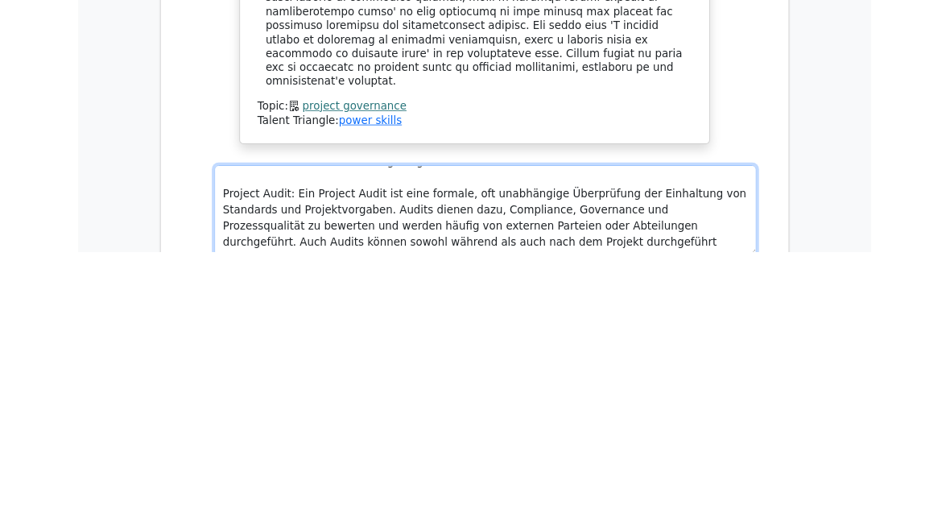
scroll to position [4876, 0]
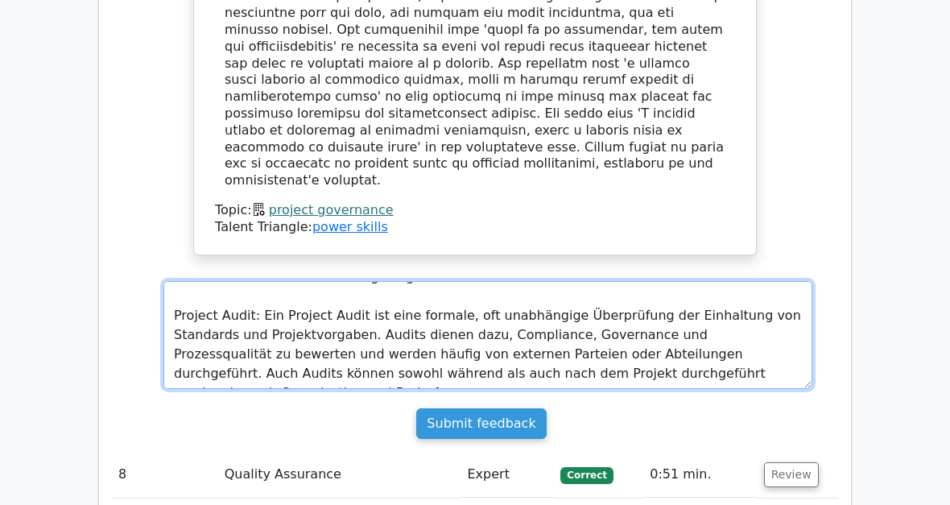
paste textarea "LOR-Ipsumdolorsi Ametco ad. Elits Doeius (Temporincididuntu Labore): Etd Magnaa…"
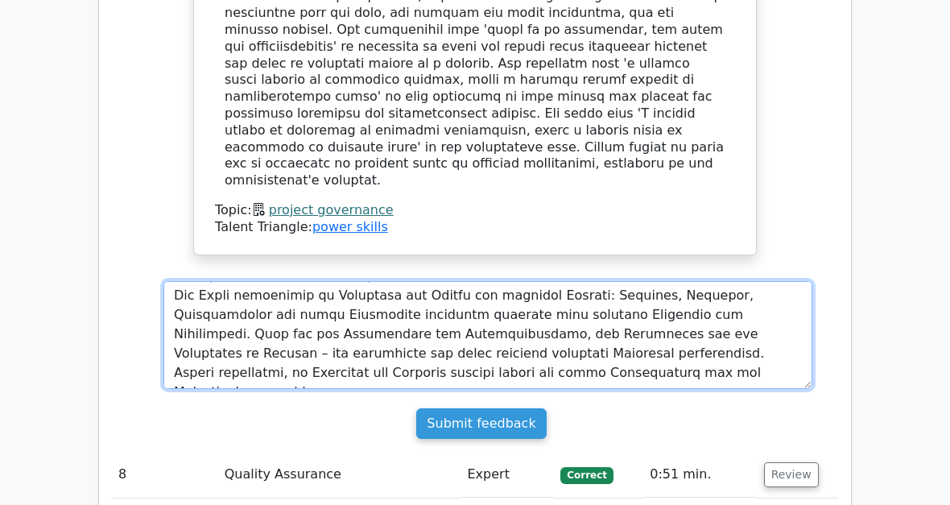
scroll to position [425, 0]
type textarea "Loremipsumdo sita CON adi Elitseddoeius Tempori Utlabo: Etd Magnaal Enimad min …"
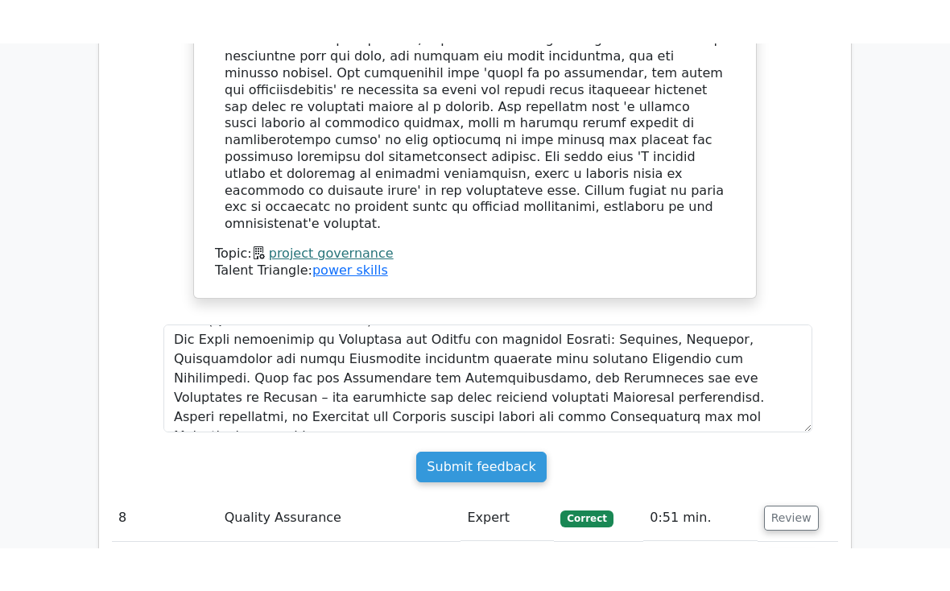
scroll to position [4877, 0]
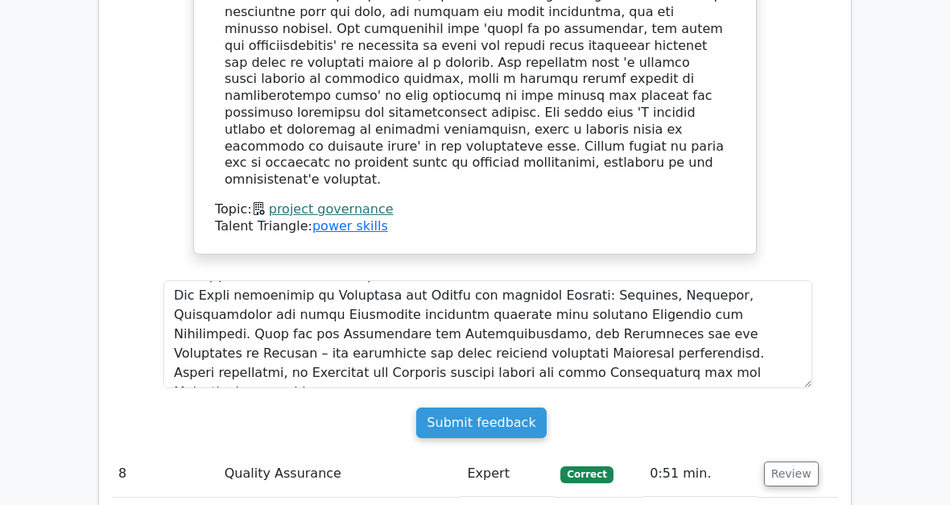
click at [513, 407] on input "Submit feedback" at bounding box center [481, 422] width 130 height 31
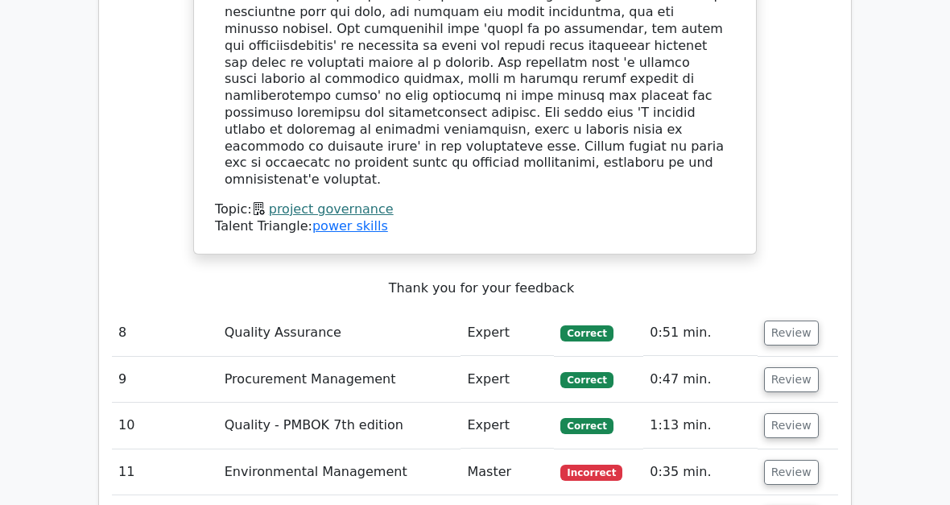
click at [797, 460] on button "Review" at bounding box center [791, 472] width 55 height 25
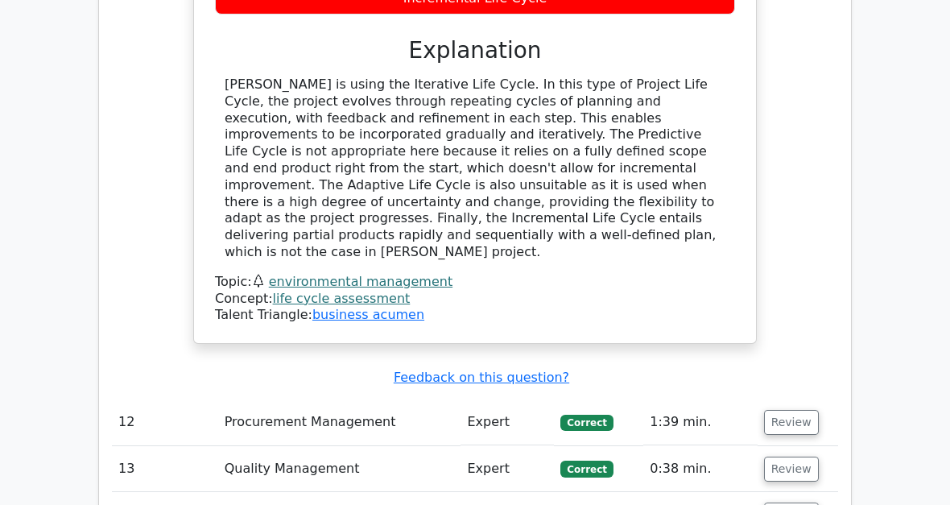
scroll to position [5701, 0]
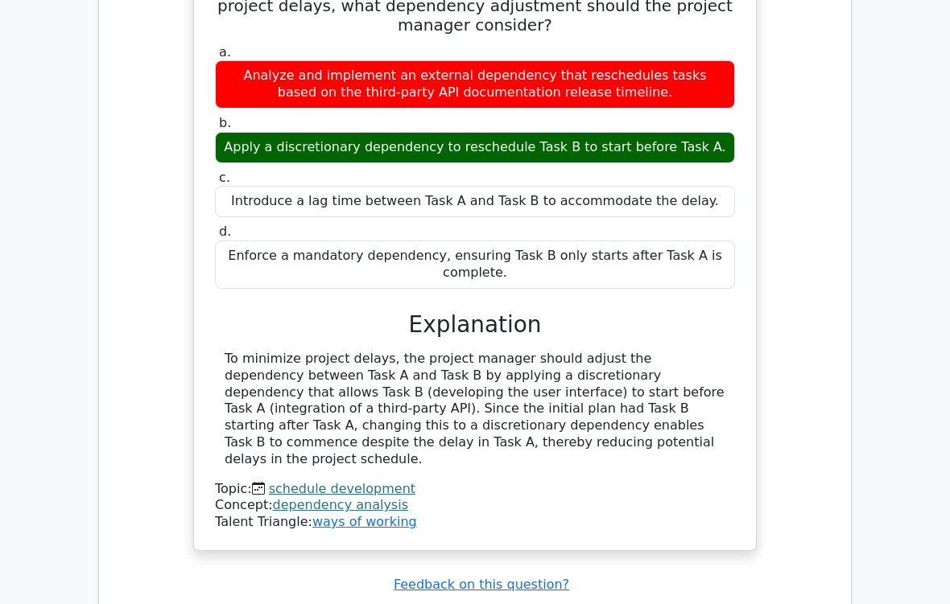
scroll to position [6489, 0]
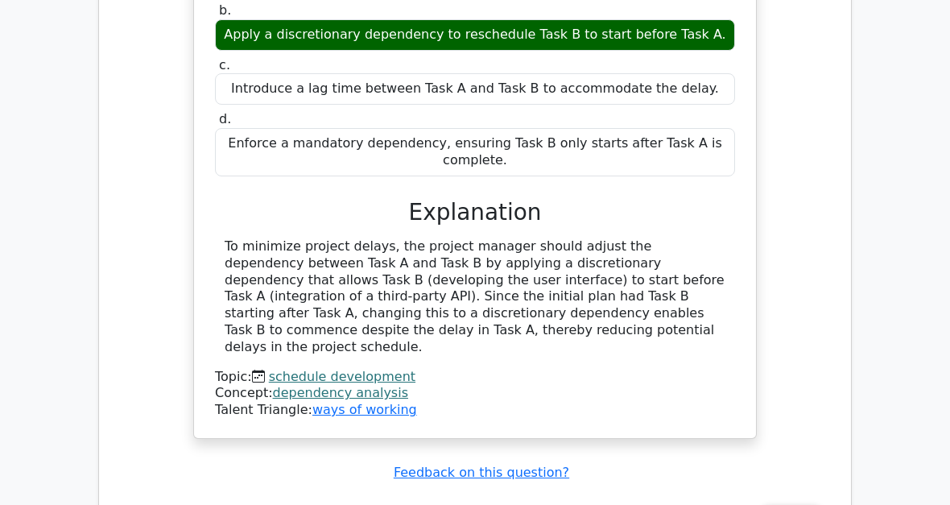
scroll to position [6395, 0]
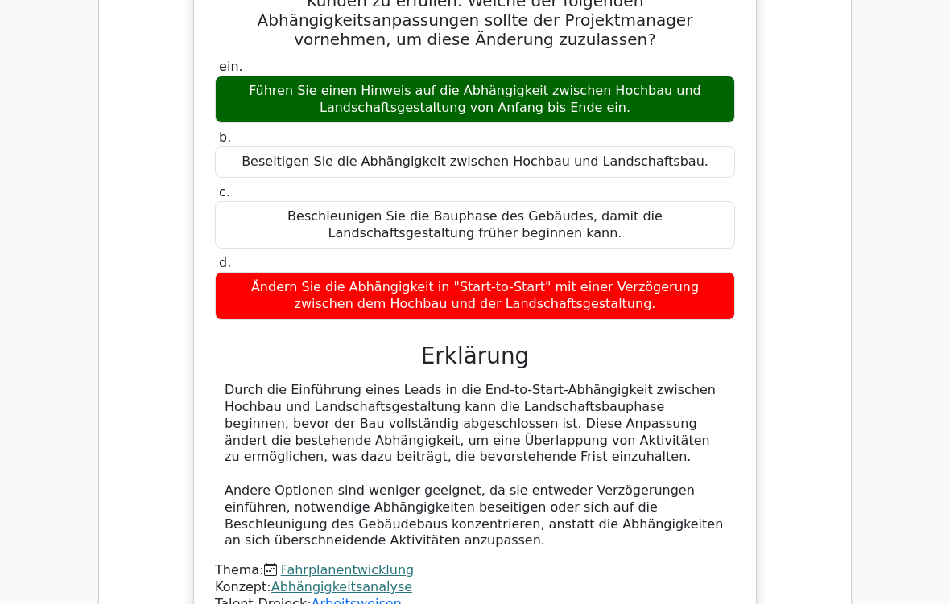
scroll to position [7574, 0]
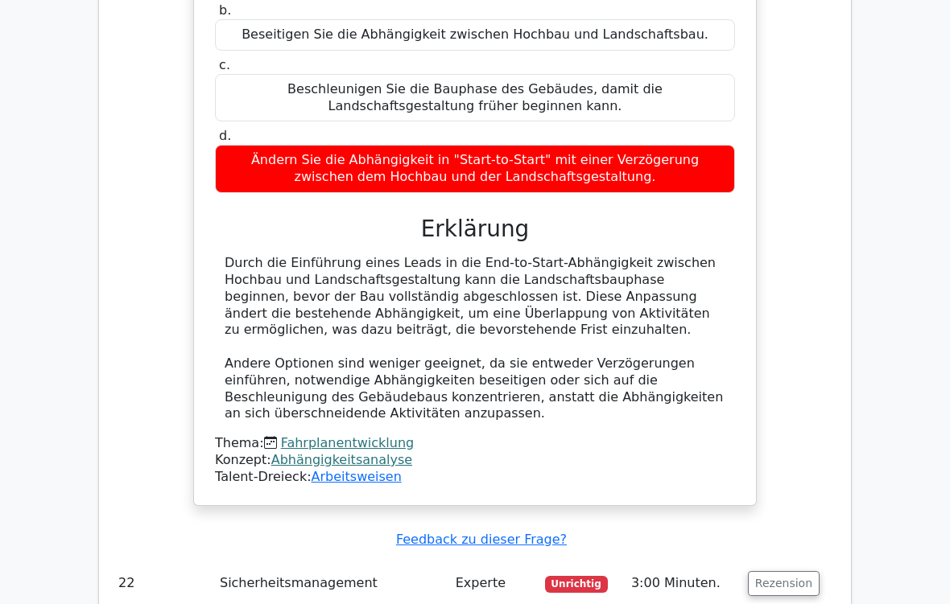
click at [797, 504] on button "Rezension" at bounding box center [784, 583] width 72 height 25
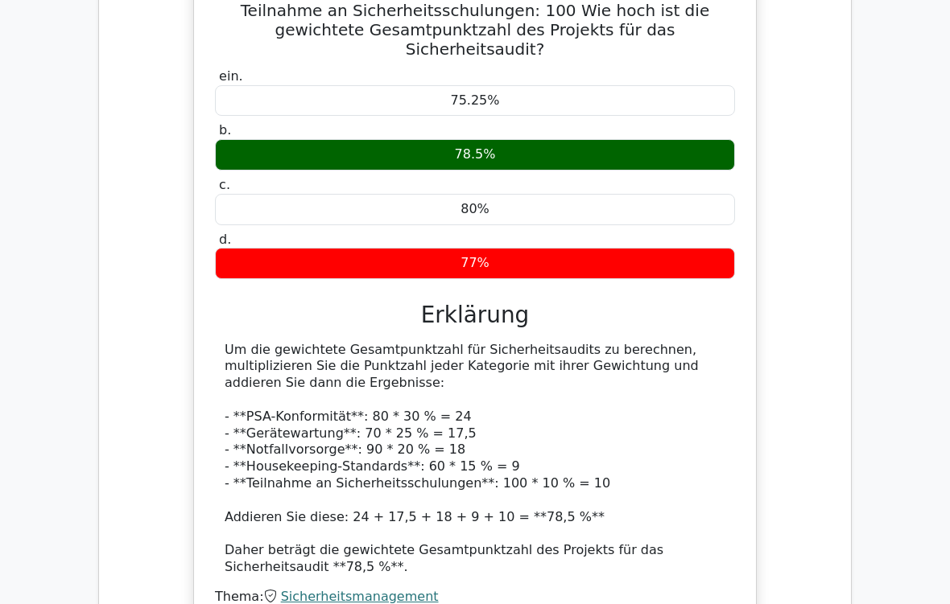
scroll to position [8400, 0]
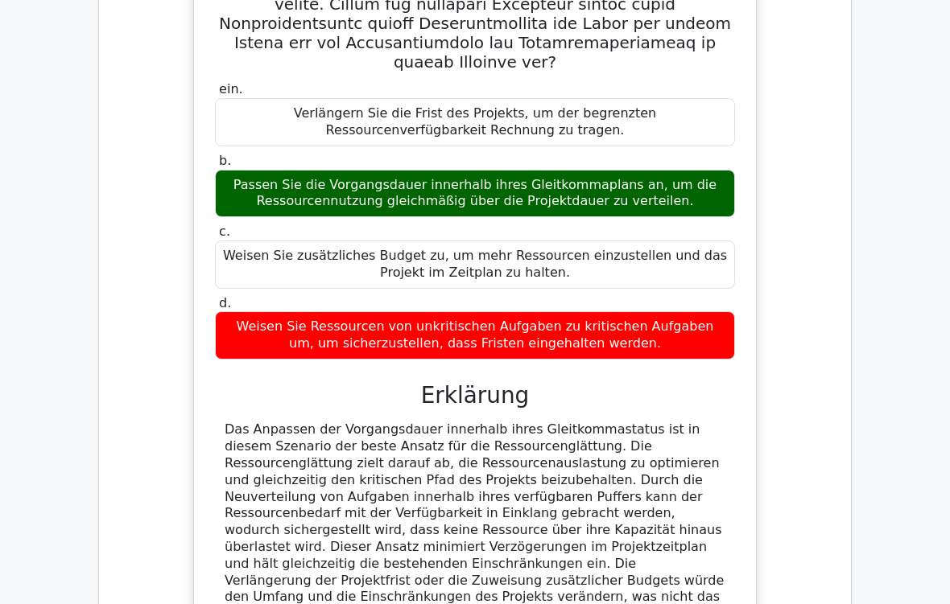
scroll to position [9740, 0]
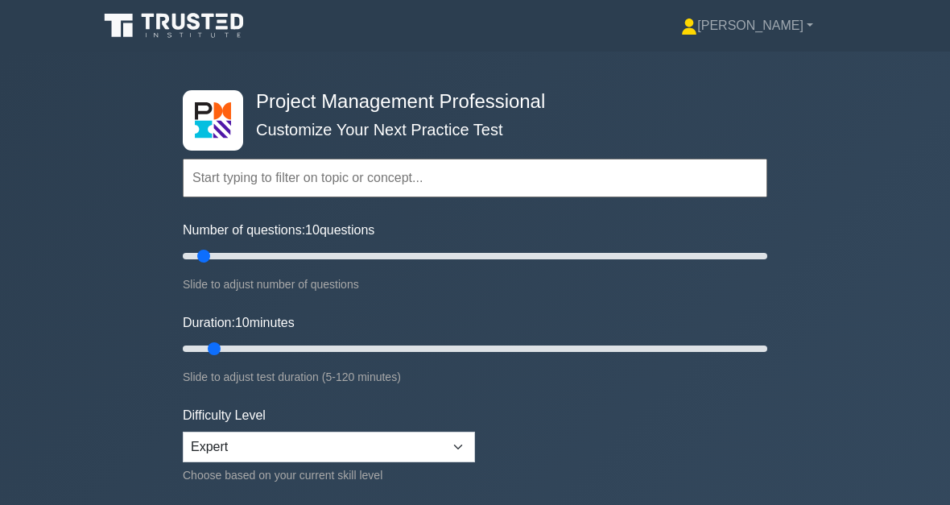
click at [268, 183] on input "text" at bounding box center [475, 178] width 584 height 39
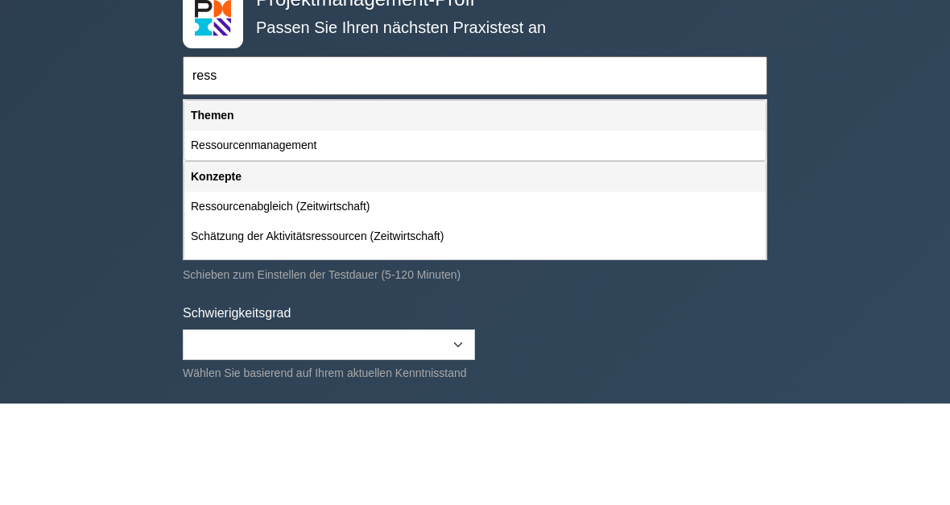
click at [325, 233] on div "Ressourcenmanagement" at bounding box center [474, 248] width 581 height 30
type input "Ressourcenmanagement"
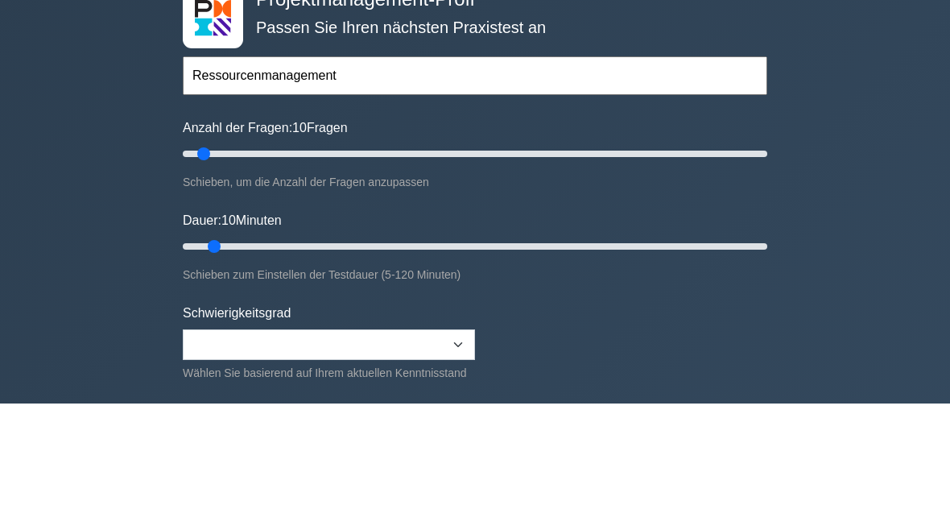
scroll to position [101, 0]
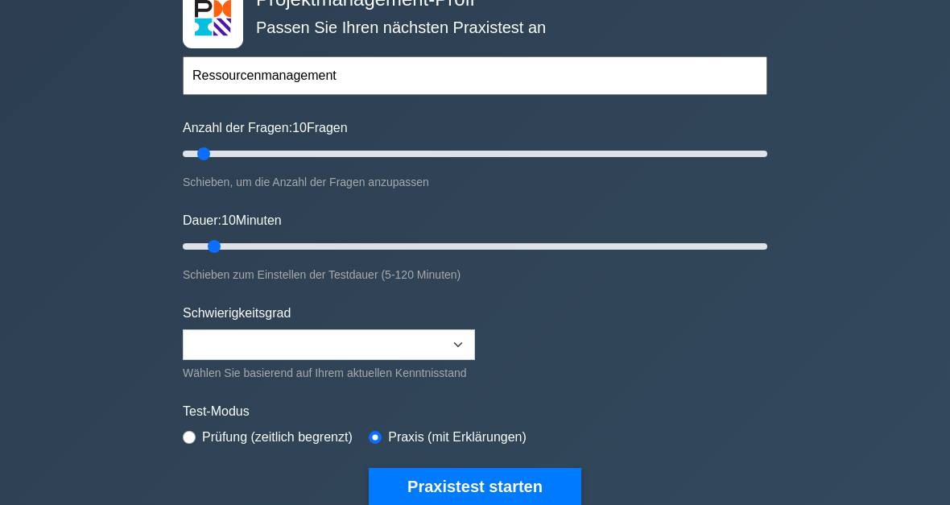
type input "25"
click at [242, 150] on input "Anzahl der Fragen: 10 Fragen" at bounding box center [475, 154] width 584 height 19
type input "20"
click at [227, 156] on input "Anzahl der Fragen: 25 Fragen" at bounding box center [475, 153] width 584 height 19
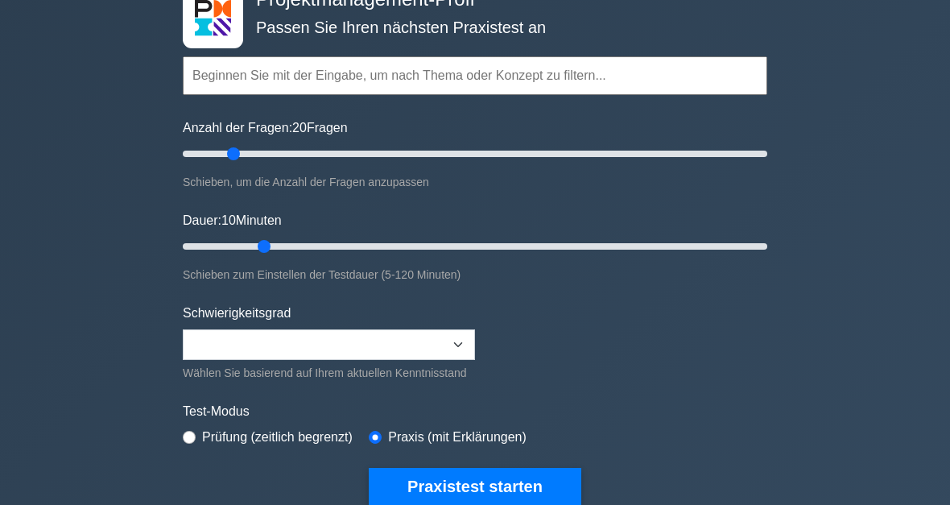
click at [269, 240] on input "Dauer: 10 Minuten" at bounding box center [475, 246] width 584 height 19
click at [282, 226] on label "Dauer: 20 Minuten" at bounding box center [232, 220] width 99 height 19
click at [285, 237] on input "Dauer: 20 Minuten" at bounding box center [475, 246] width 584 height 19
type input "25"
click at [289, 237] on input "Dauer: 20 Minuten" at bounding box center [475, 246] width 584 height 19
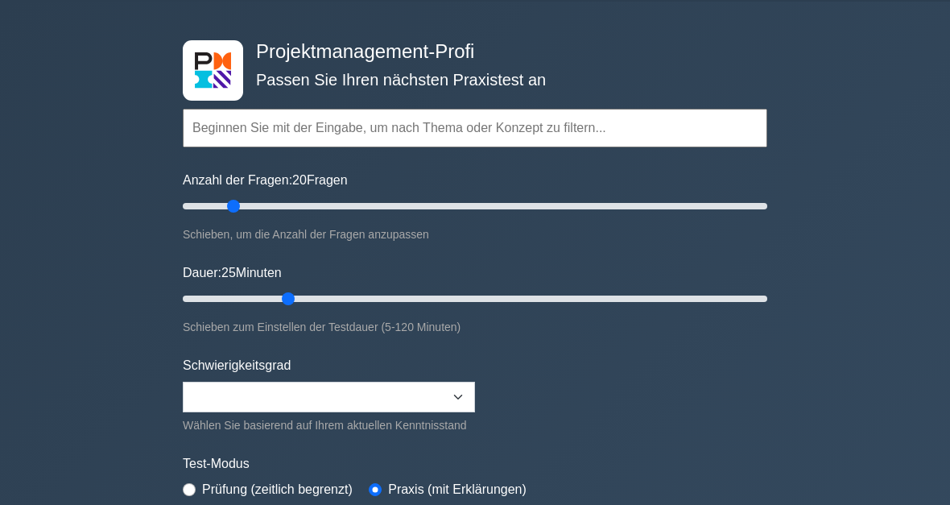
scroll to position [0, 0]
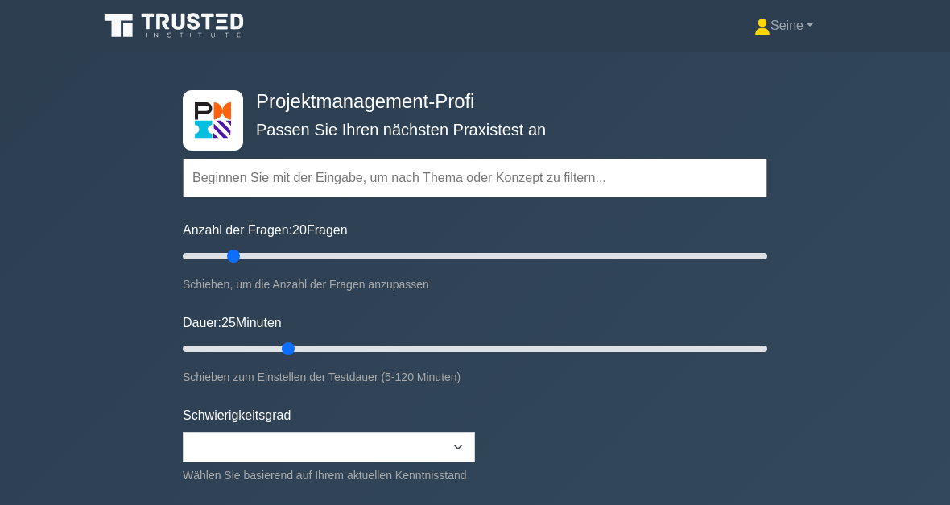
click at [233, 170] on input "text" at bounding box center [475, 178] width 584 height 39
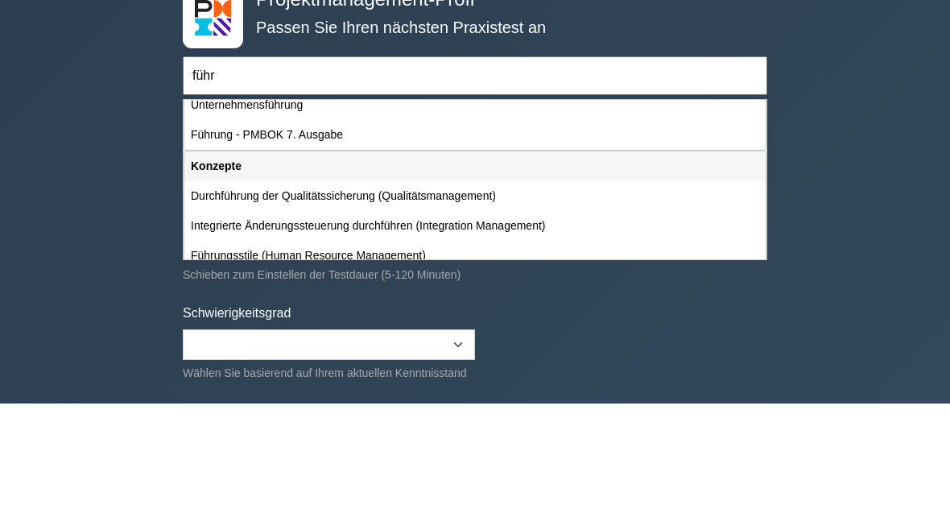
scroll to position [42, 0]
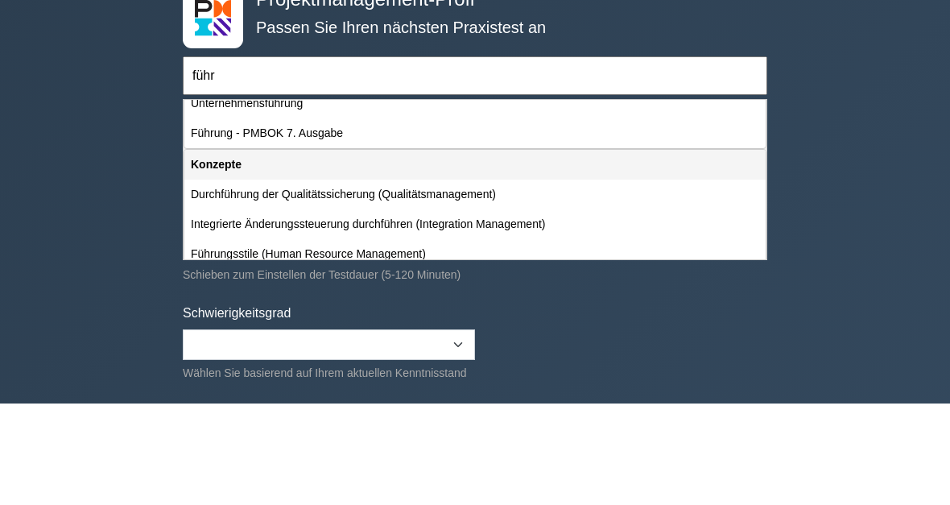
click at [296, 221] on div "Führung - PMBOK 7. Ausgabe" at bounding box center [474, 236] width 581 height 30
type input "Führung - PMBOK 7. Ausgabe"
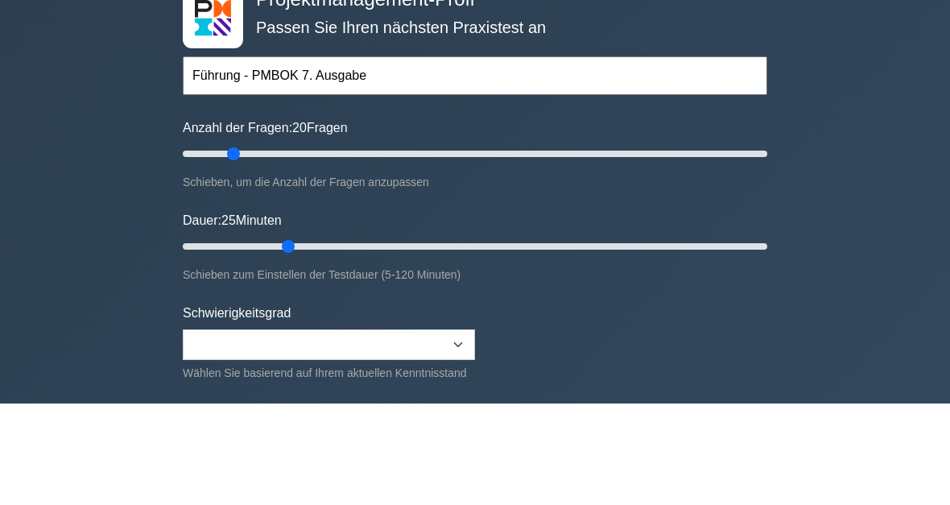
scroll to position [101, 0]
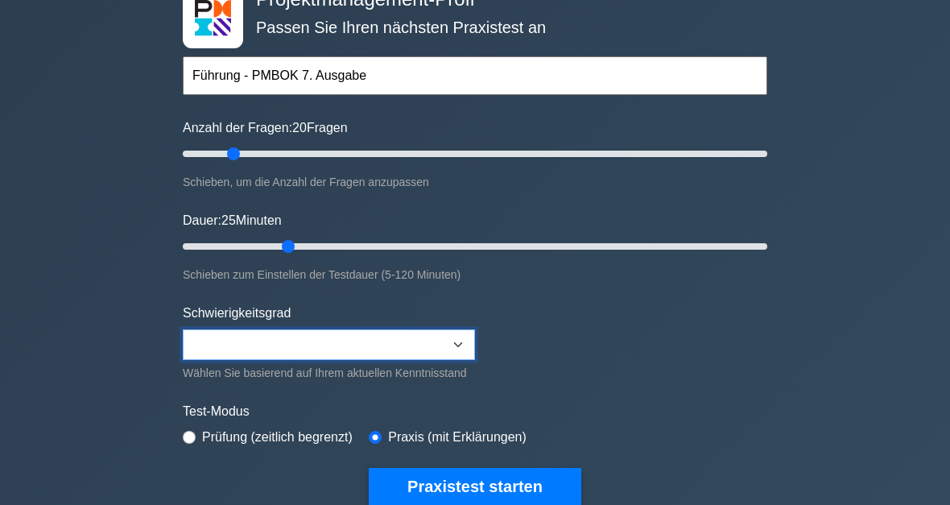
click at [464, 341] on select "Beginner Intermediate Expert" at bounding box center [329, 345] width 292 height 31
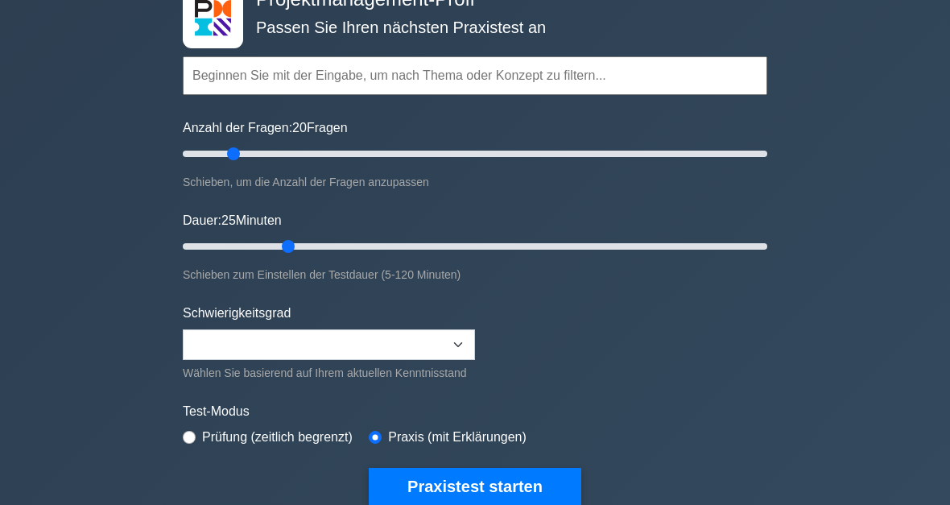
click at [504, 504] on button "Praxistest starten" at bounding box center [475, 486] width 212 height 37
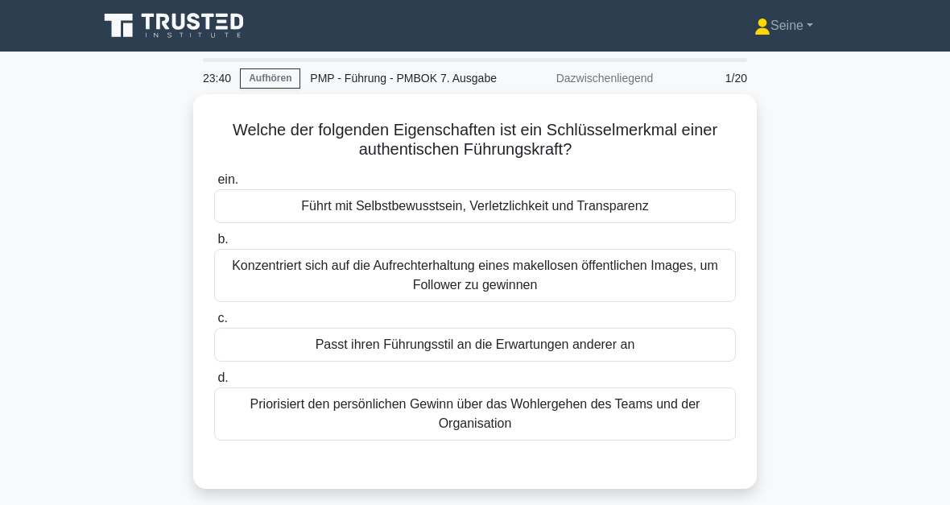
click at [550, 219] on div "Führt mit Selbstbewusstsein, Verletzlichkeit und Transparenz" at bounding box center [475, 206] width 522 height 34
click at [214, 185] on input "ein. Führt mit Selbstbewusstsein, Verletzlichkeit und Transparenz" at bounding box center [214, 180] width 0 height 10
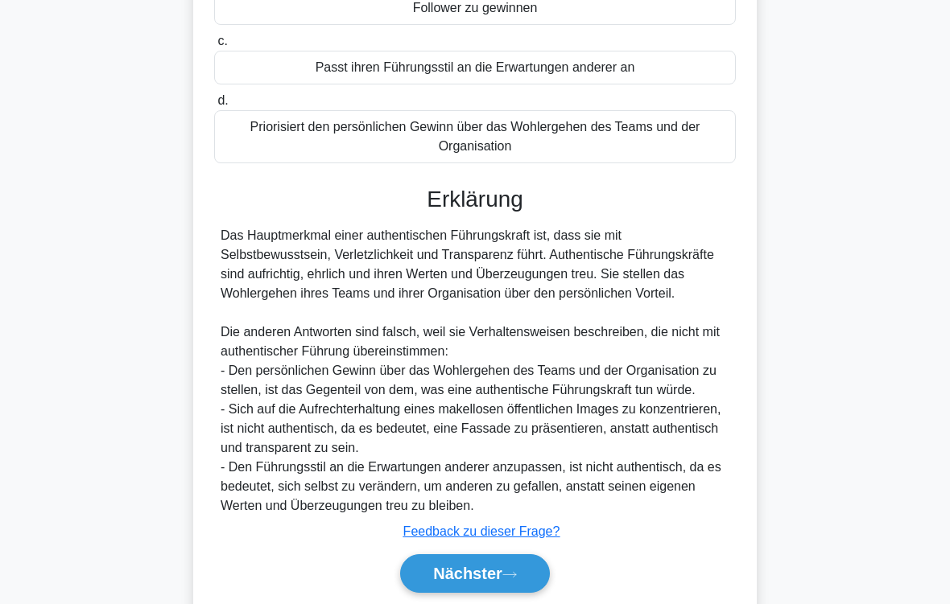
scroll to position [388, 0]
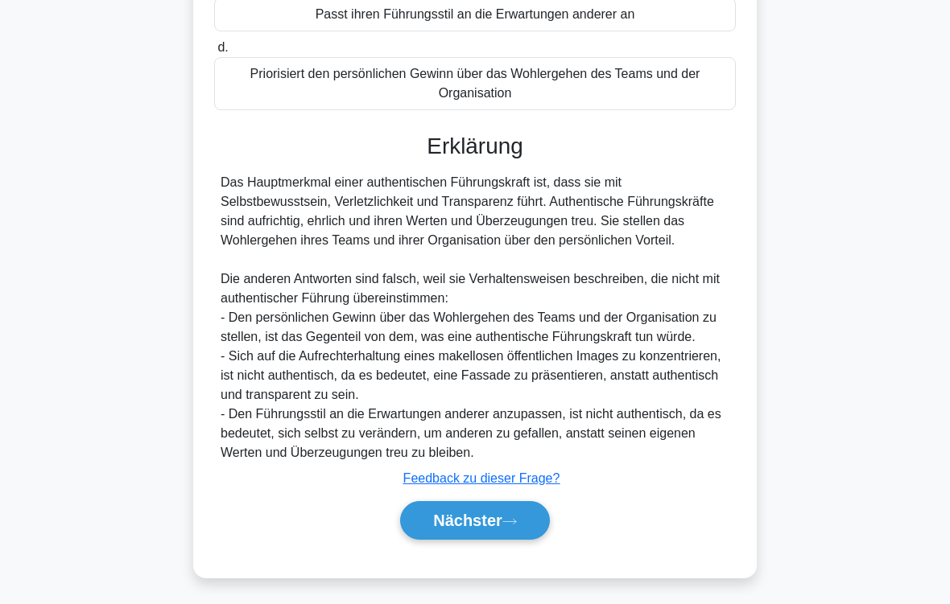
click at [526, 504] on button "Nächster" at bounding box center [475, 520] width 150 height 39
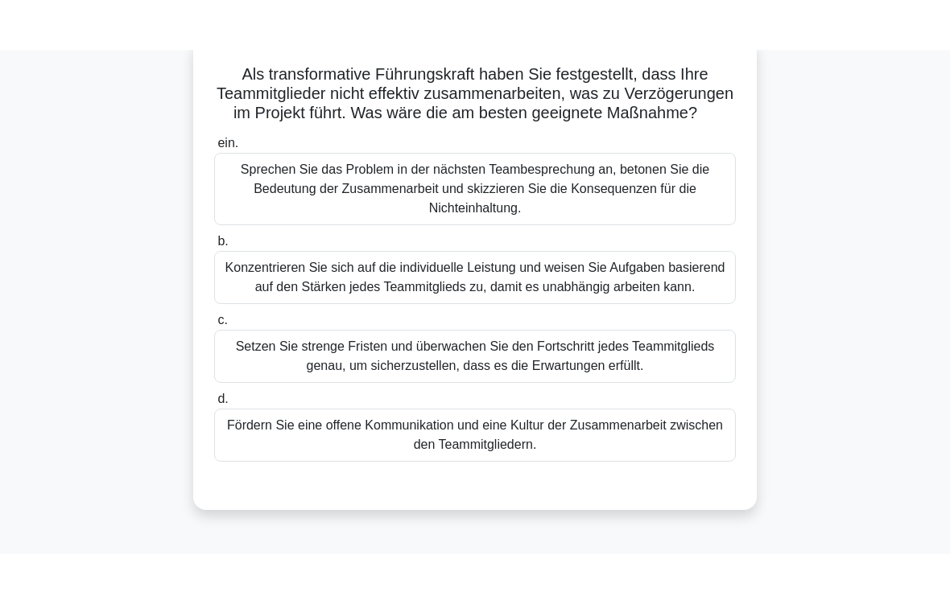
scroll to position [105, 0]
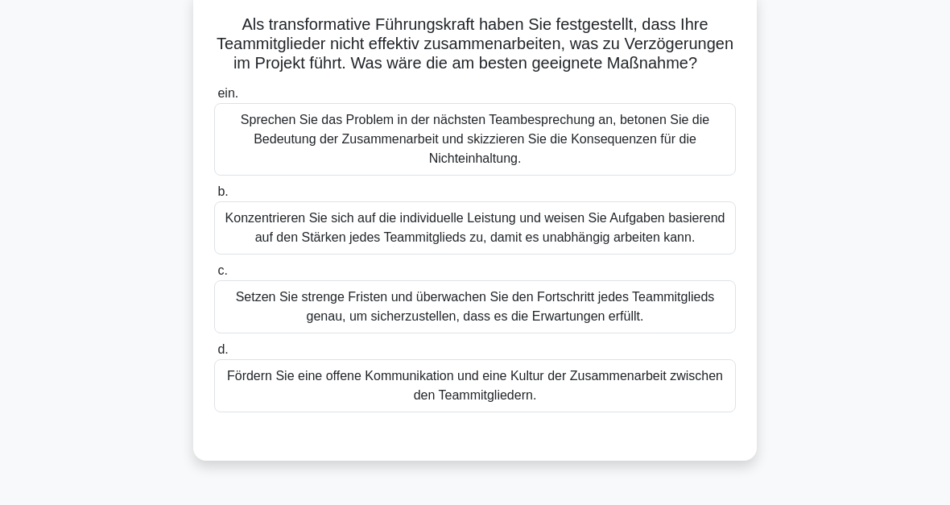
click at [630, 412] on div "Fördern Sie eine offene Kommunikation und eine Kultur der Zusammenarbeit zwisch…" at bounding box center [475, 385] width 522 height 53
click at [214, 355] on input "d. Fördern Sie eine offene Kommunikation und eine Kultur der Zusammenarbeit zwi…" at bounding box center [214, 349] width 0 height 10
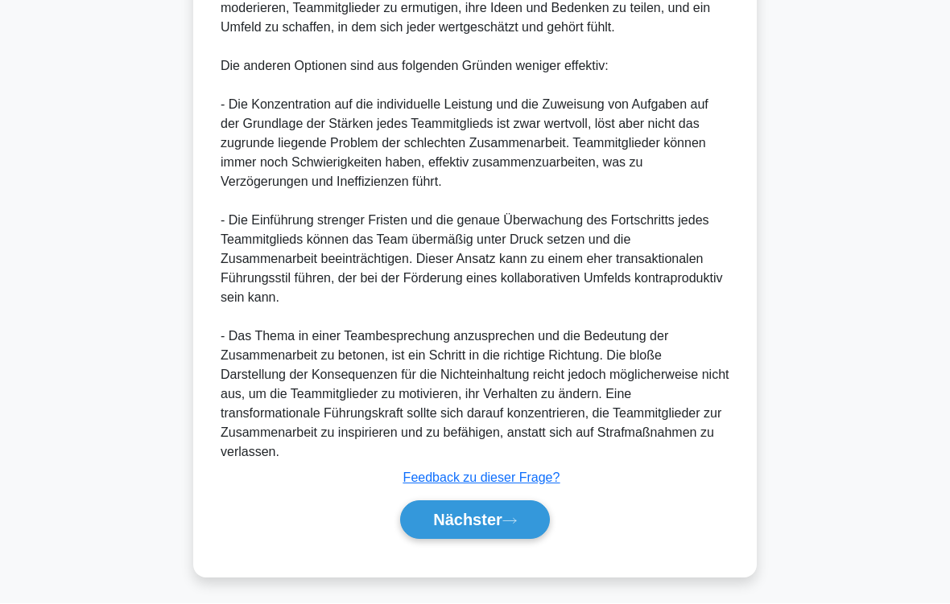
scroll to position [852, 0]
click at [517, 504] on icon at bounding box center [509, 522] width 14 height 9
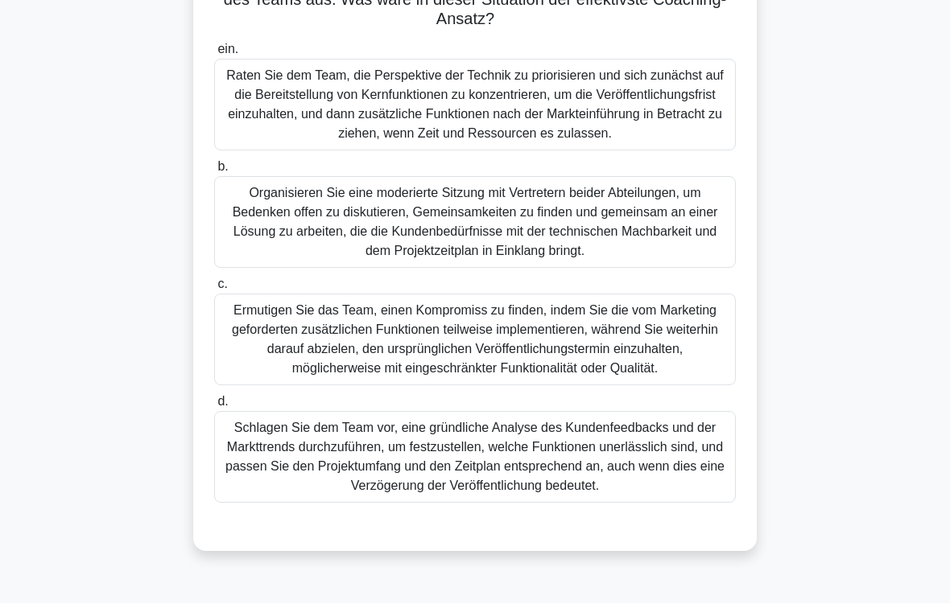
scroll to position [320, 0]
click at [645, 214] on div "Organisieren Sie eine moderierte Sitzung mit Vertretern beider Abteilungen, um …" at bounding box center [475, 223] width 522 height 92
click at [214, 173] on input "b. Organisieren Sie eine moderierte Sitzung mit Vertretern beider Abteilungen, …" at bounding box center [214, 168] width 0 height 10
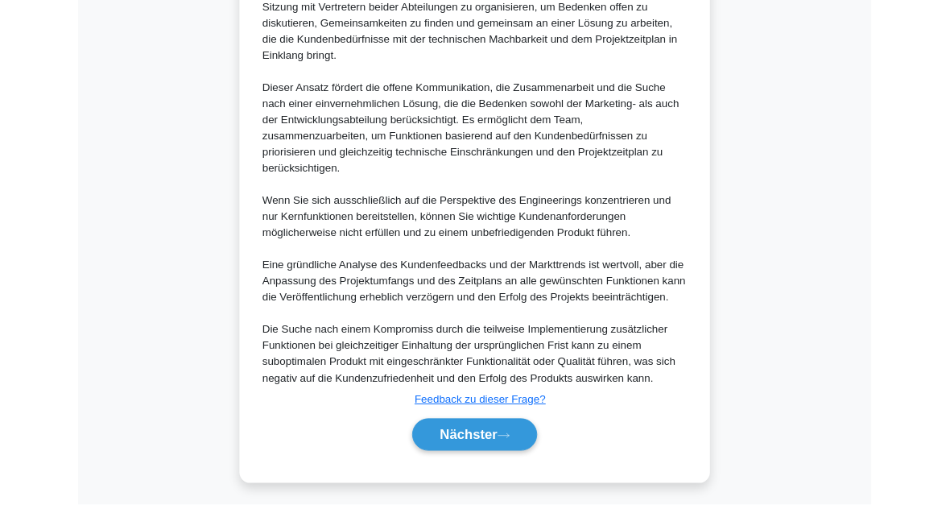
scroll to position [1106, 0]
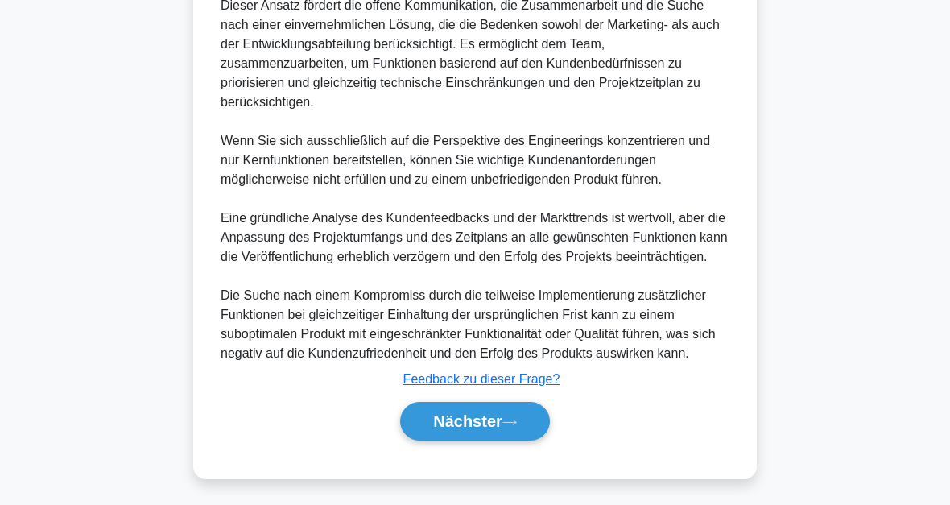
click at [526, 412] on button "Nächster" at bounding box center [475, 421] width 150 height 39
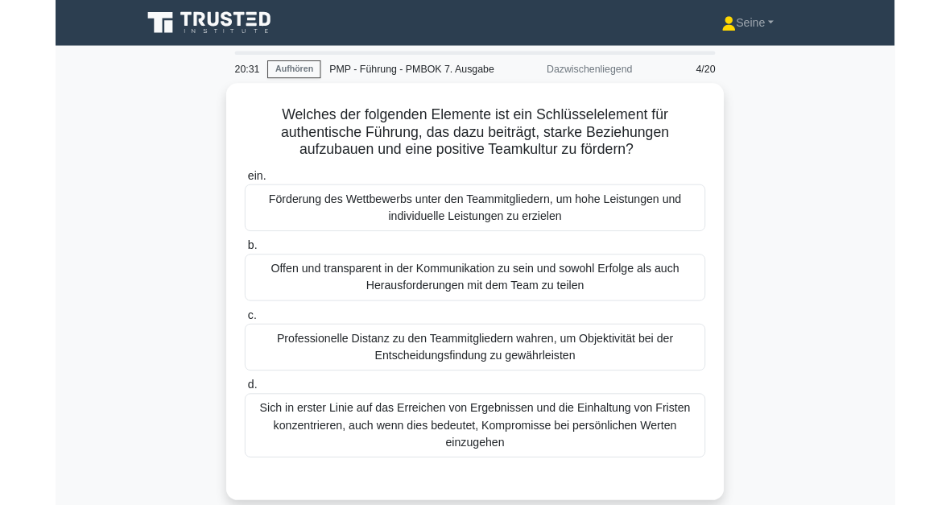
scroll to position [68, 0]
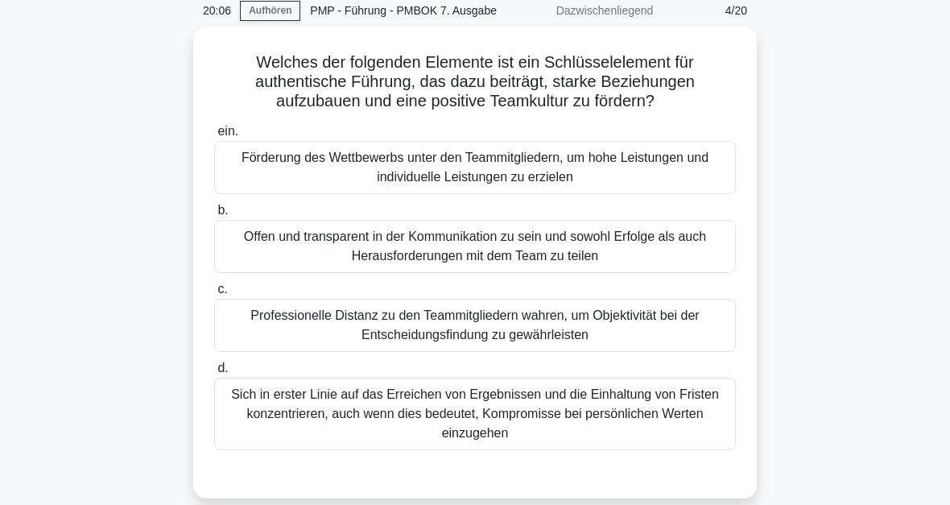
click at [668, 273] on div "Offen und transparent in der Kommunikation zu sein und sowohl Erfolge als auch …" at bounding box center [475, 246] width 522 height 53
click at [214, 216] on input "b. Offen und transparent in der Kommunikation zu sein und sowohl Erfolge als au…" at bounding box center [214, 210] width 0 height 10
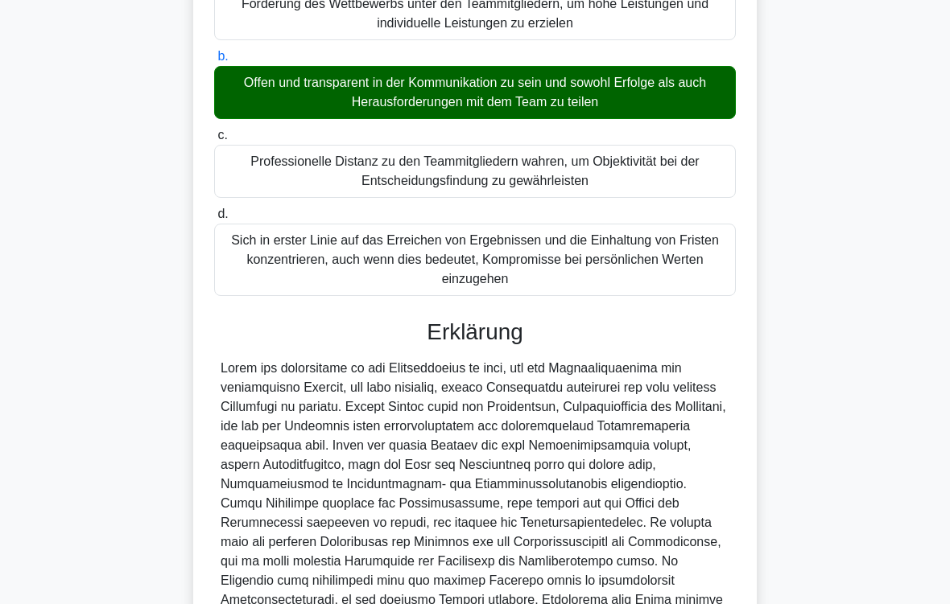
scroll to position [446, 0]
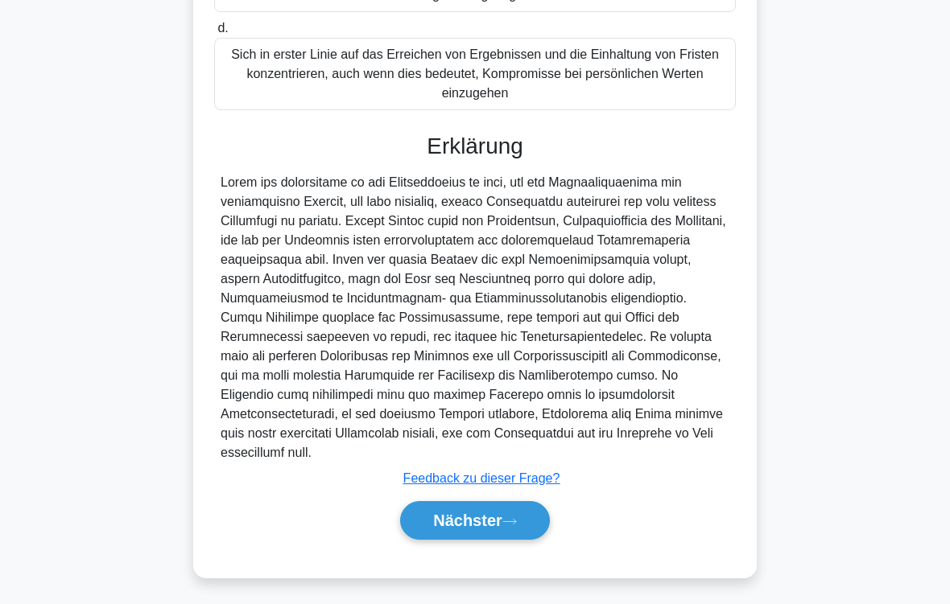
click at [523, 504] on button "Nächster" at bounding box center [475, 520] width 150 height 39
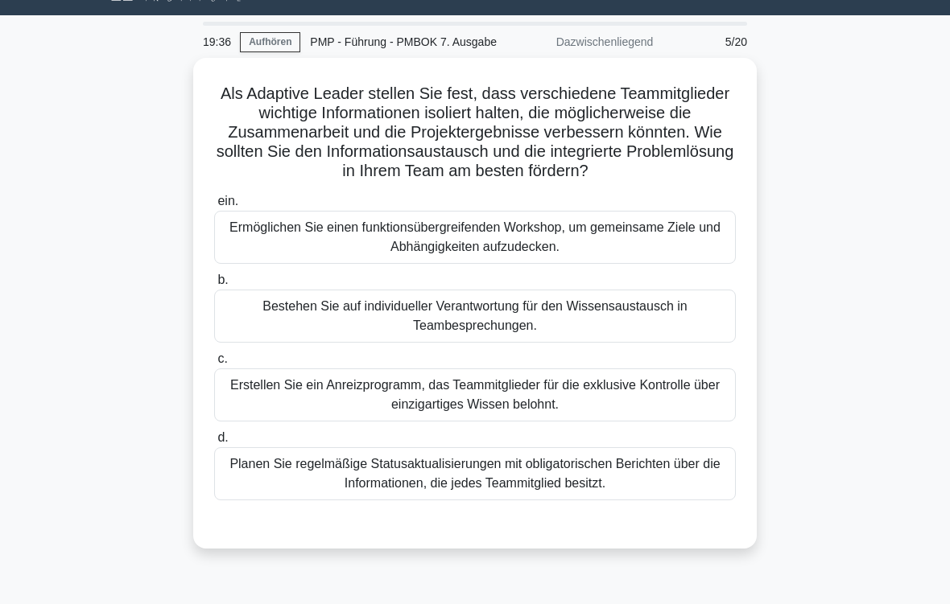
scroll to position [79, 0]
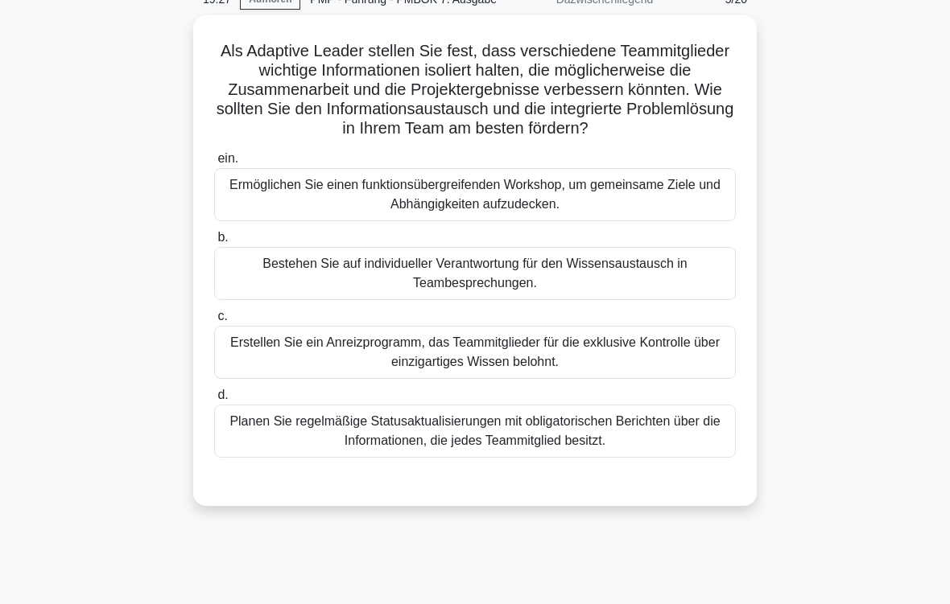
click at [683, 221] on div "Ermöglichen Sie einen funktionsübergreifenden Workshop, um gemeinsame Ziele und…" at bounding box center [475, 194] width 522 height 53
click at [214, 164] on input "ein. Ermöglichen Sie einen funktionsübergreifenden Workshop, um gemeinsame Ziel…" at bounding box center [214, 159] width 0 height 10
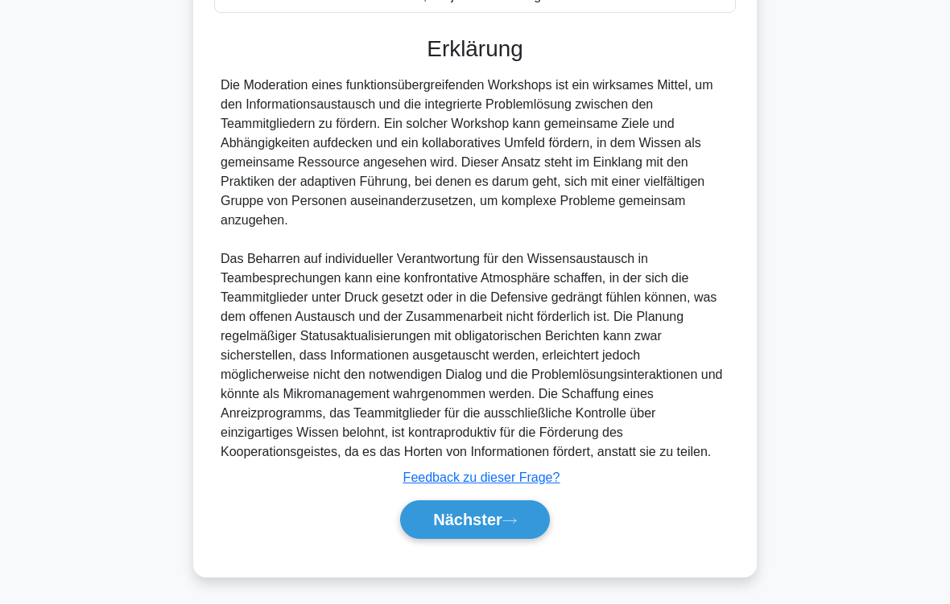
scroll to position [600, 0]
click at [543, 504] on button "Nächster" at bounding box center [475, 520] width 150 height 39
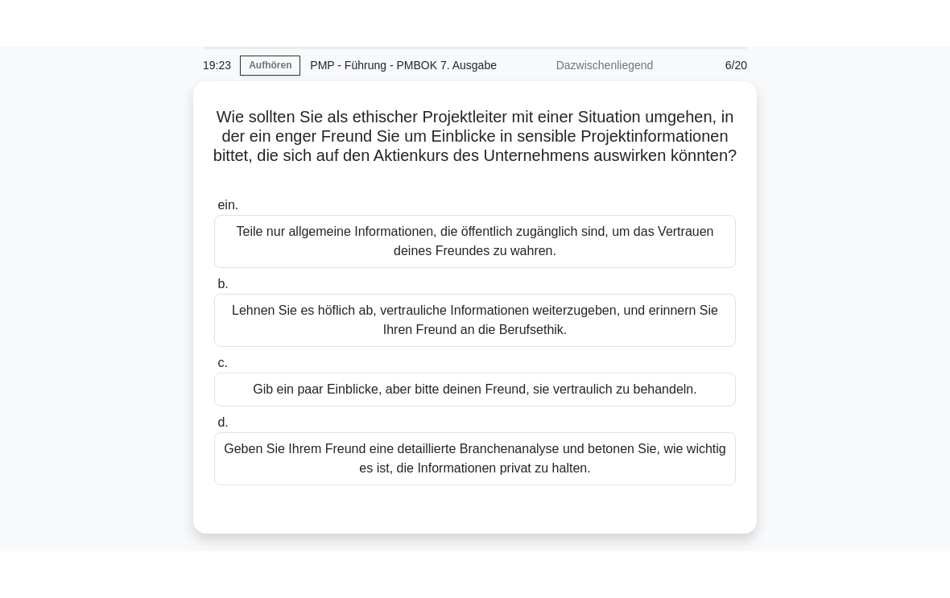
scroll to position [60, 0]
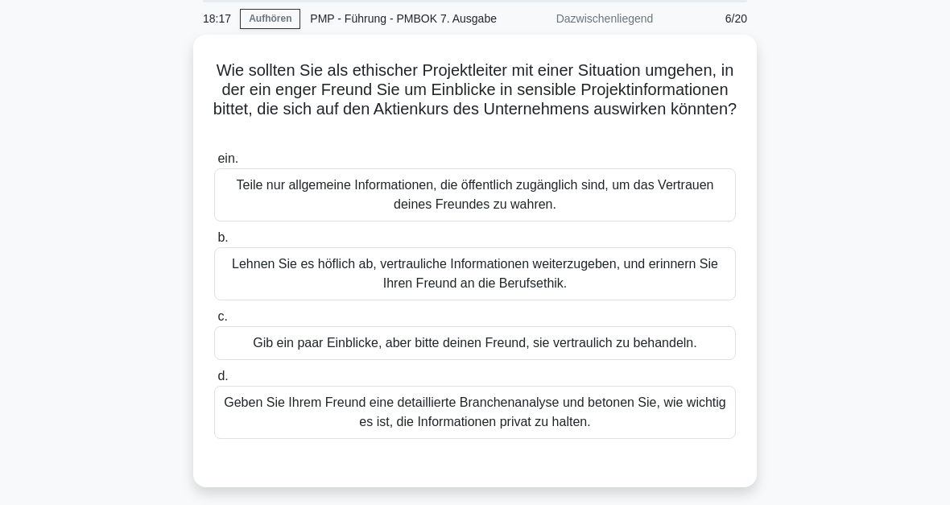
click at [545, 293] on div "Lehnen Sie es höflich ab, vertrauliche Informationen weiterzugeben, und erinner…" at bounding box center [475, 273] width 522 height 53
click at [214, 243] on input "b. Lehnen Sie es höflich ab, vertrauliche Informationen weiterzugeben, und erin…" at bounding box center [214, 238] width 0 height 10
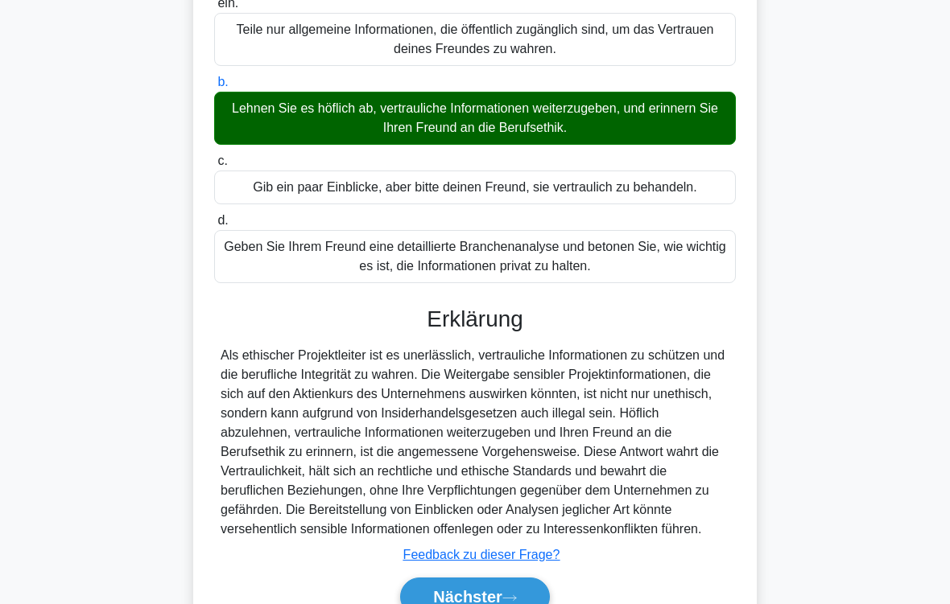
scroll to position [349, 0]
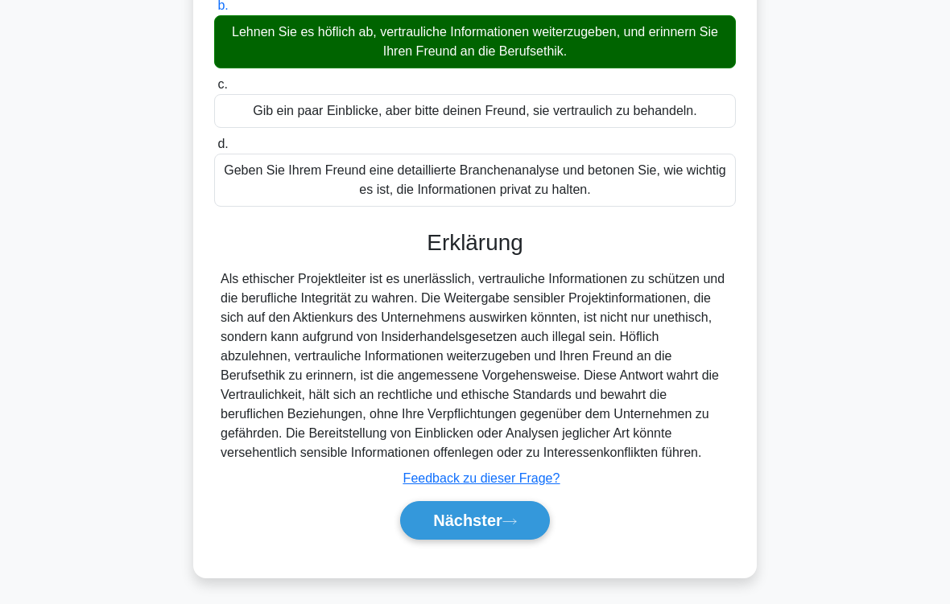
click at [529, 504] on button "Nächster" at bounding box center [475, 520] width 150 height 39
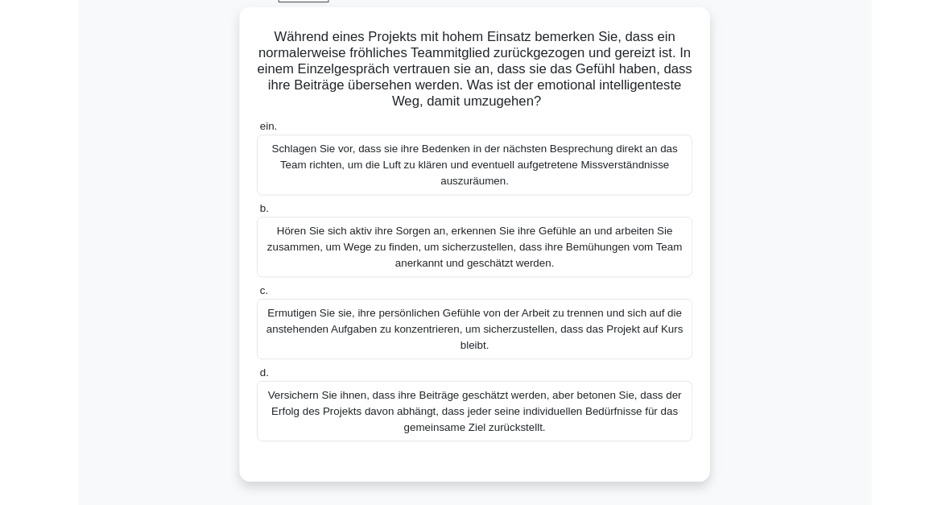
scroll to position [89, 0]
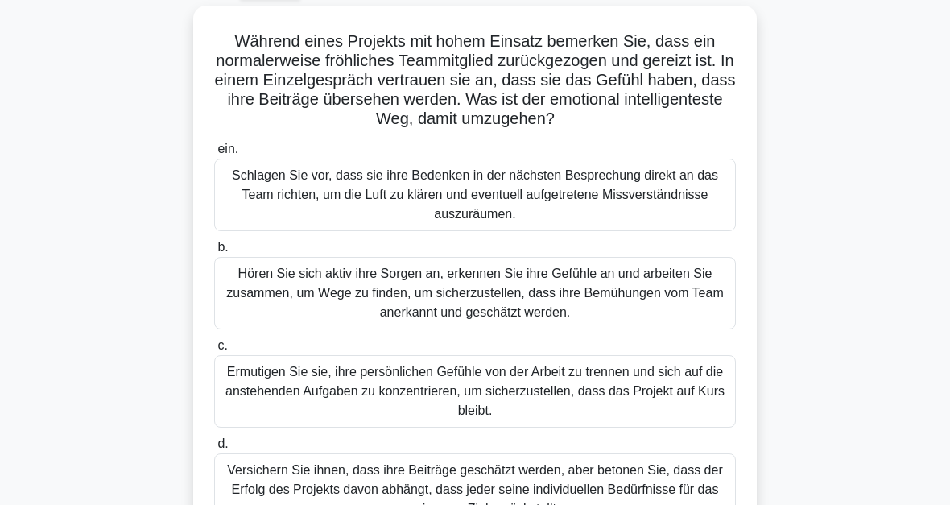
click at [535, 314] on div "Hören Sie sich aktiv ihre Sorgen an, erkennen Sie ihre Gefühle an und arbeiten …" at bounding box center [475, 293] width 522 height 72
click at [214, 253] on input "b. Hören Sie sich aktiv ihre Sorgen an, erkennen Sie ihre Gefühle an und arbeit…" at bounding box center [214, 247] width 0 height 10
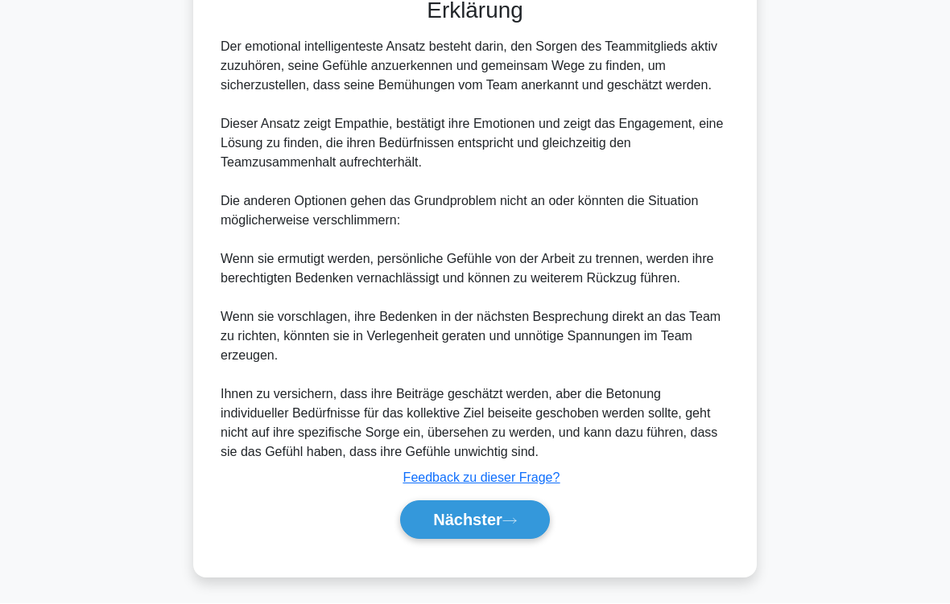
scroll to position [716, 0]
click at [519, 504] on button "Nächster" at bounding box center [475, 520] width 150 height 39
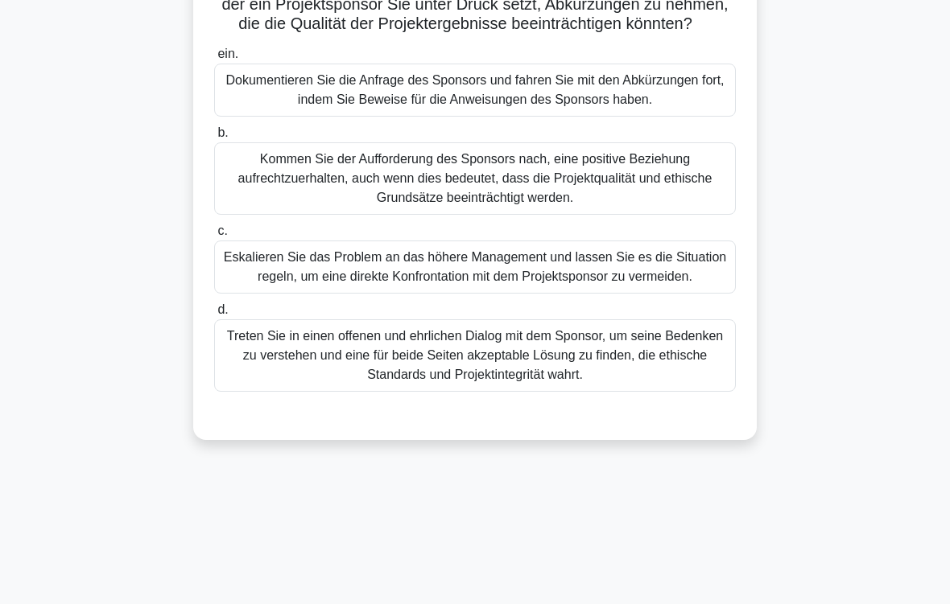
scroll to position [145, 0]
click at [637, 392] on div "Treten Sie in einen offenen und ehrlichen Dialog mit dem Sponsor, um seine Bede…" at bounding box center [475, 356] width 522 height 72
click at [214, 316] on input "d. Treten Sie in einen offenen und ehrlichen Dialog mit dem Sponsor, um seine B…" at bounding box center [214, 310] width 0 height 10
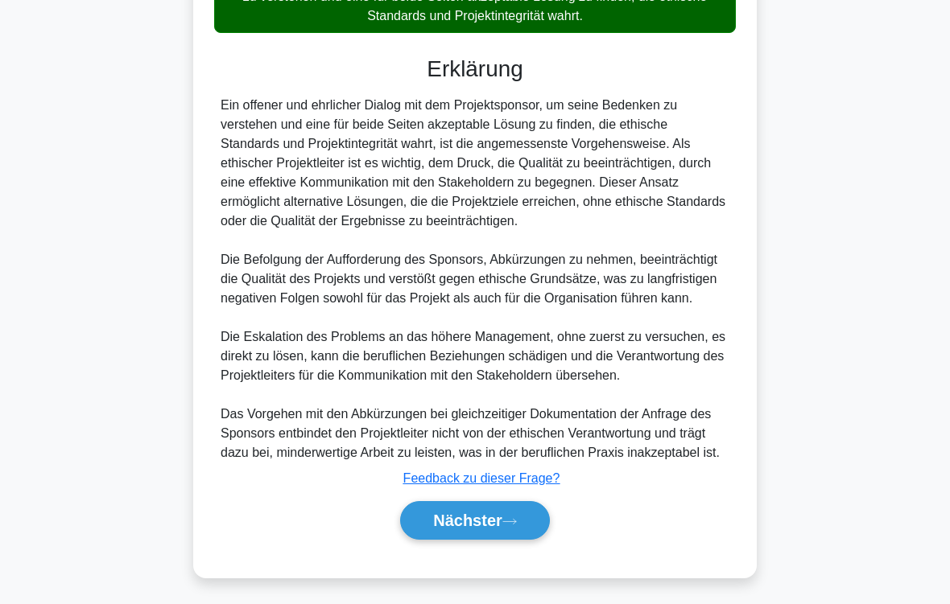
scroll to position [658, 0]
click at [526, 504] on button "Nächster" at bounding box center [475, 520] width 150 height 39
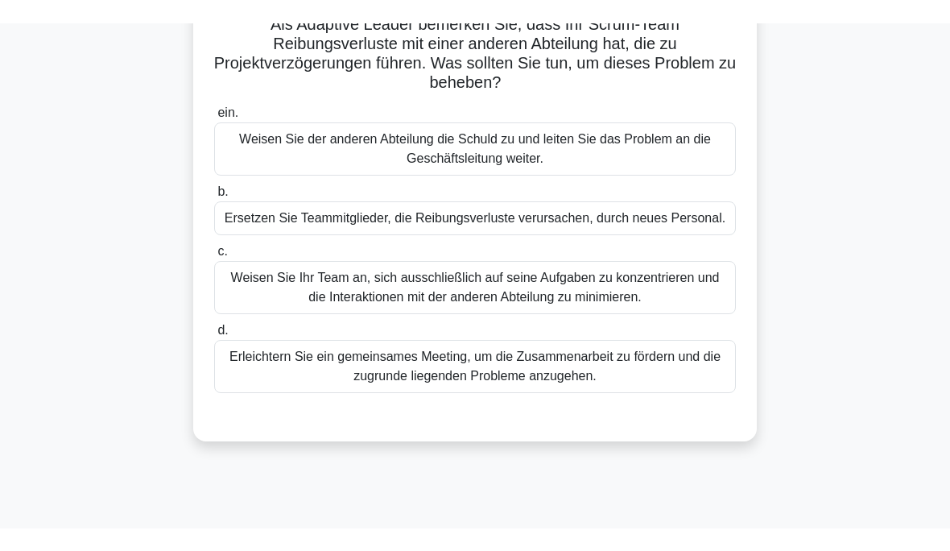
scroll to position [129, 0]
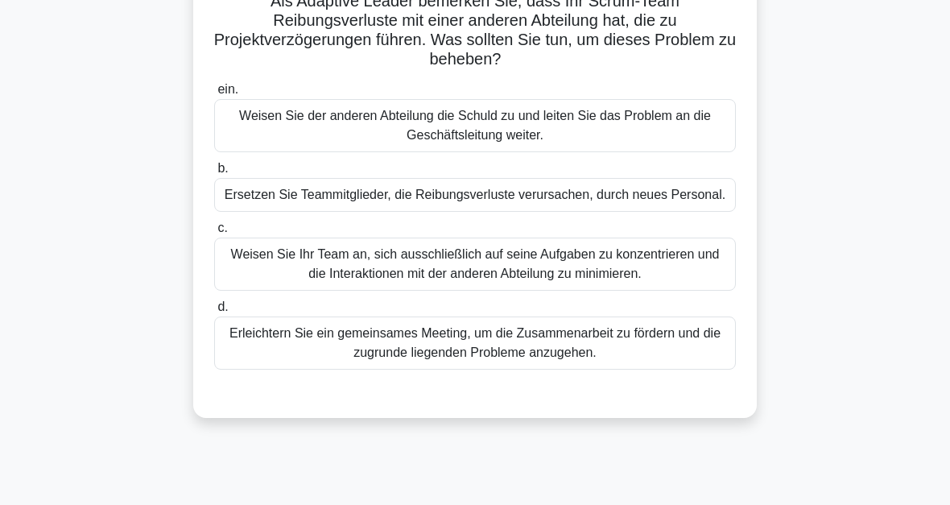
click at [691, 369] on div "Erleichtern Sie ein gemeinsames Meeting, um die Zusammenarbeit zu fördern und d…" at bounding box center [475, 342] width 522 height 53
click at [214, 312] on input "d. Erleichtern Sie ein gemeinsames Meeting, um die Zusammenarbeit zu fördern un…" at bounding box center [214, 307] width 0 height 10
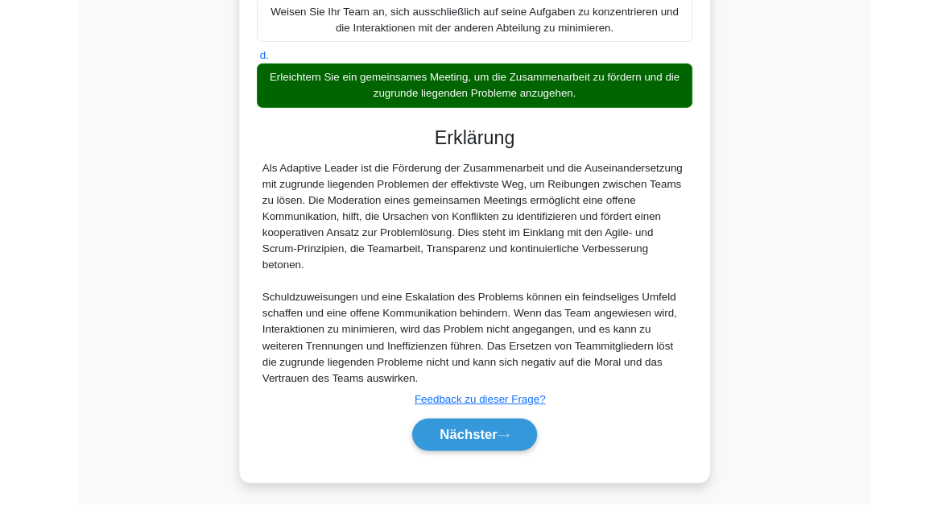
scroll to position [546, 0]
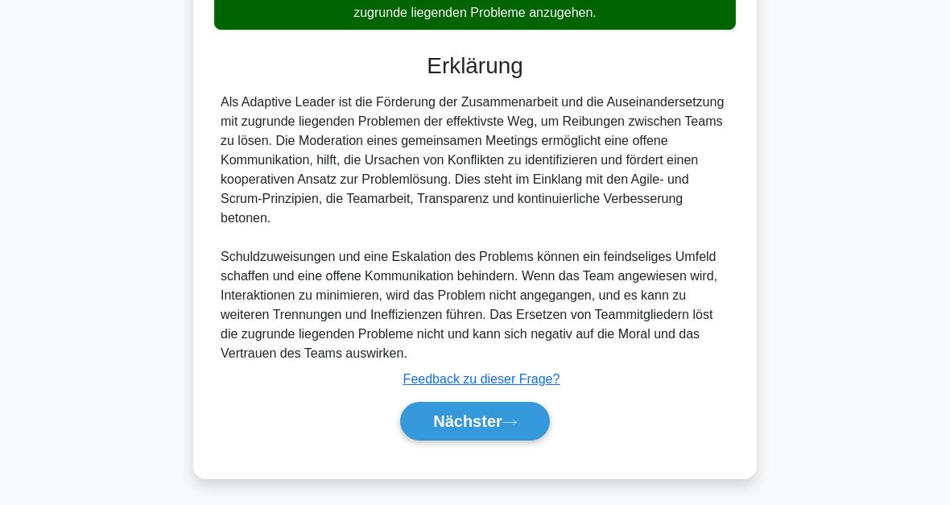
click at [534, 411] on button "Nächster" at bounding box center [475, 421] width 150 height 39
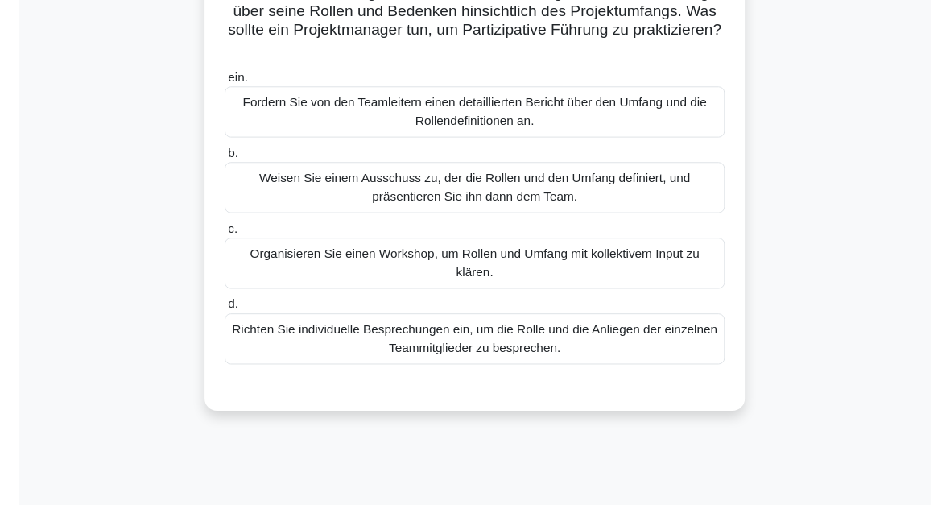
scroll to position [134, 0]
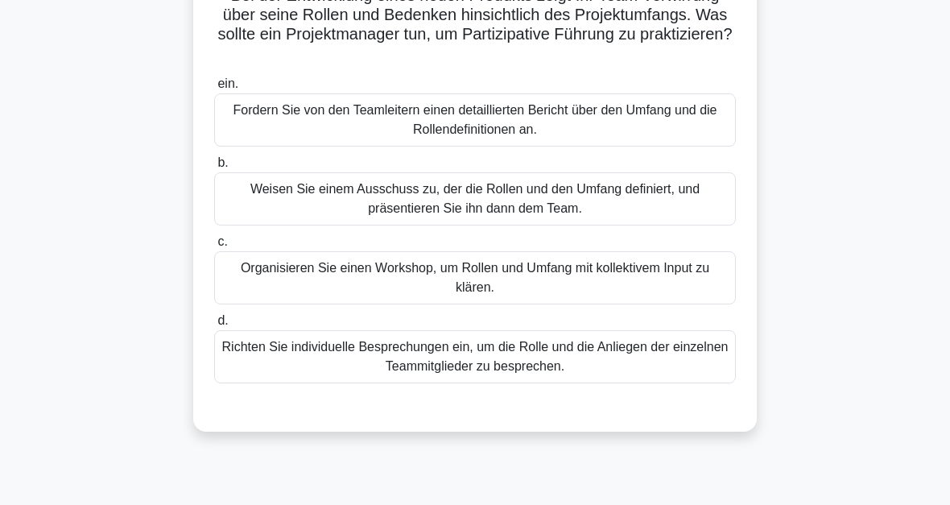
click at [546, 291] on div "Organisieren Sie einen Workshop, um Rollen und Umfang mit kollektivem Input zu …" at bounding box center [475, 277] width 522 height 53
click at [214, 247] on input "c. Organisieren Sie einen Workshop, um Rollen und Umfang mit kollektivem Input …" at bounding box center [214, 242] width 0 height 10
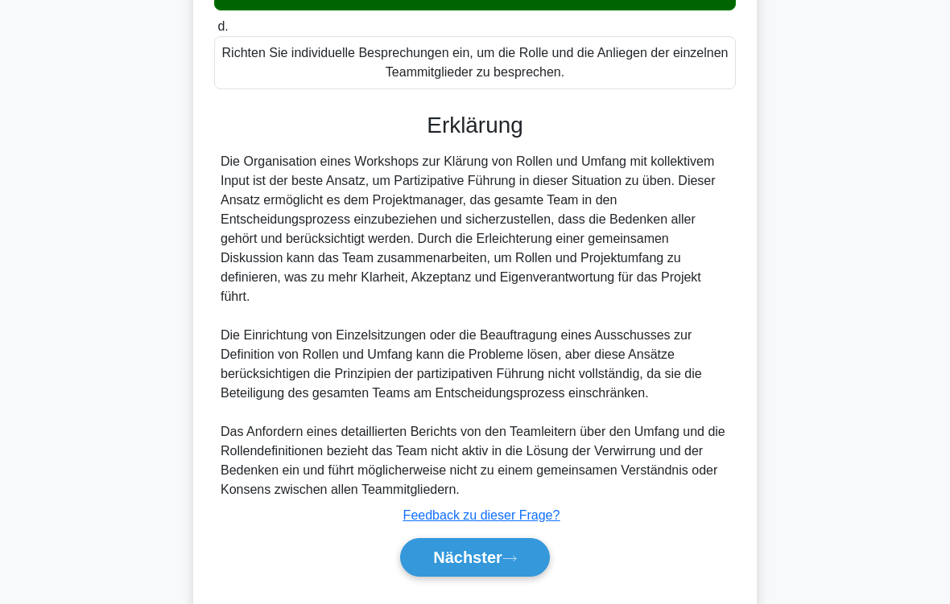
scroll to position [523, 0]
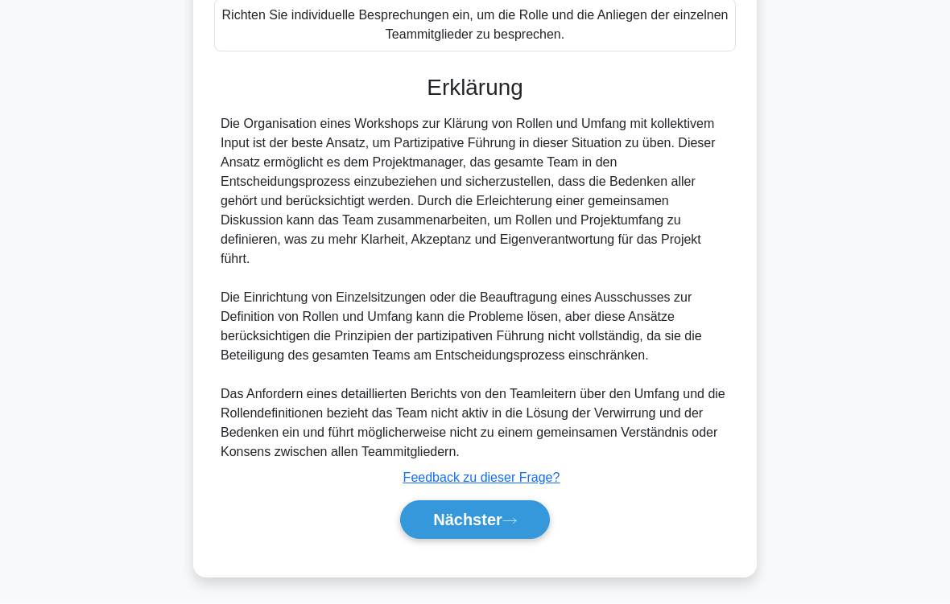
click at [528, 504] on button "Nächster" at bounding box center [475, 520] width 150 height 39
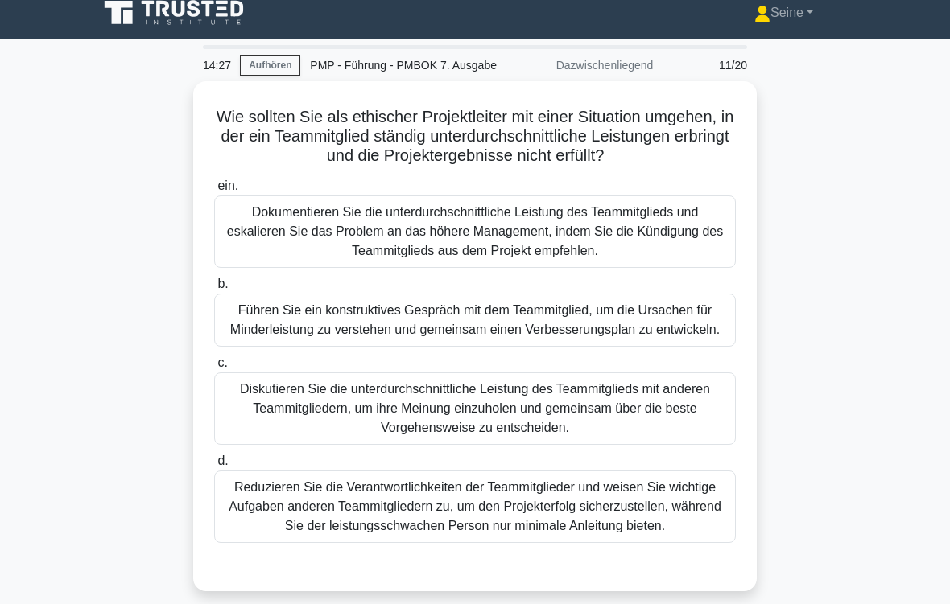
scroll to position [26, 0]
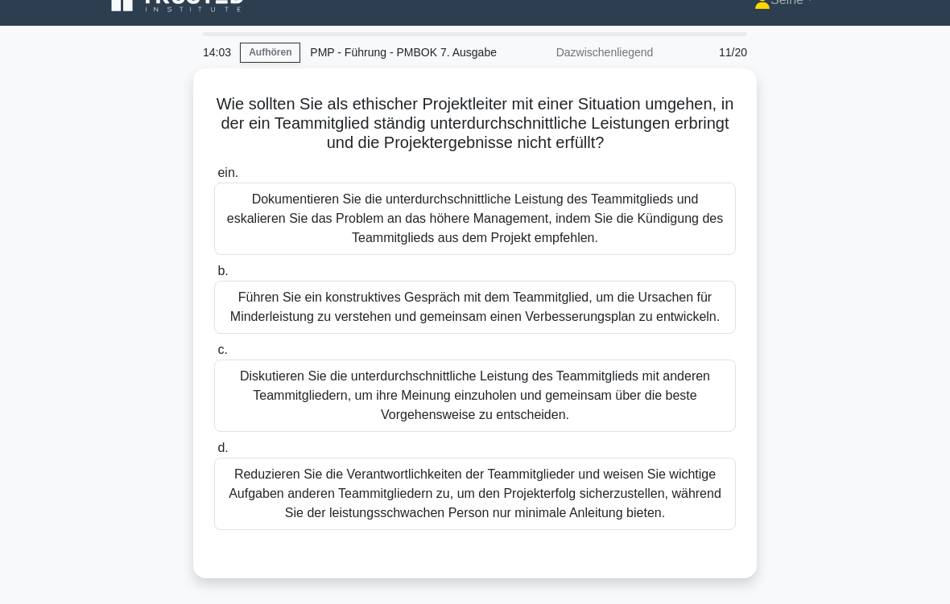
click at [607, 334] on div "Führen Sie ein konstruktives Gespräch mit dem Teammitglied, um die Ursachen für…" at bounding box center [475, 307] width 522 height 53
click at [214, 277] on input "b. Führen Sie ein konstruktives Gespräch mit dem Teammitglied, um die Ursachen …" at bounding box center [214, 271] width 0 height 10
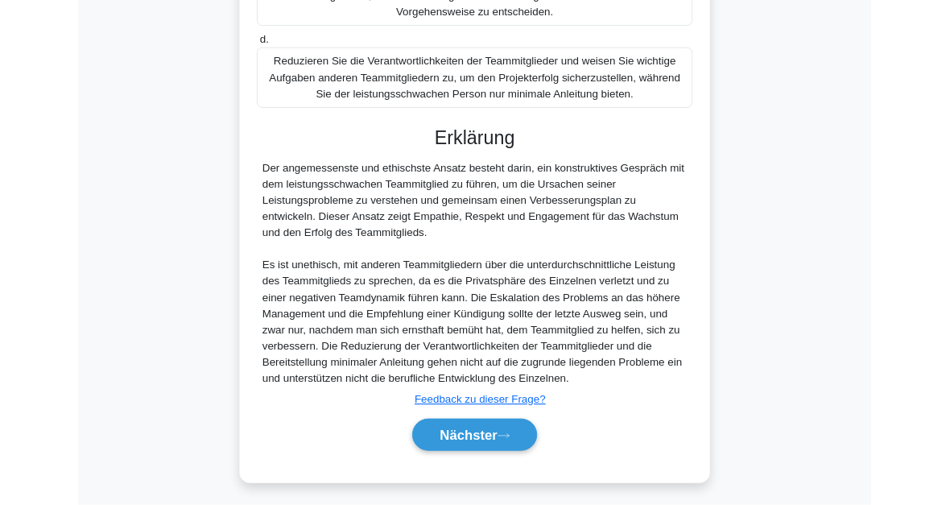
scroll to position [623, 0]
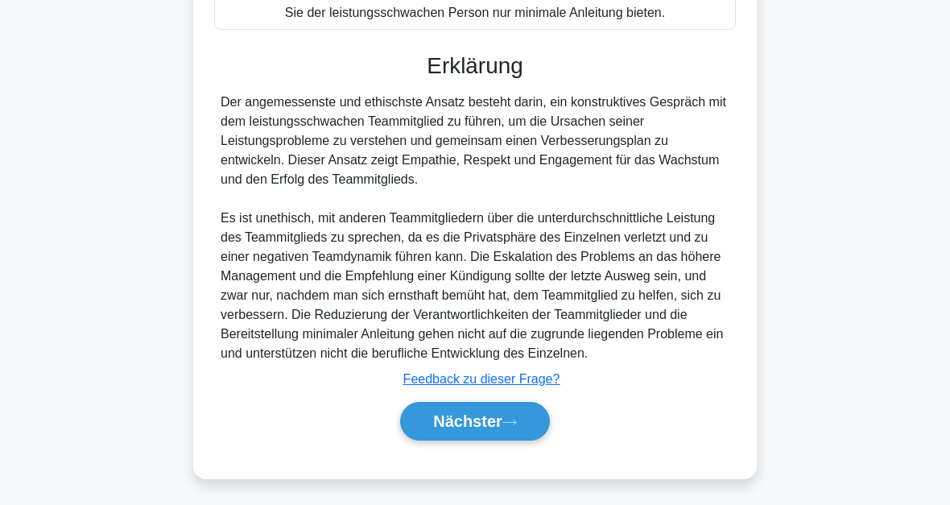
click at [537, 423] on button "Nächster" at bounding box center [475, 421] width 150 height 39
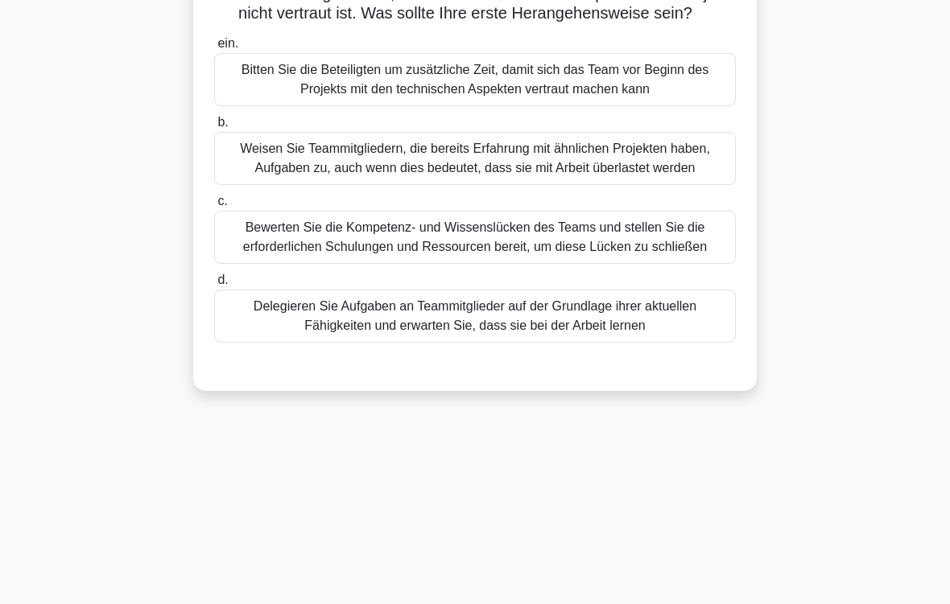
scroll to position [155, 0]
click at [642, 264] on div "Bewerten Sie die Kompetenz- und Wissenslücken des Teams und stellen Sie die erf…" at bounding box center [475, 237] width 522 height 53
click at [214, 207] on input "c. Bewerten Sie die Kompetenz- und Wissenslücken des Teams und stellen Sie die …" at bounding box center [214, 201] width 0 height 10
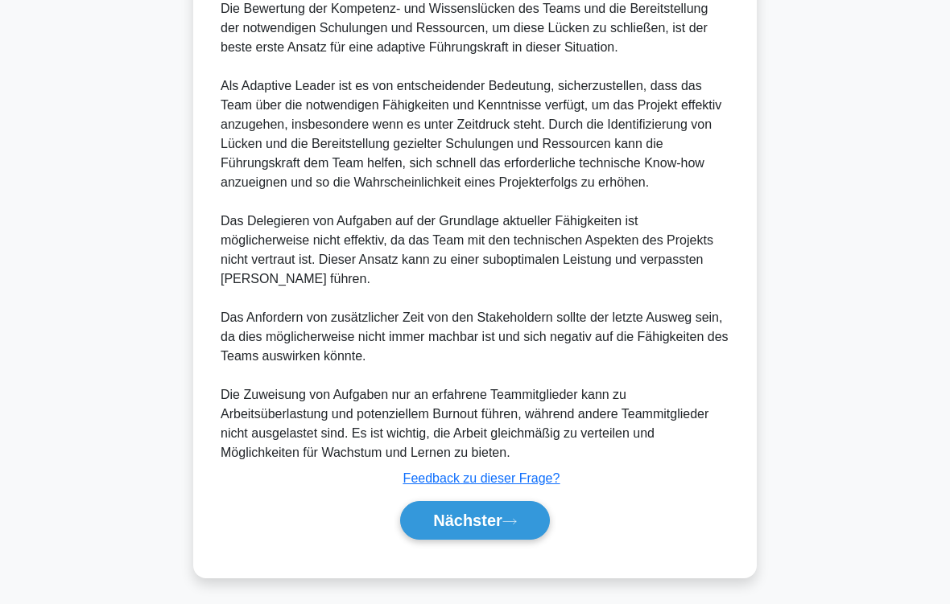
scroll to position [678, 0]
click at [535, 504] on button "Nächster" at bounding box center [475, 520] width 150 height 39
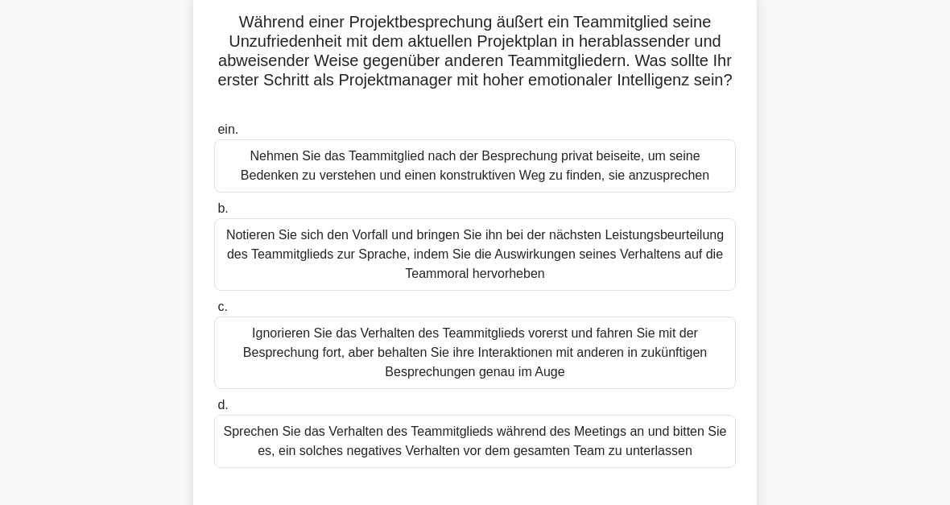
scroll to position [80, 0]
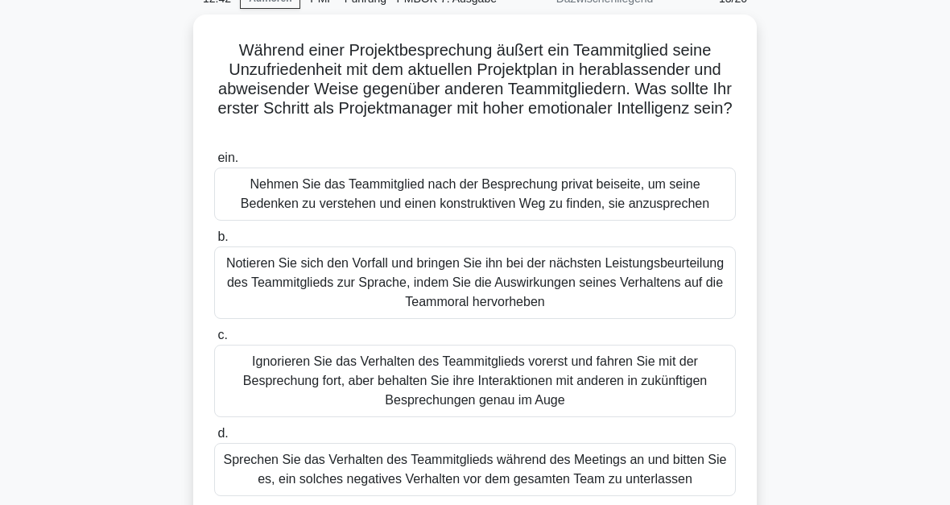
click at [648, 210] on div "Nehmen Sie das Teammitglied nach der Besprechung privat beiseite, um seine Bede…" at bounding box center [475, 193] width 522 height 53
click at [214, 163] on input "ein. Nehmen Sie das Teammitglied nach der Besprechung privat beiseite, um seine…" at bounding box center [214, 158] width 0 height 10
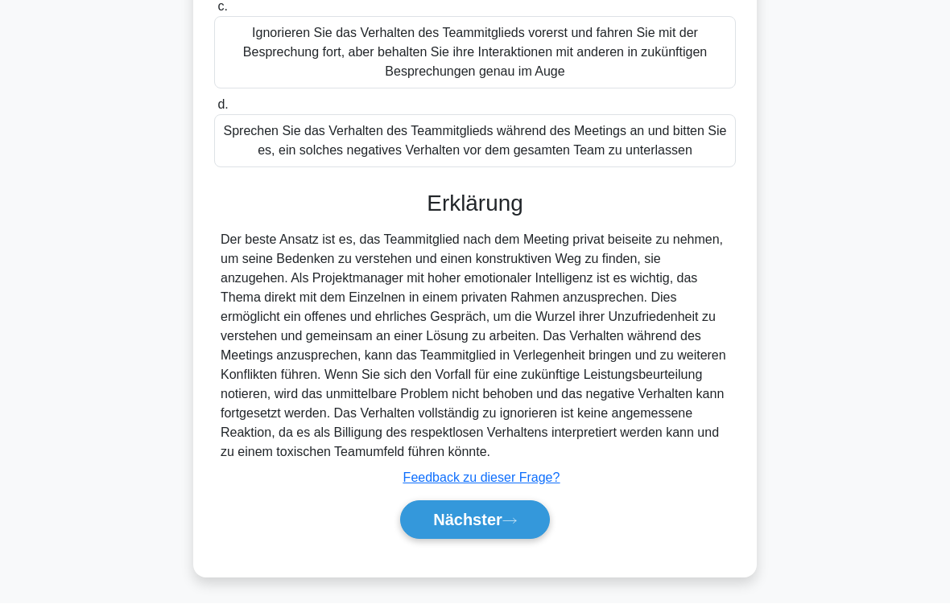
scroll to position [504, 0]
click at [523, 504] on button "Nächster" at bounding box center [475, 520] width 150 height 39
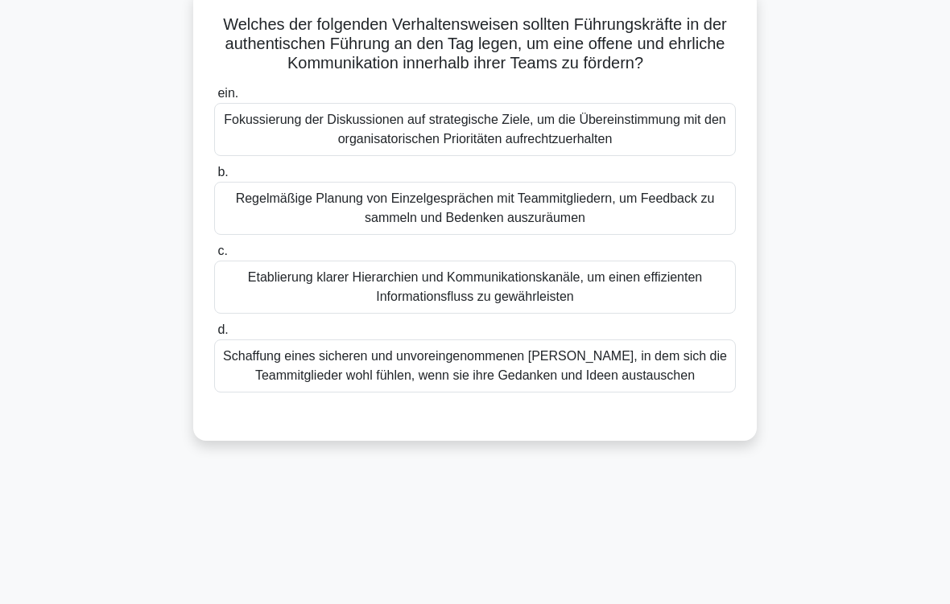
scroll to position [148, 0]
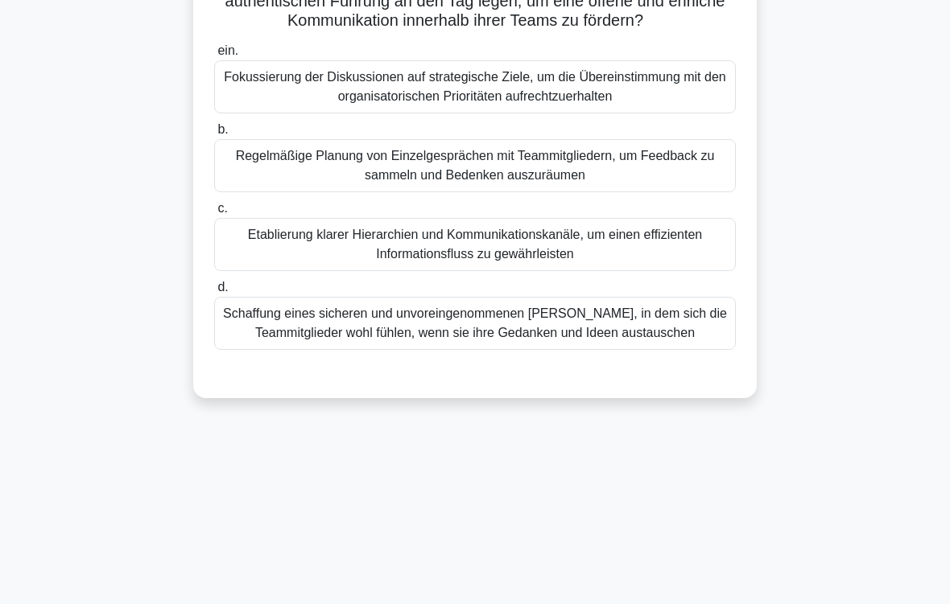
click at [659, 350] on div "Schaffung eines sicheren und unvoreingenommenen Umfelds, in dem sich die Teammi…" at bounding box center [475, 323] width 522 height 53
click at [214, 293] on input "d. Schaffung eines sicheren und unvoreingenommenen Umfelds, in dem sich die Tea…" at bounding box center [214, 288] width 0 height 10
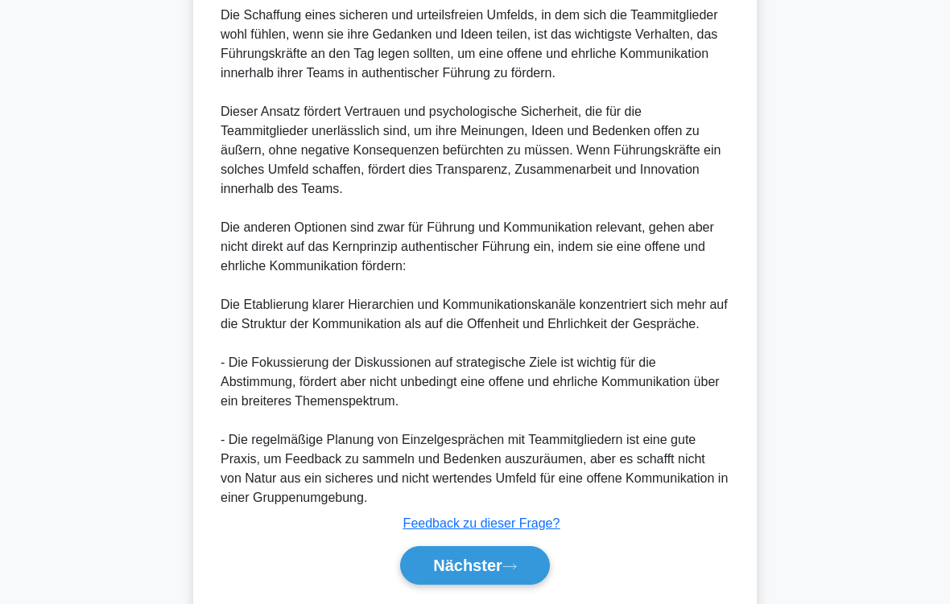
scroll to position [678, 0]
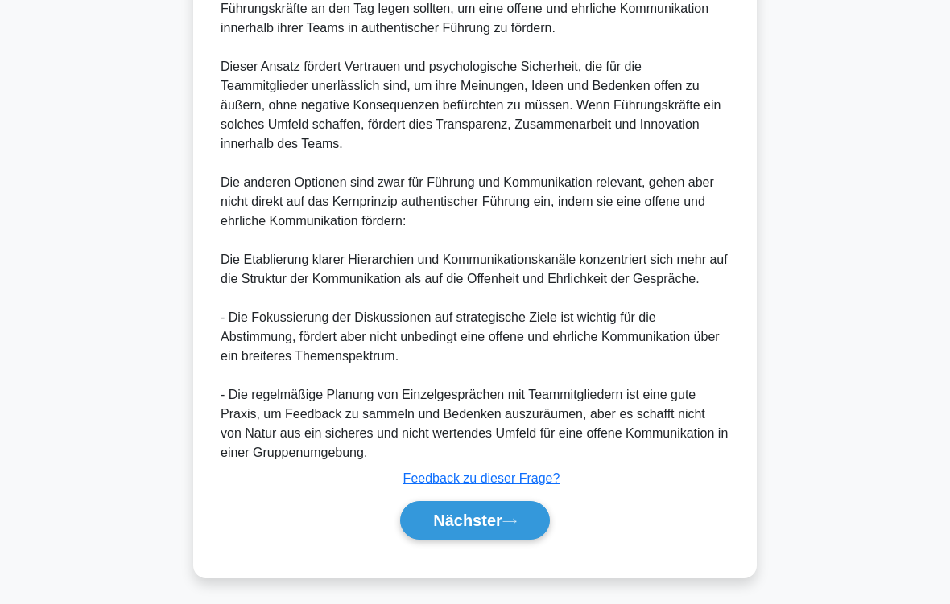
click at [517, 504] on icon at bounding box center [509, 522] width 14 height 9
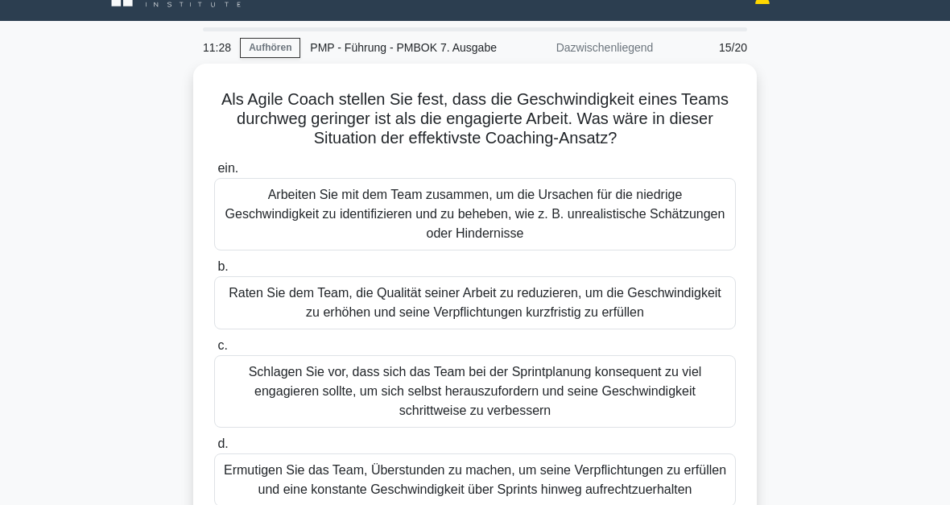
scroll to position [31, 0]
click at [608, 237] on div "Arbeiten Sie mit dem Team zusammen, um die Ursachen für die niedrige Geschwindi…" at bounding box center [475, 214] width 522 height 72
click at [214, 174] on input "ein. Arbeiten Sie mit dem Team zusammen, um die Ursachen für die niedrige Gesch…" at bounding box center [214, 168] width 0 height 10
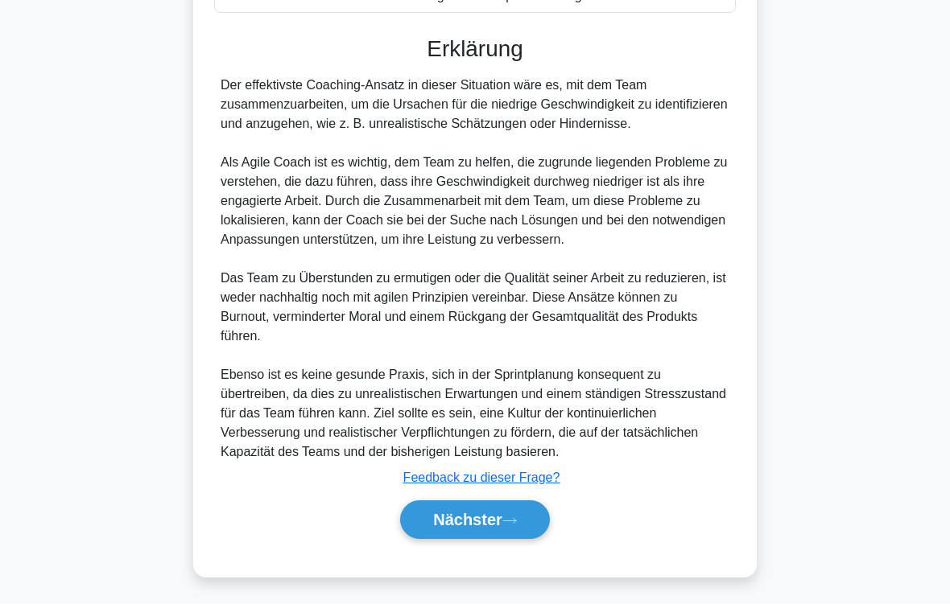
scroll to position [620, 0]
click at [517, 504] on button "Nächster" at bounding box center [475, 520] width 150 height 39
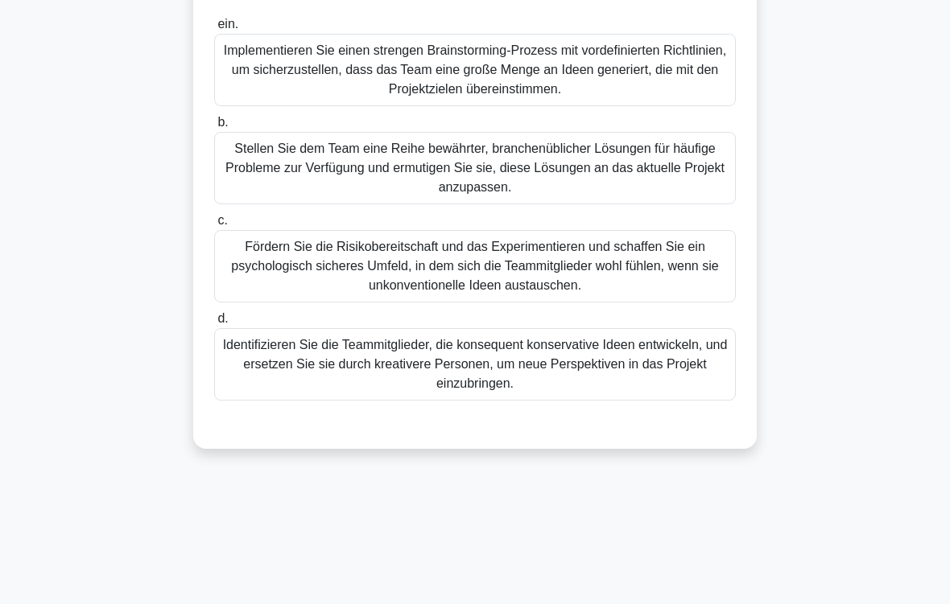
scroll to position [213, 0]
click at [691, 300] on div "Fördern Sie die Risikobereitschaft und das Experimentieren und schaffen Sie ein…" at bounding box center [475, 266] width 522 height 72
click at [214, 226] on input "c. Fördern Sie die Risikobereitschaft und das Experimentieren und schaffen Sie …" at bounding box center [214, 221] width 0 height 10
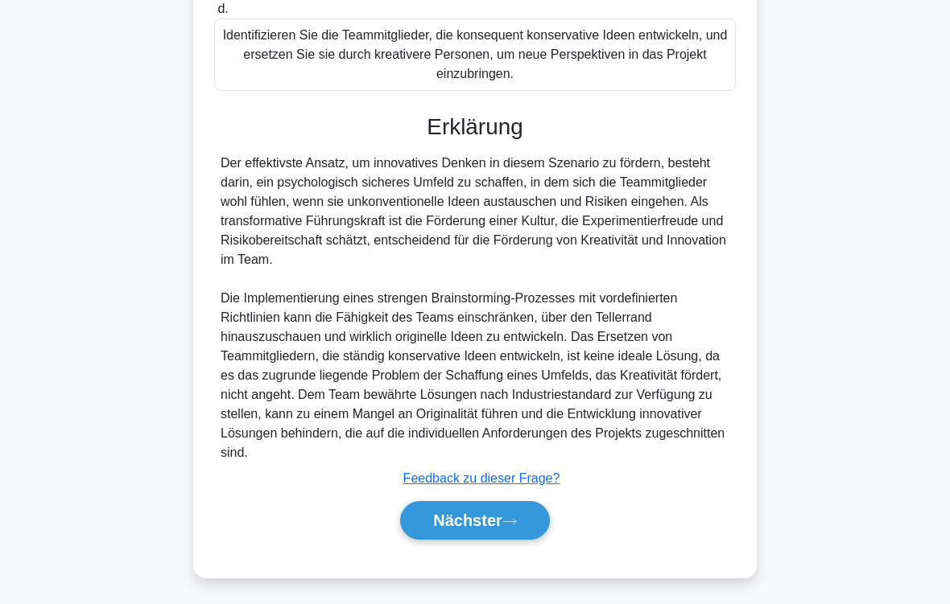
scroll to position [581, 0]
click at [521, 504] on button "Nächster" at bounding box center [475, 520] width 150 height 39
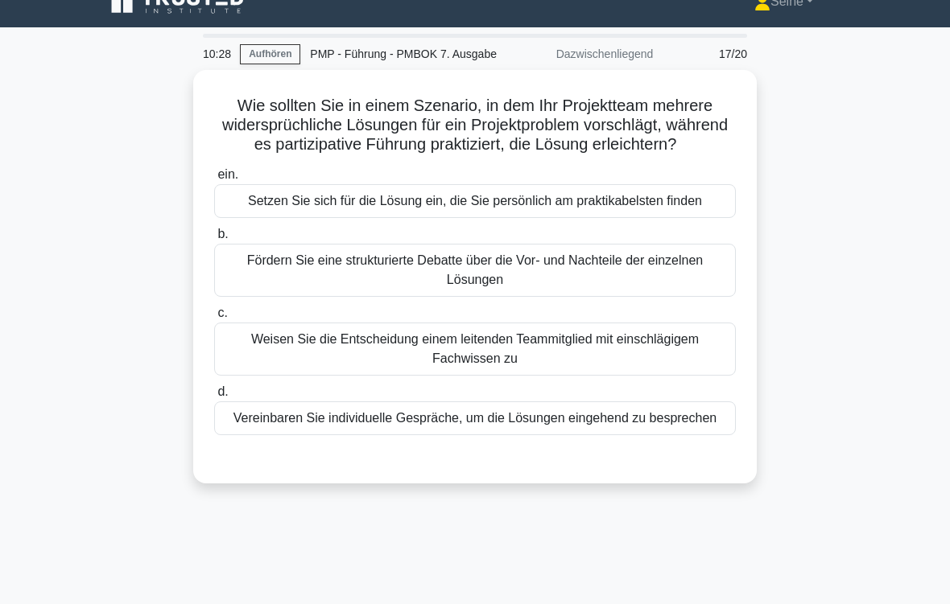
scroll to position [24, 0]
click at [669, 297] on div "Fördern Sie eine strukturierte Debatte über die Vor- und Nachteile der einzelne…" at bounding box center [475, 270] width 522 height 53
click at [214, 240] on input "b. Fördern Sie eine strukturierte Debatte über die Vor- und Nachteile der einze…" at bounding box center [214, 234] width 0 height 10
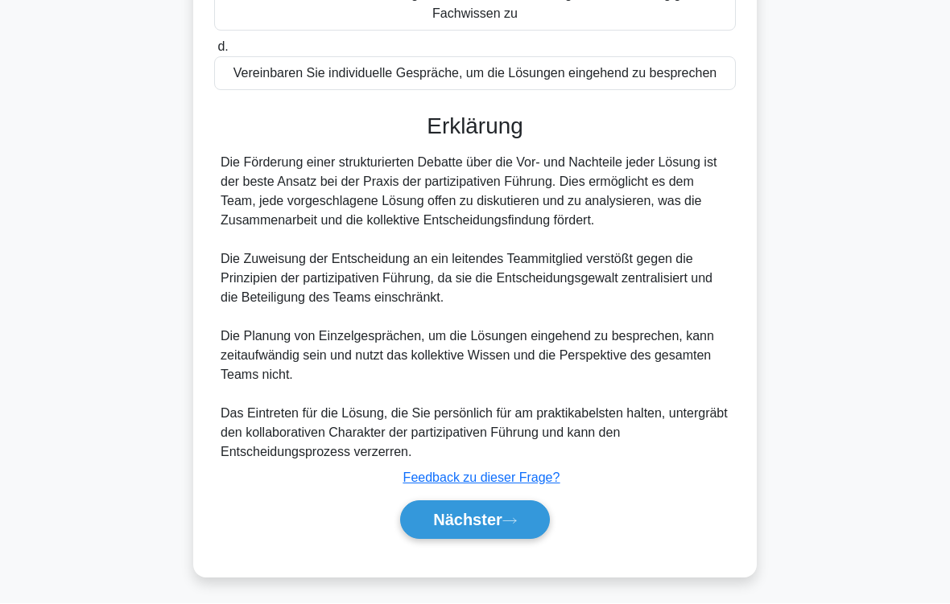
scroll to position [465, 0]
click at [522, 504] on button "Nächster" at bounding box center [475, 520] width 150 height 39
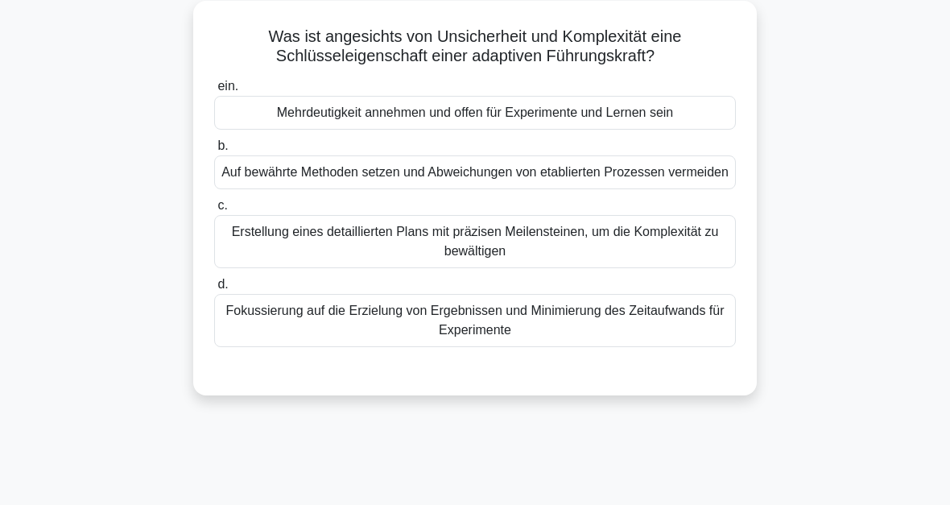
scroll to position [93, 0]
click at [700, 130] on div "Mehrdeutigkeit annehmen und offen für Experimente und Lernen sein" at bounding box center [475, 113] width 522 height 34
click at [214, 92] on input "ein. Mehrdeutigkeit annehmen und offen für Experimente und Lernen sein" at bounding box center [214, 86] width 0 height 10
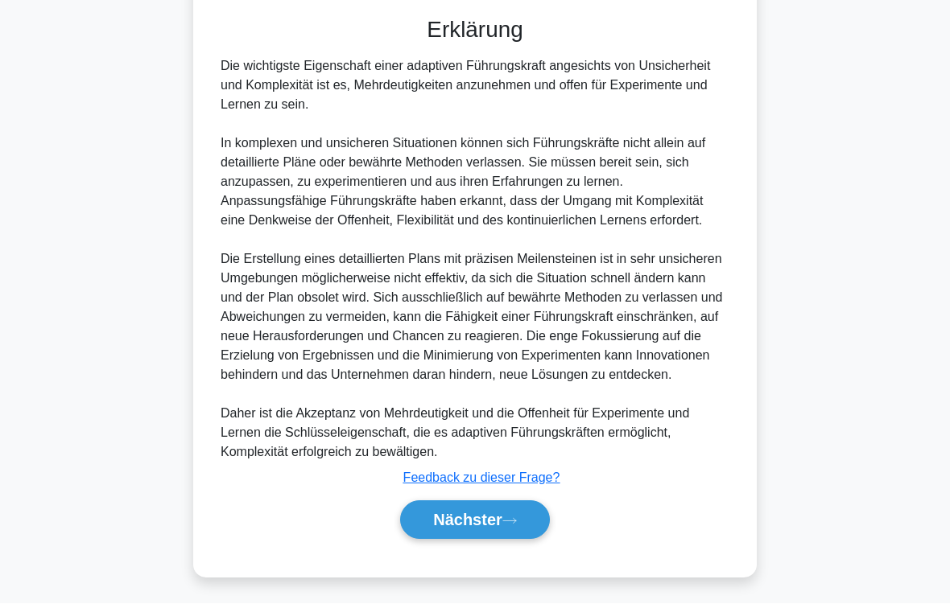
scroll to position [542, 0]
click at [522, 504] on button "Nächster" at bounding box center [475, 520] width 150 height 39
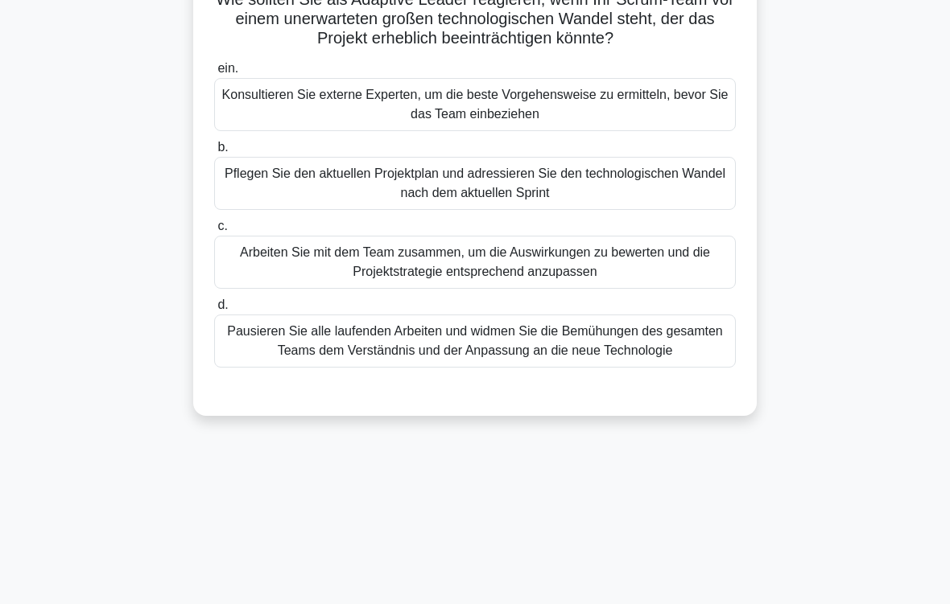
scroll to position [130, 0]
click at [551, 281] on div "Arbeiten Sie mit dem Team zusammen, um die Auswirkungen zu bewerten und die Pro…" at bounding box center [475, 262] width 522 height 53
click at [214, 232] on input "c. Arbeiten Sie mit dem Team zusammen, um die Auswirkungen zu bewerten und die …" at bounding box center [214, 226] width 0 height 10
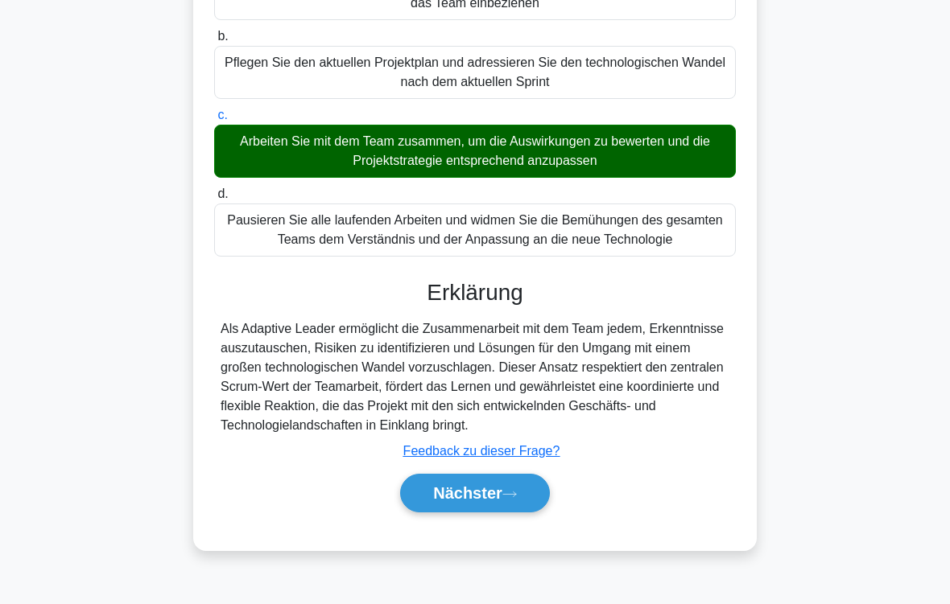
scroll to position [272, 0]
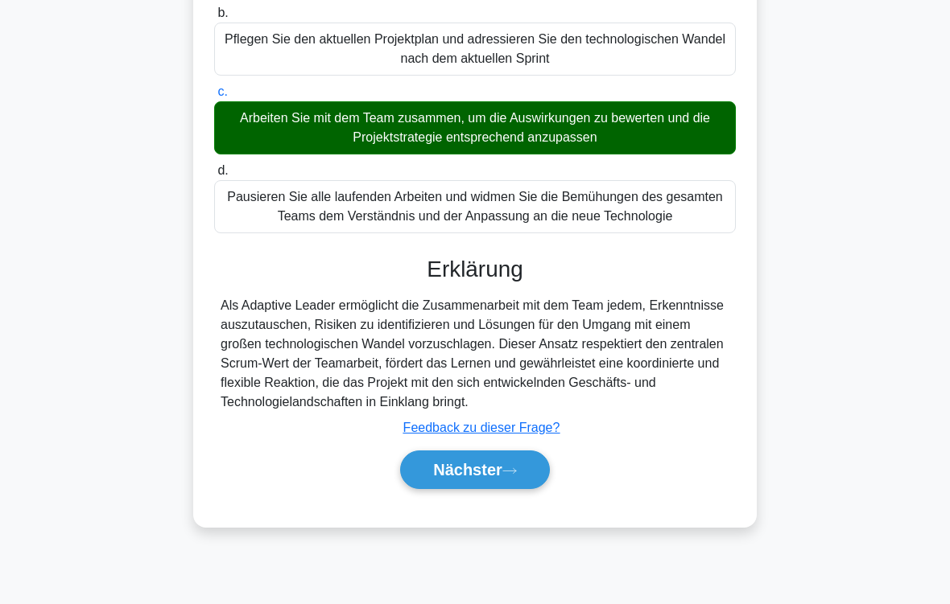
click at [550, 489] on button "Nächster" at bounding box center [475, 470] width 150 height 39
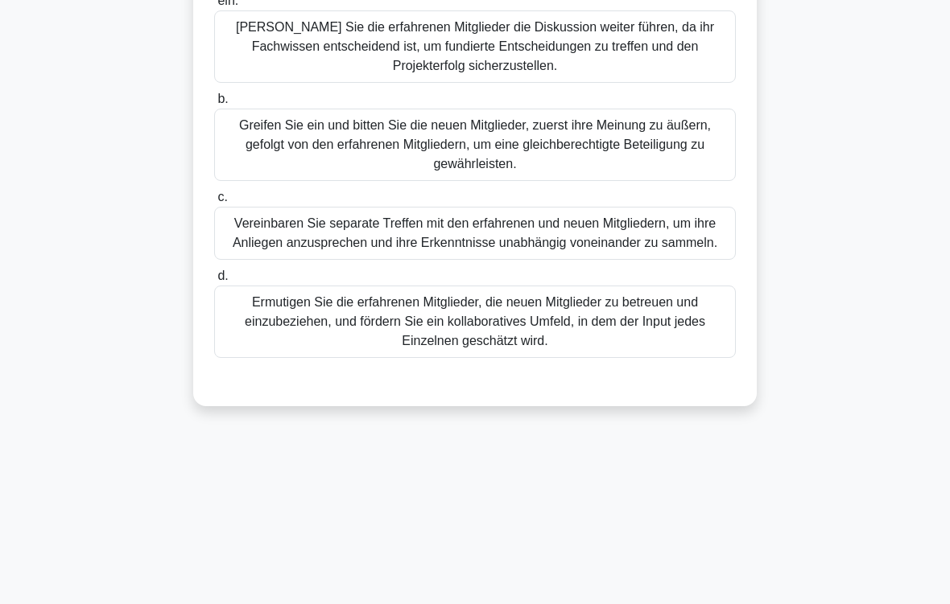
scroll to position [255, 0]
click at [657, 359] on div "Ermutigen Sie die erfahrenen Mitglieder, die neuen Mitglieder zu betreuen und e…" at bounding box center [475, 323] width 522 height 72
click at [214, 283] on input "d. Ermutigen Sie die erfahrenen Mitglieder, die neuen Mitglieder zu betreuen un…" at bounding box center [214, 277] width 0 height 10
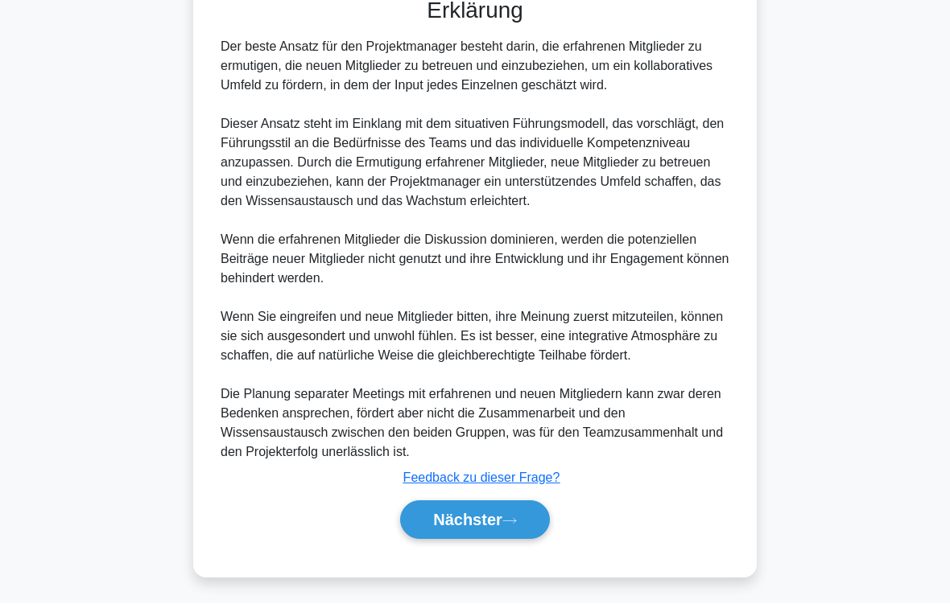
scroll to position [736, 0]
click at [497, 504] on font "Nächster" at bounding box center [467, 521] width 69 height 18
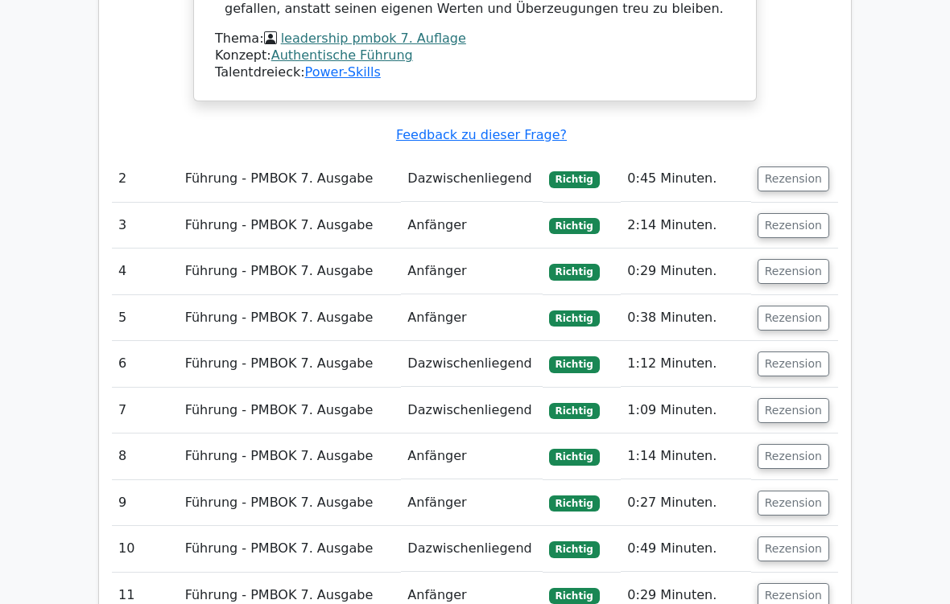
scroll to position [1570, 0]
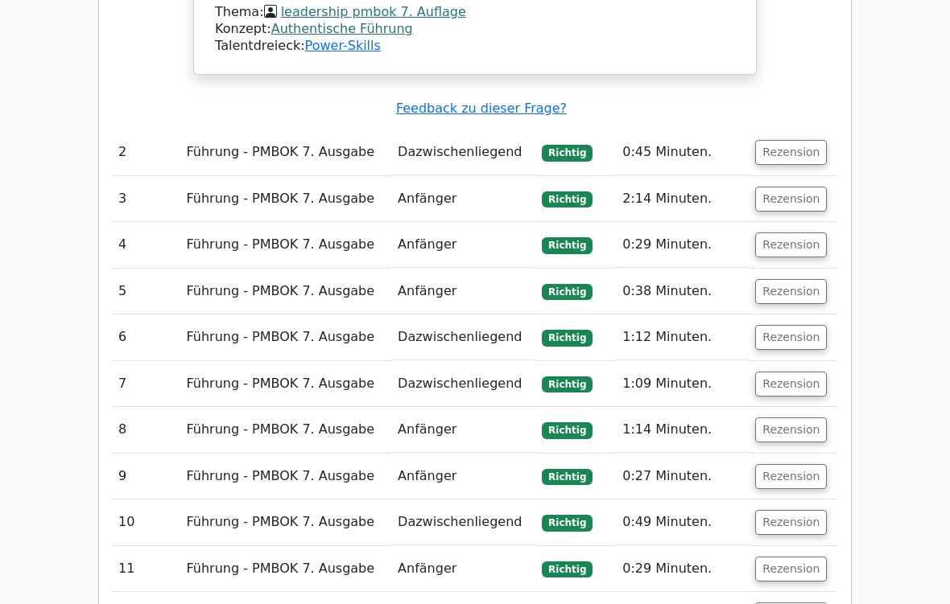
click at [798, 325] on button "Rezension" at bounding box center [791, 337] width 72 height 25
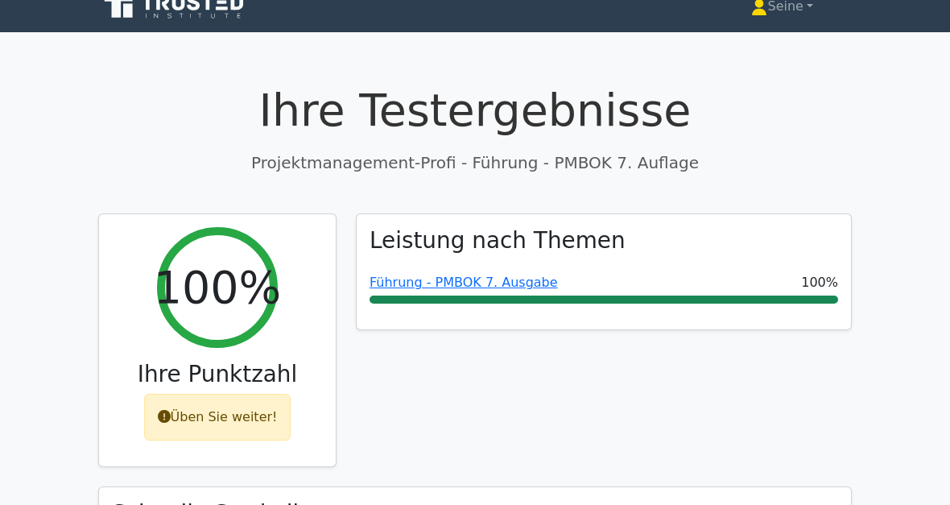
scroll to position [0, 0]
